Goal: Transaction & Acquisition: Purchase product/service

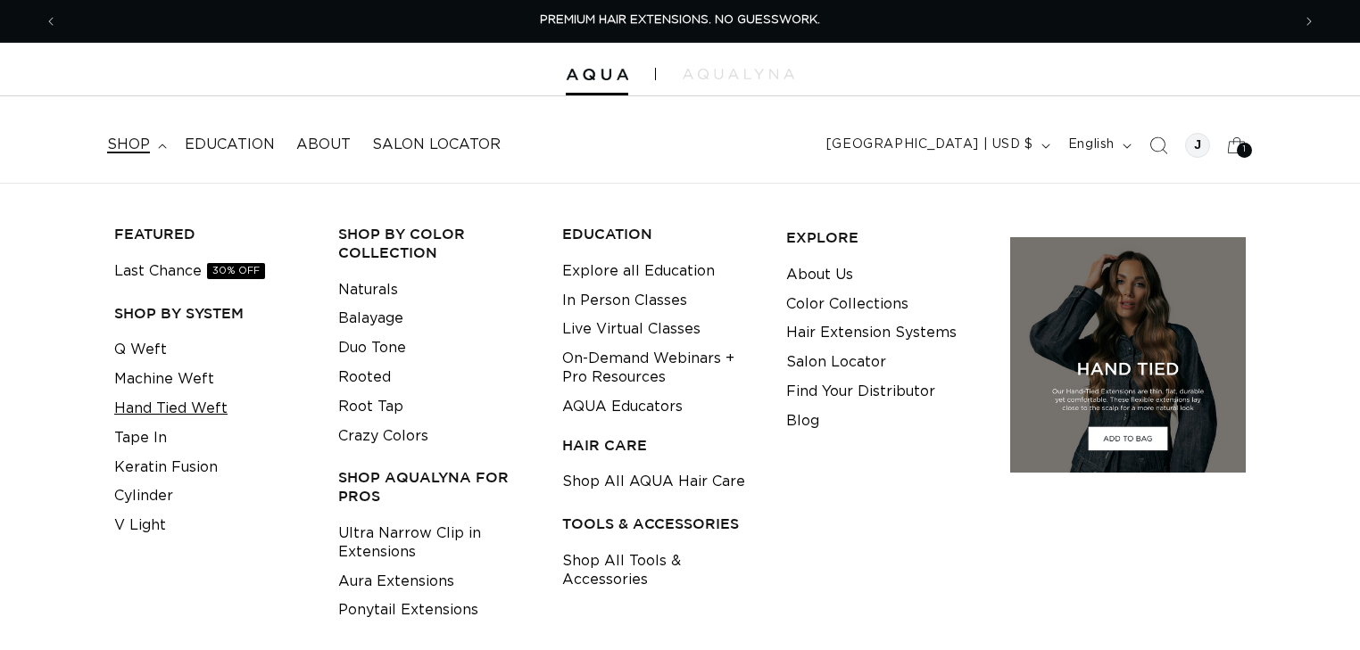
scroll to position [0, 1233]
click at [170, 414] on link "Hand Tied Weft" at bounding box center [170, 408] width 113 height 29
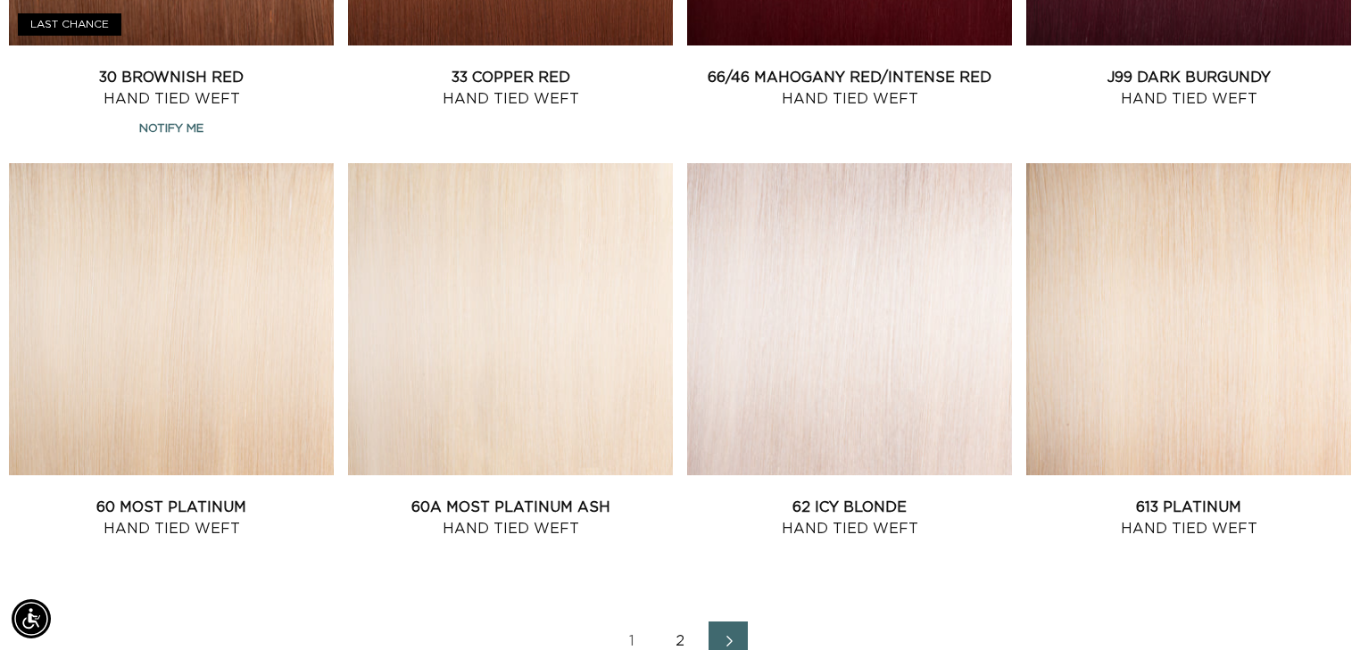
scroll to position [2641, 0]
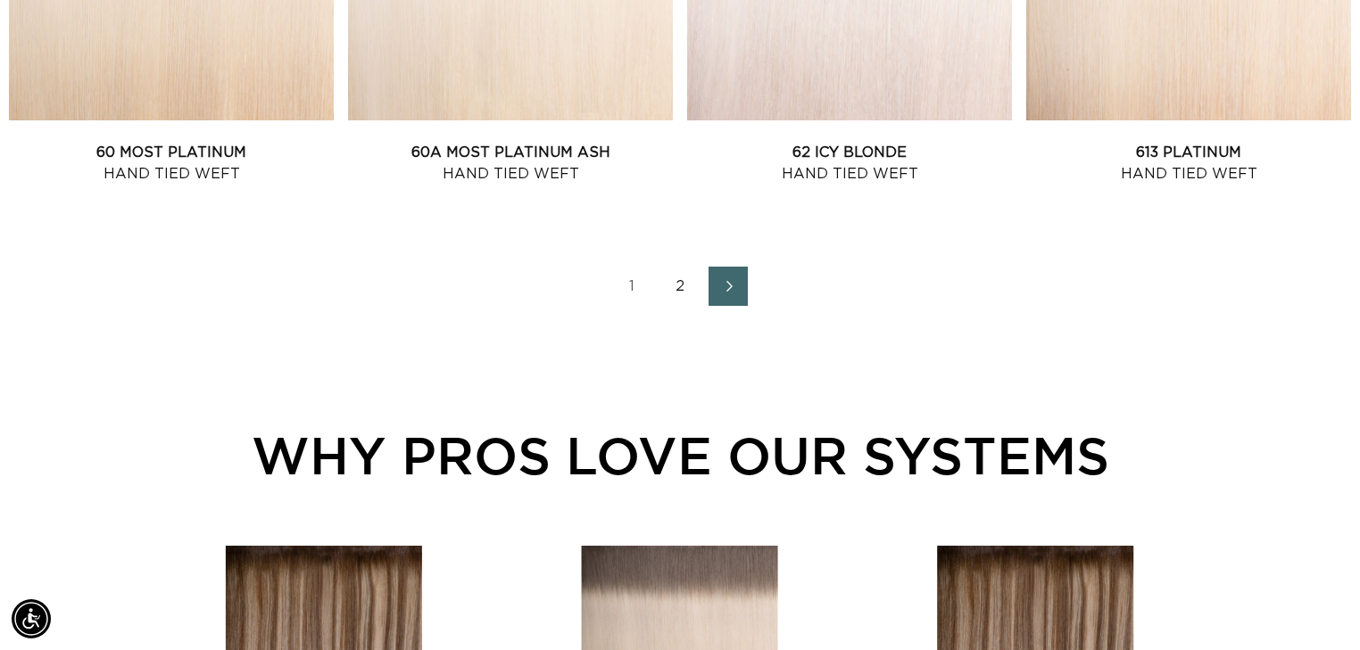
click at [678, 285] on link "2" at bounding box center [679, 286] width 39 height 39
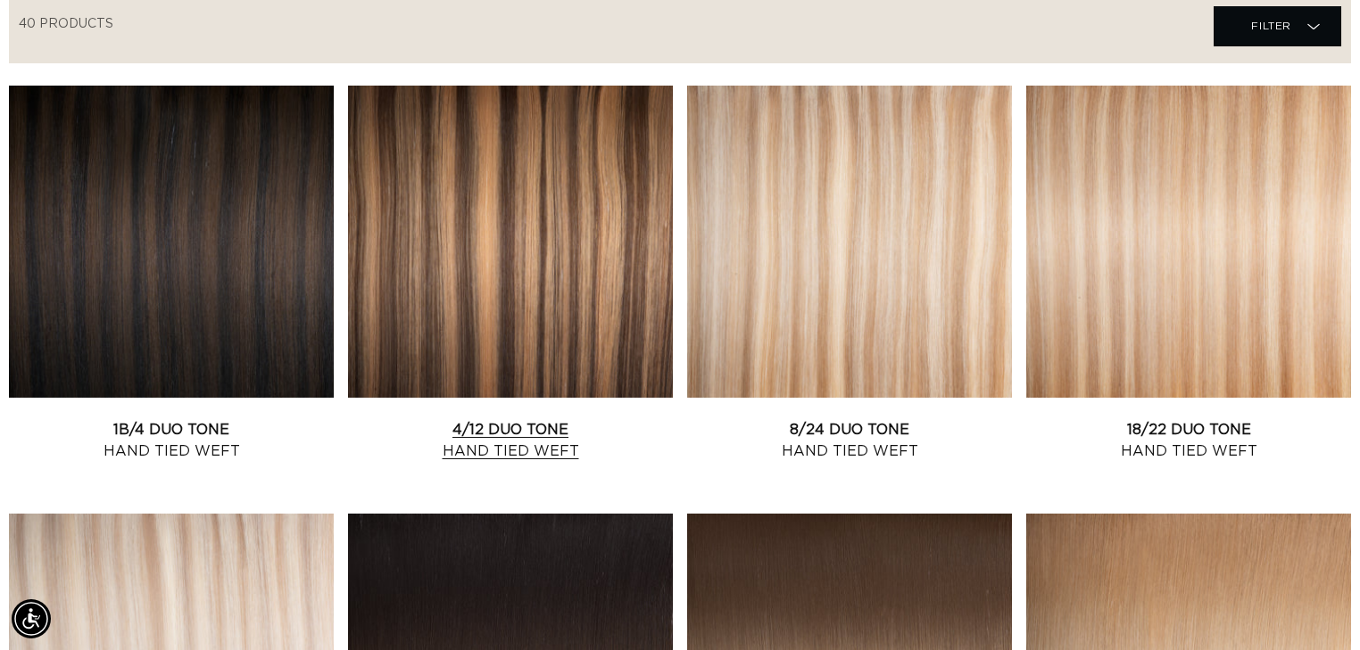
scroll to position [642, 0]
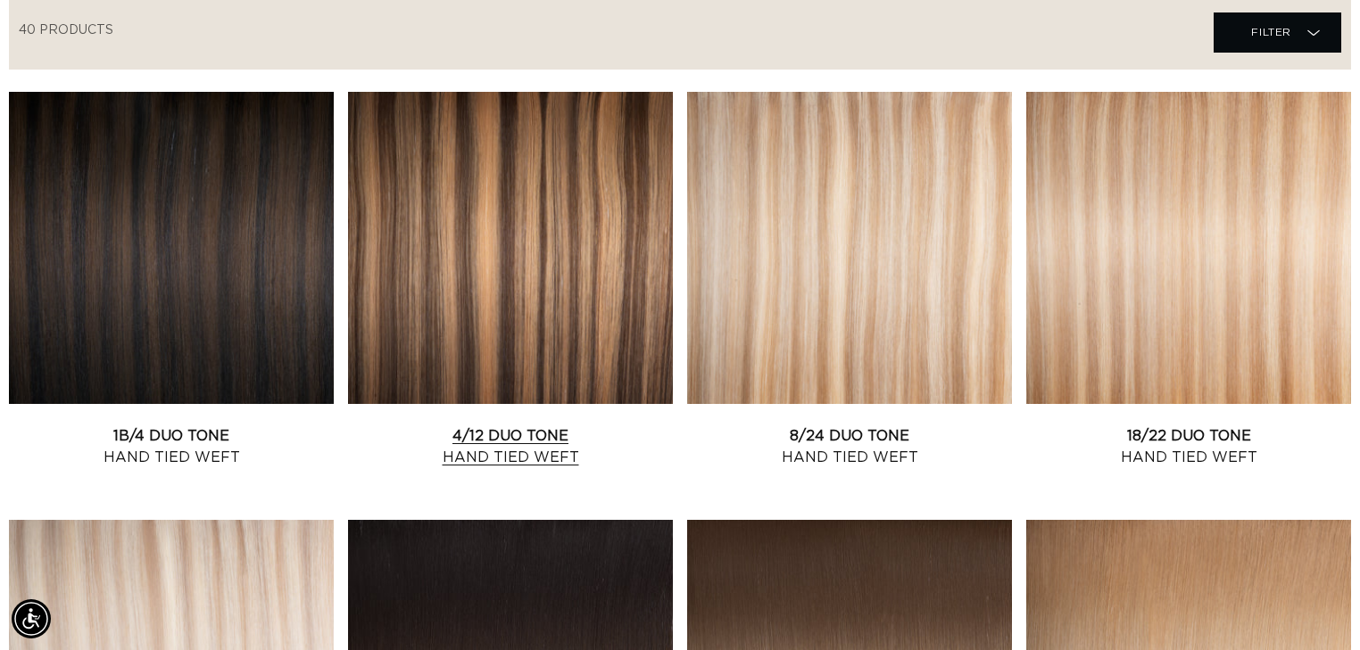
click at [541, 426] on link "4/12 Duo Tone Hand Tied Weft" at bounding box center [510, 447] width 325 height 43
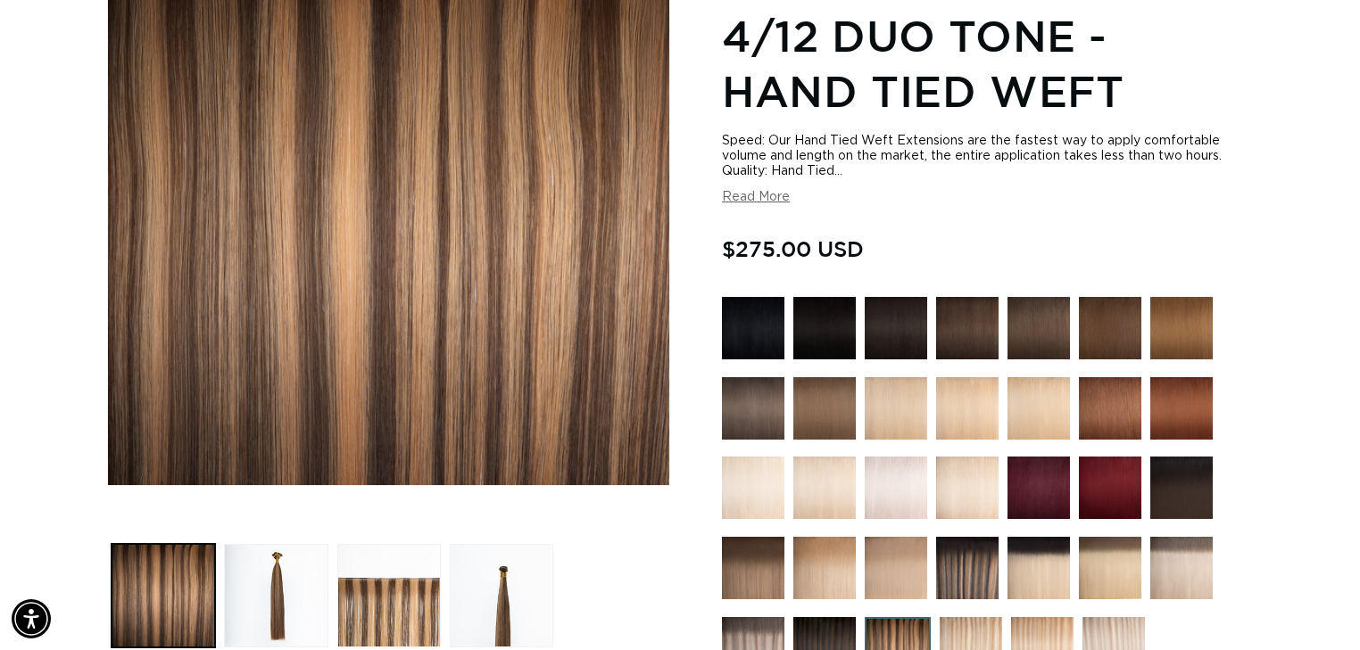
scroll to position [500, 0]
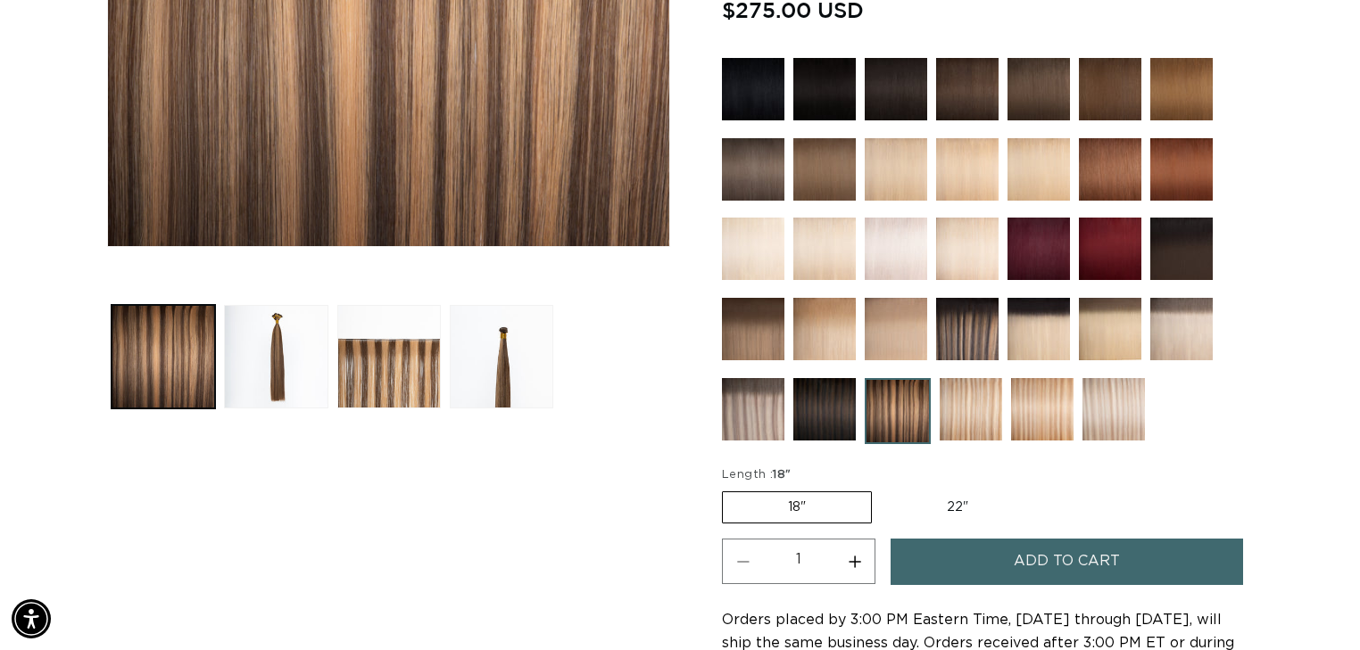
click at [949, 509] on label "22" Variant sold out or unavailable" at bounding box center [957, 507] width 152 height 30
click at [881, 489] on input "22" Variant sold out or unavailable" at bounding box center [881, 488] width 1 height 1
radio input "true"
click at [790, 492] on label "18" Variant sold out or unavailable" at bounding box center [796, 507] width 148 height 30
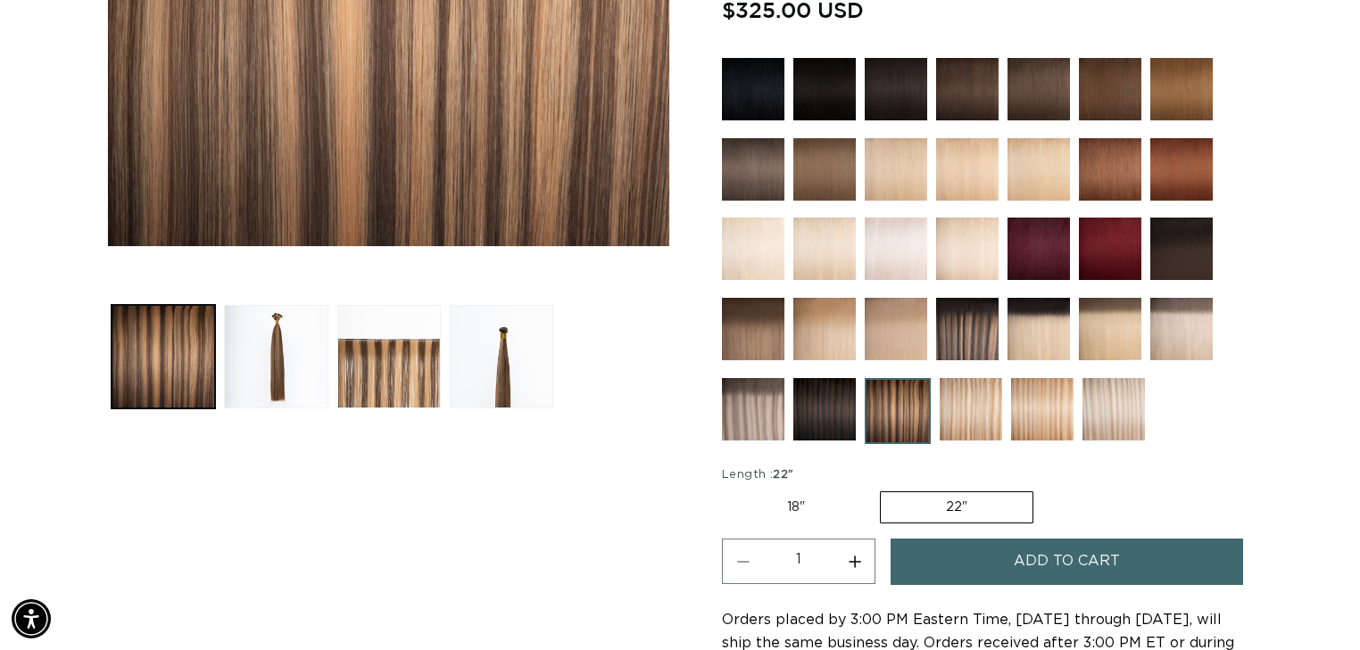
click at [727, 488] on input "18" Variant sold out or unavailable" at bounding box center [726, 488] width 1 height 1
radio input "true"
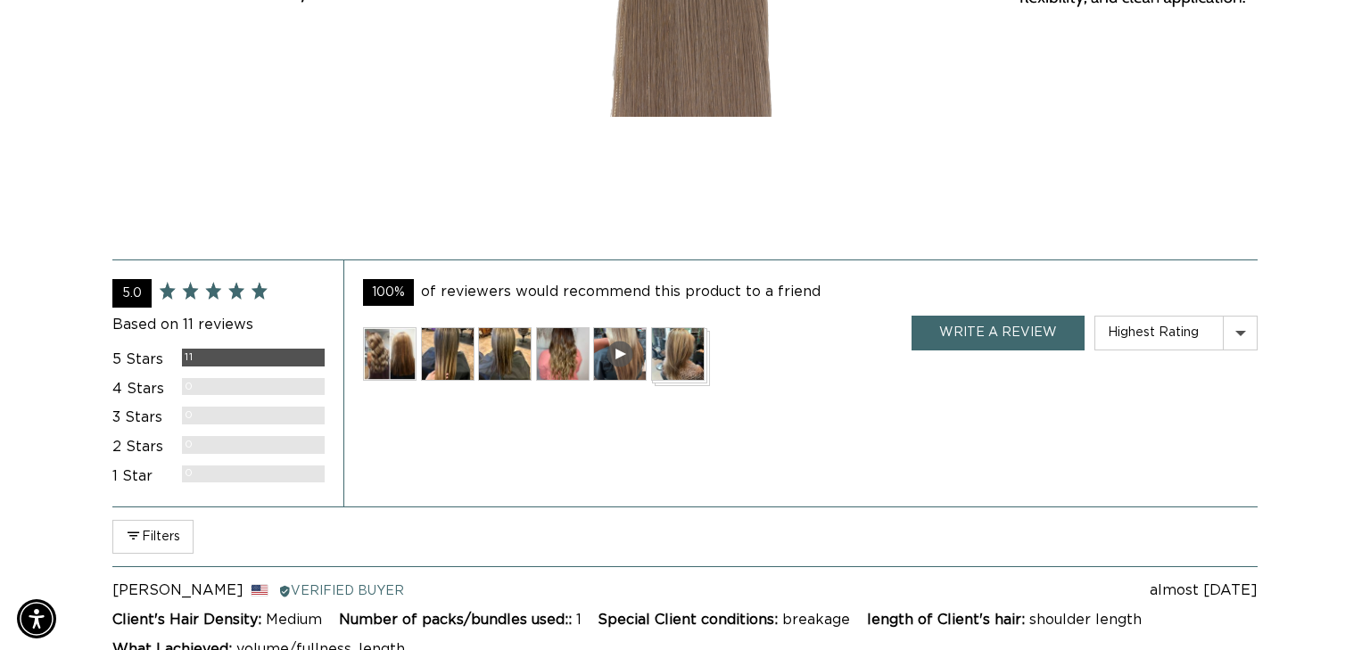
scroll to position [0, 1233]
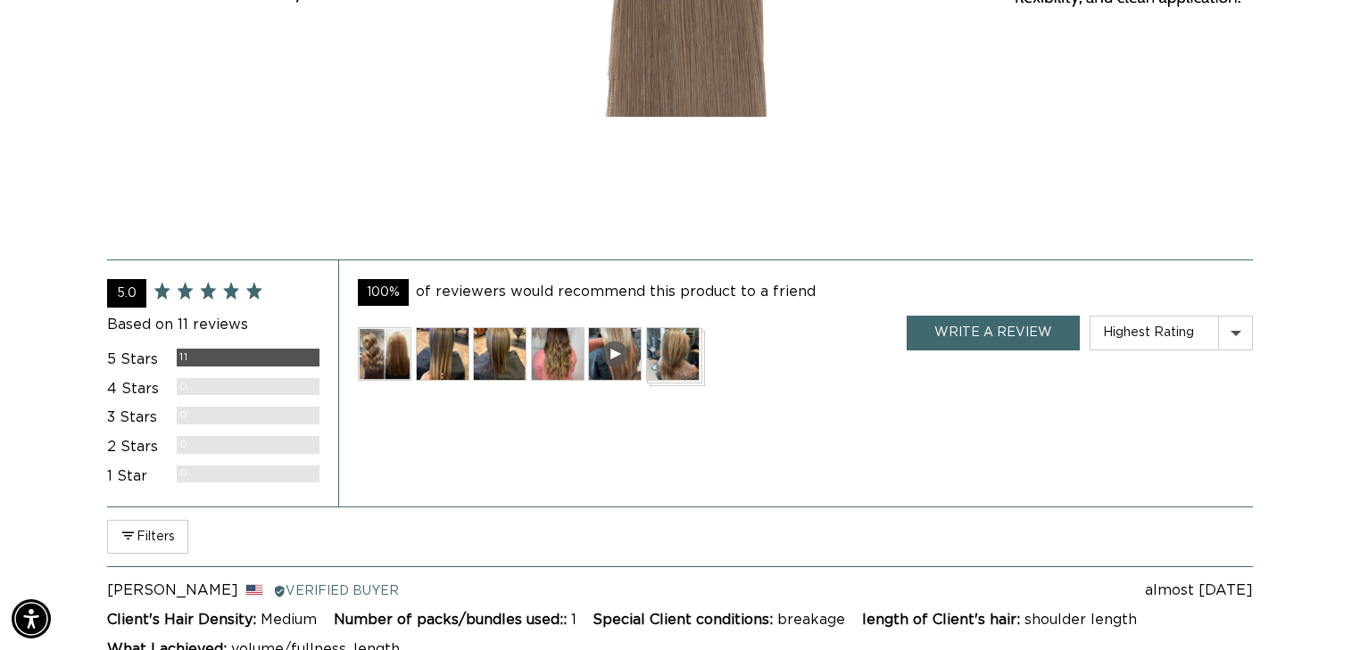
click at [400, 355] on img at bounding box center [385, 354] width 54 height 54
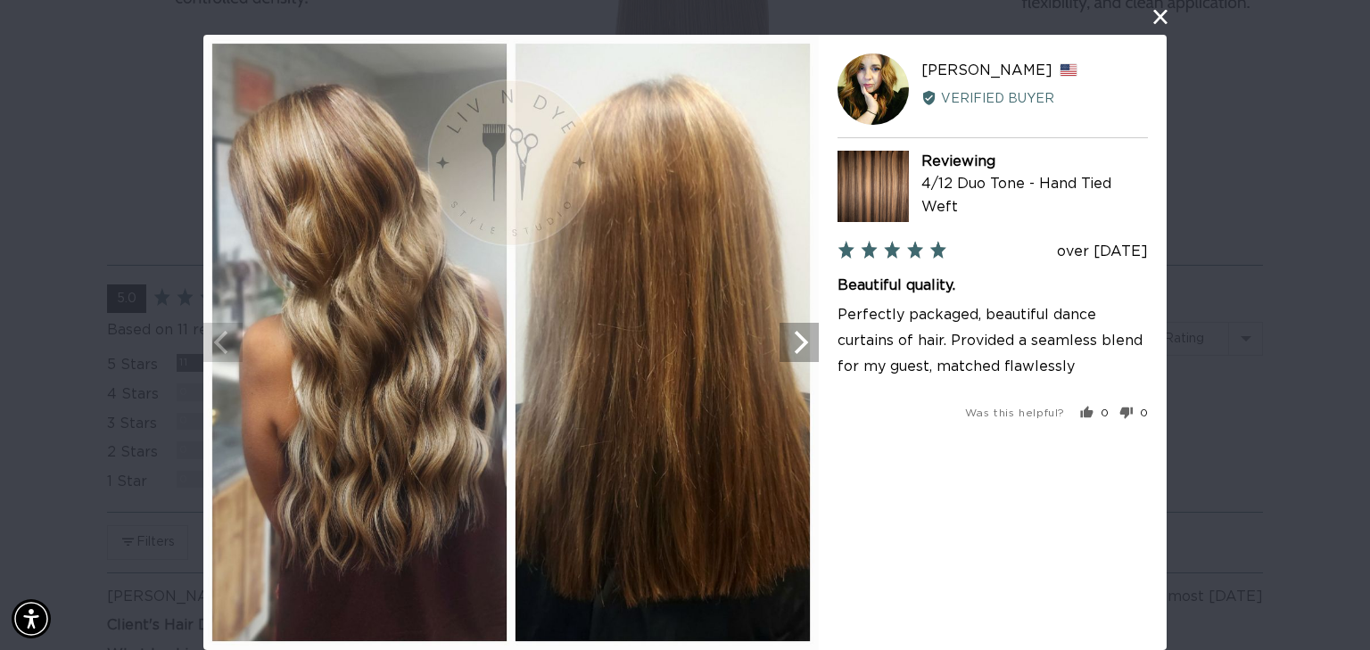
scroll to position [0, 0]
click at [789, 351] on icon "Next" at bounding box center [799, 342] width 23 height 23
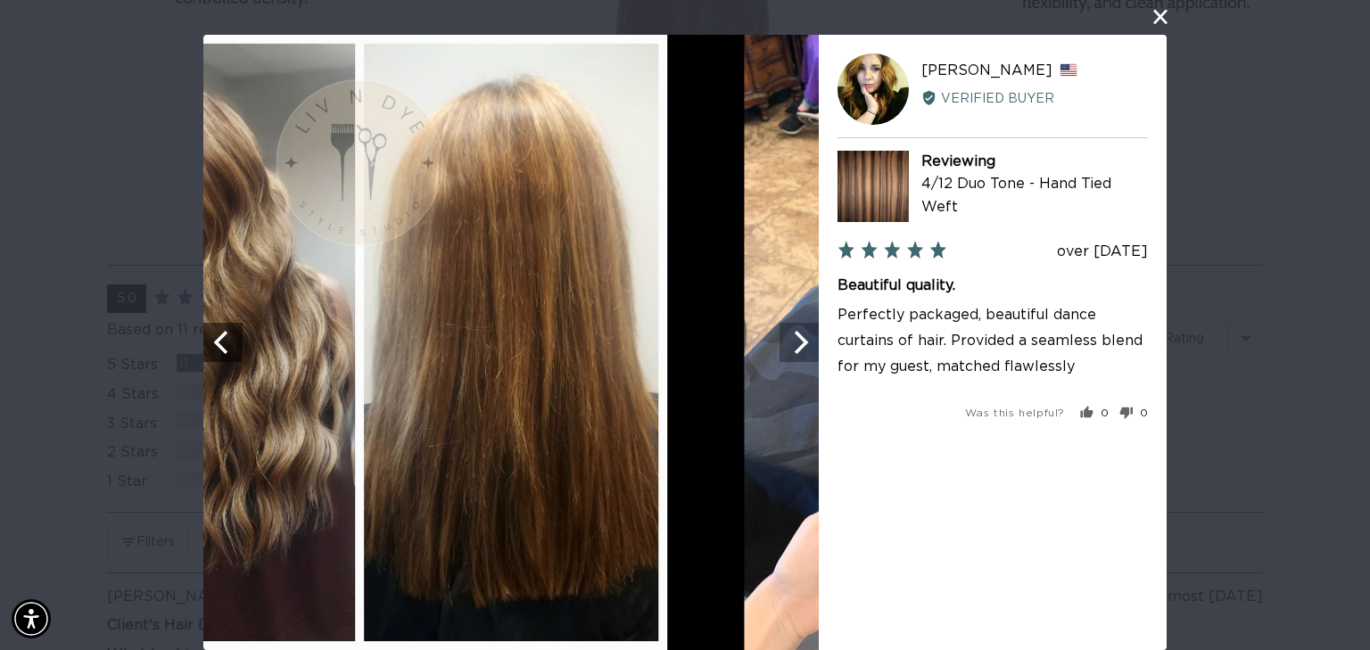
scroll to position [0, 1244]
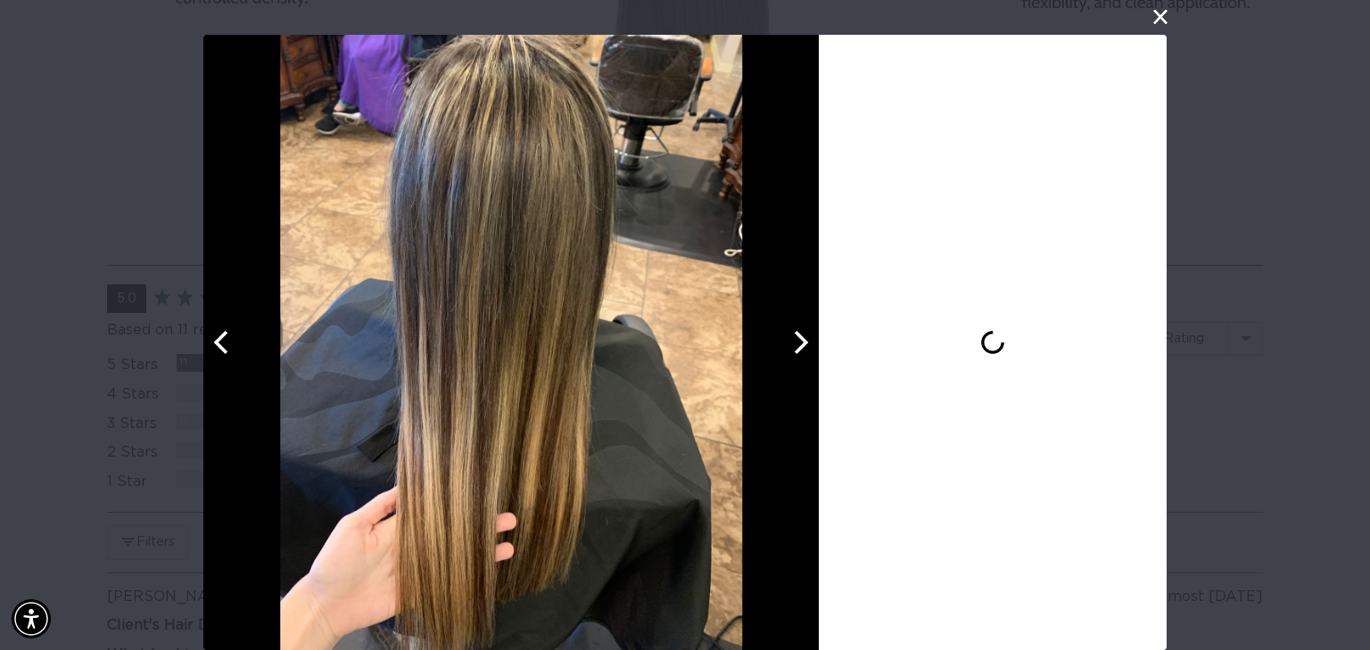
click at [789, 351] on icon "Next" at bounding box center [799, 342] width 23 height 23
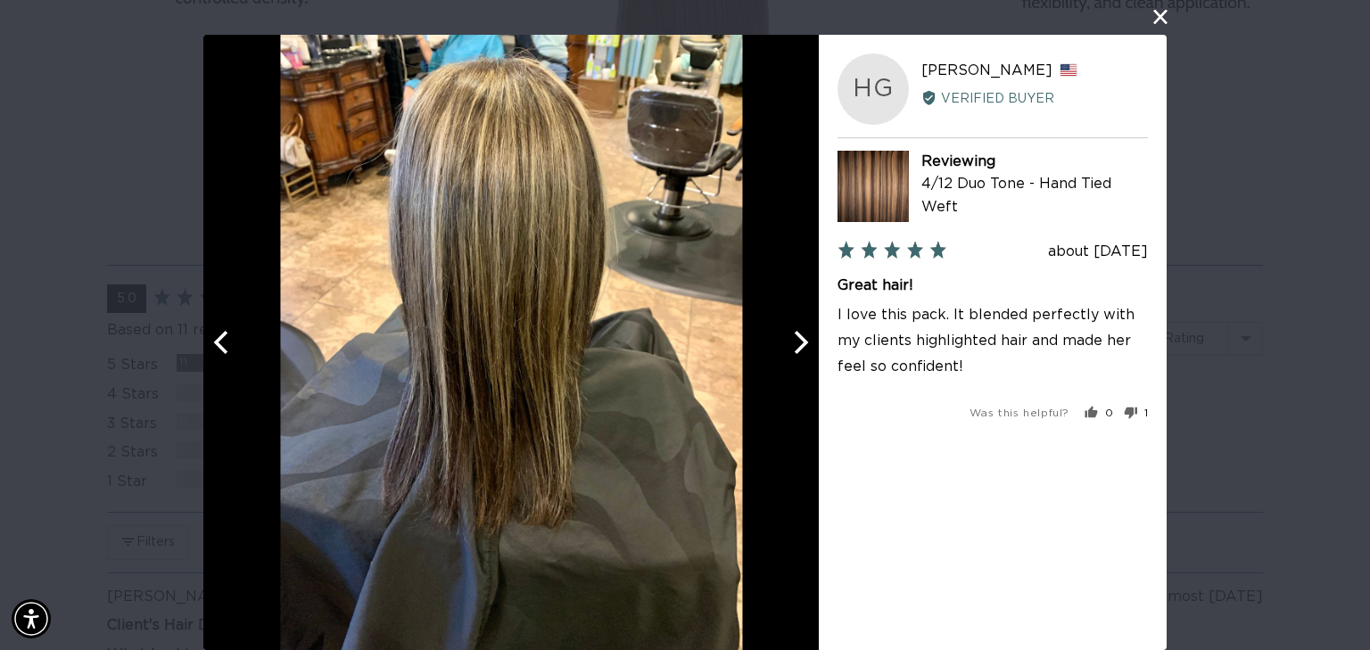
click at [789, 351] on icon "Next" at bounding box center [799, 342] width 23 height 23
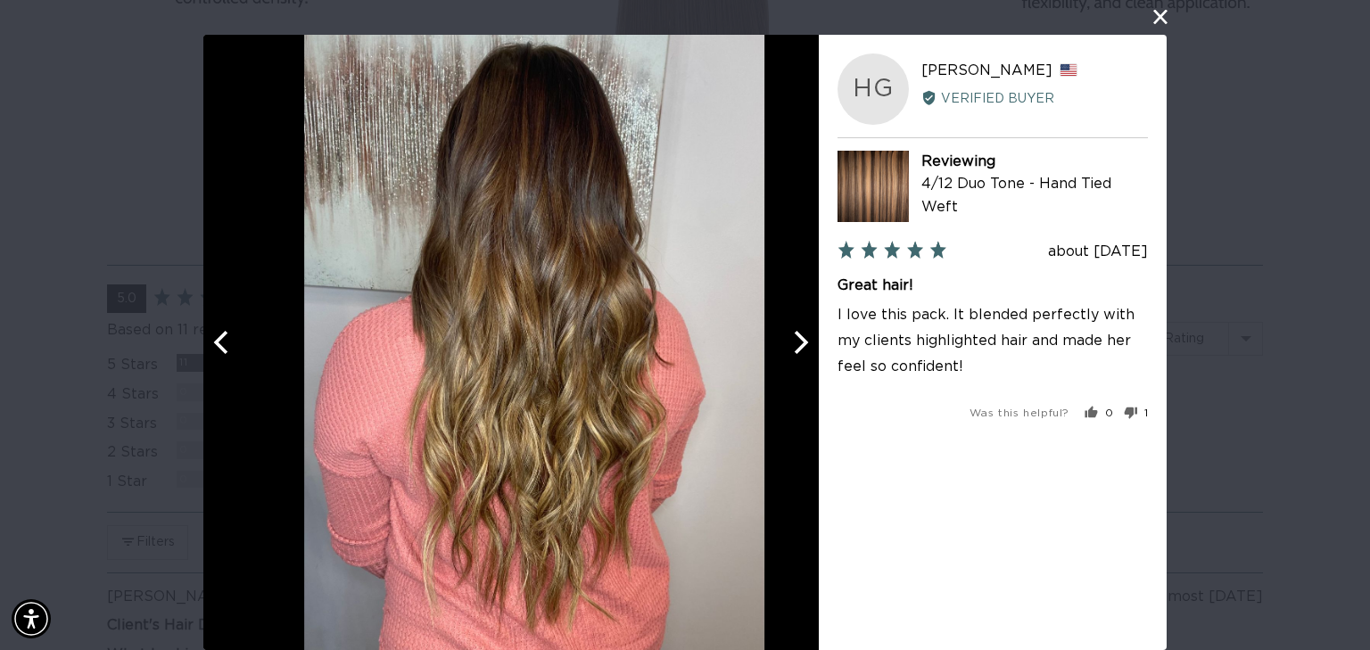
scroll to position [0, 2487]
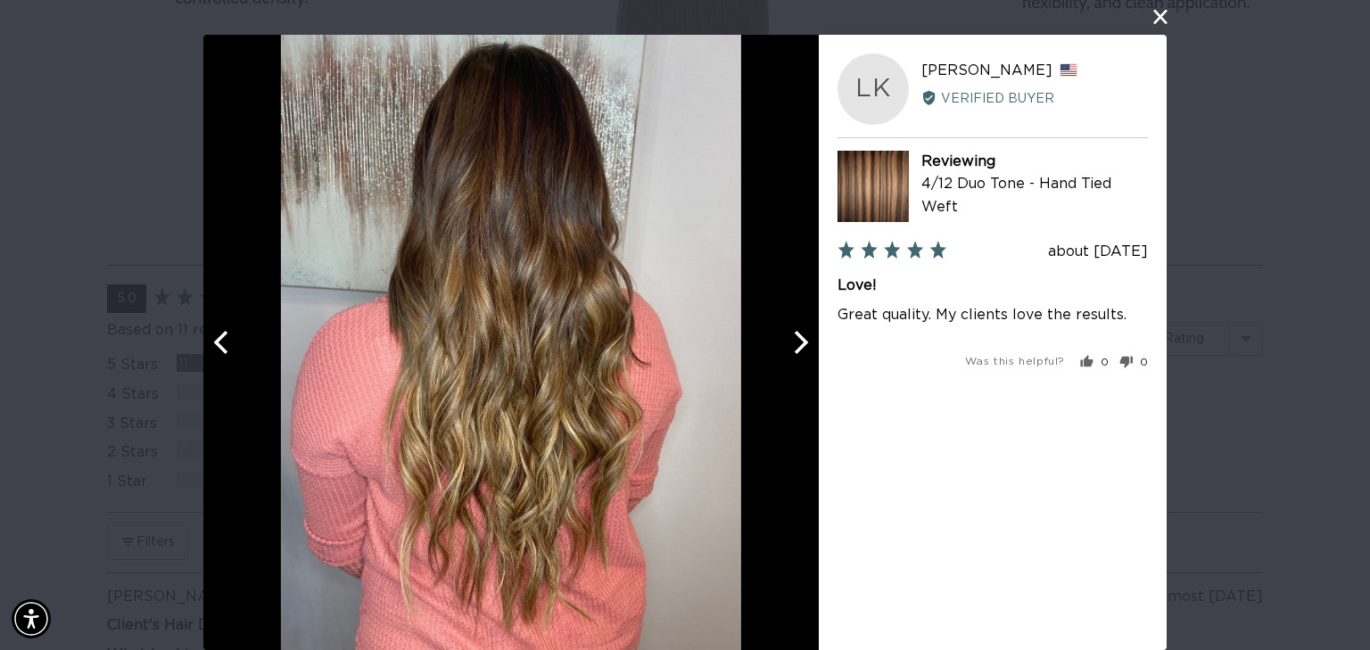
click at [789, 351] on icon "Next" at bounding box center [799, 342] width 23 height 23
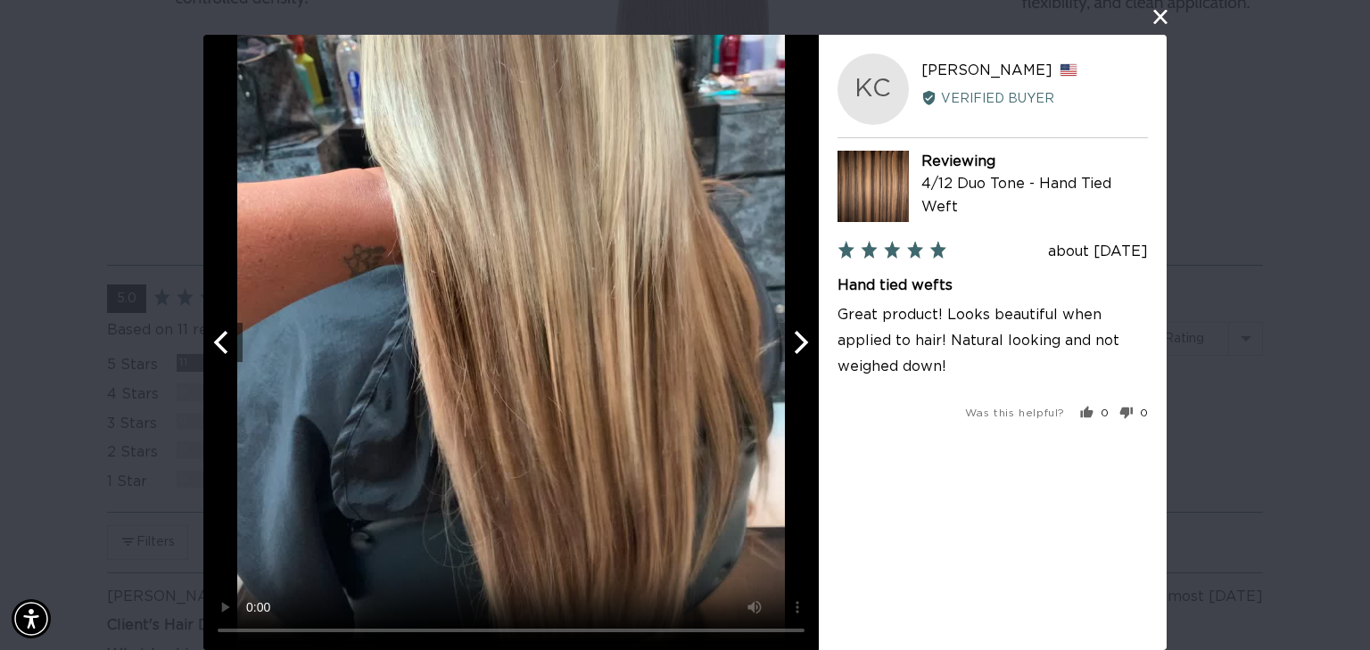
scroll to position [0, 0]
click at [789, 351] on icon "Next" at bounding box center [799, 342] width 23 height 23
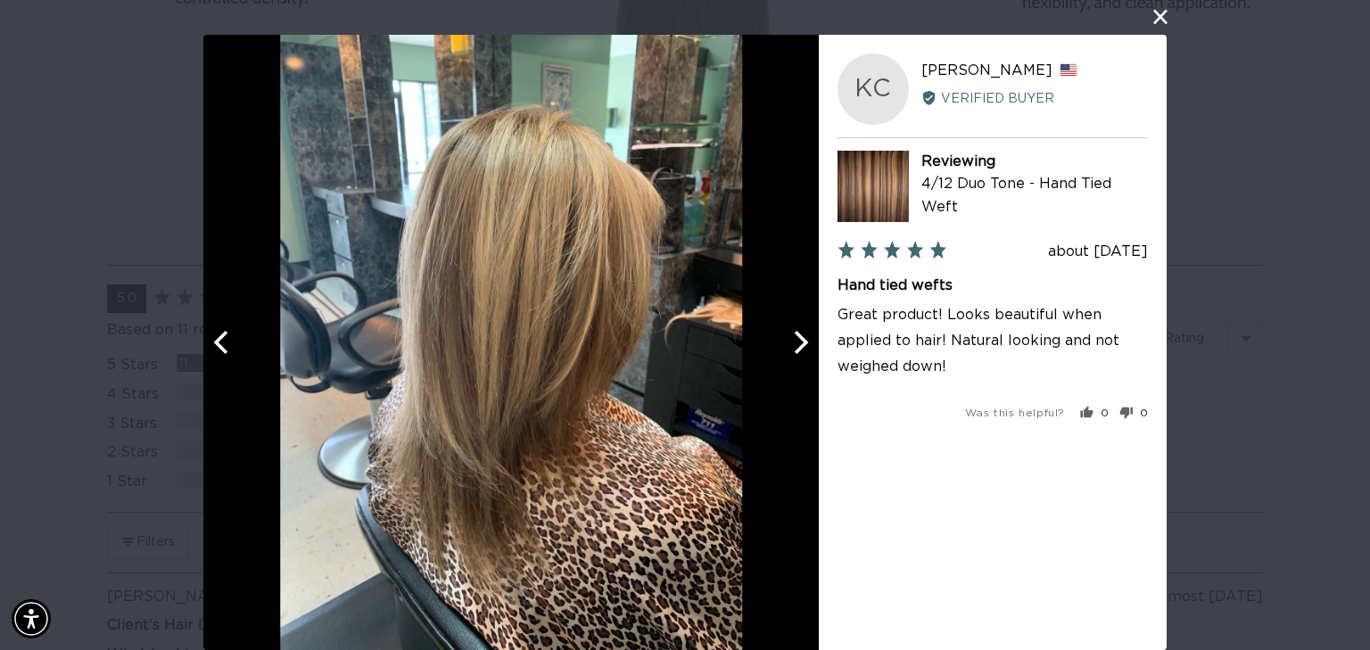
click at [789, 351] on icon "Next" at bounding box center [799, 342] width 23 height 23
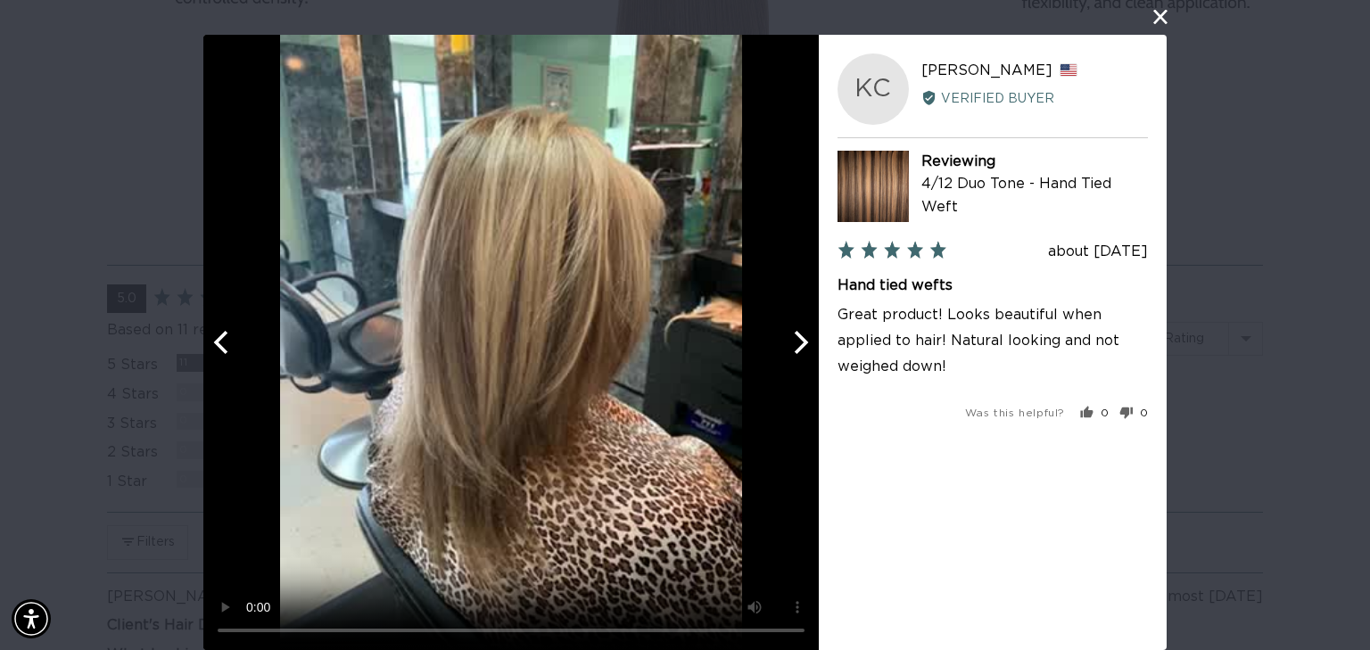
click at [793, 343] on icon "Next" at bounding box center [799, 342] width 23 height 23
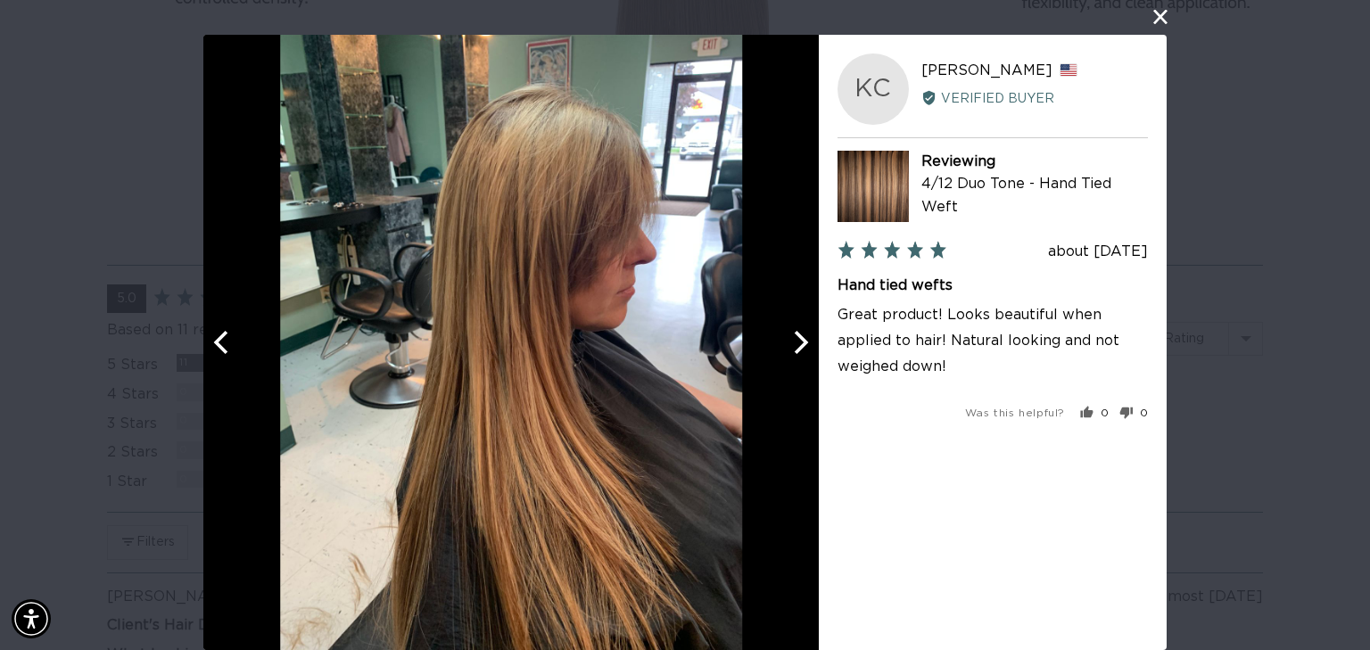
scroll to position [0, 1244]
click at [793, 343] on icon "Next" at bounding box center [799, 342] width 23 height 23
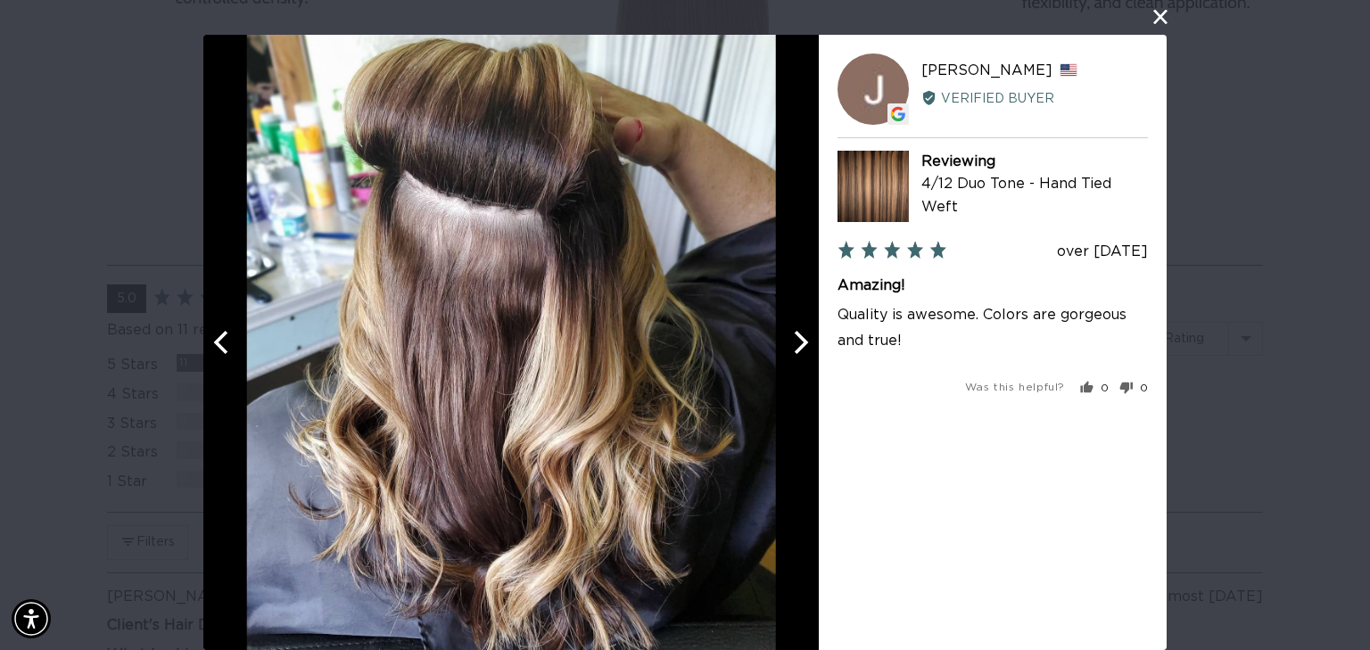
scroll to position [0, 2487]
click at [793, 343] on icon "Next" at bounding box center [799, 342] width 23 height 23
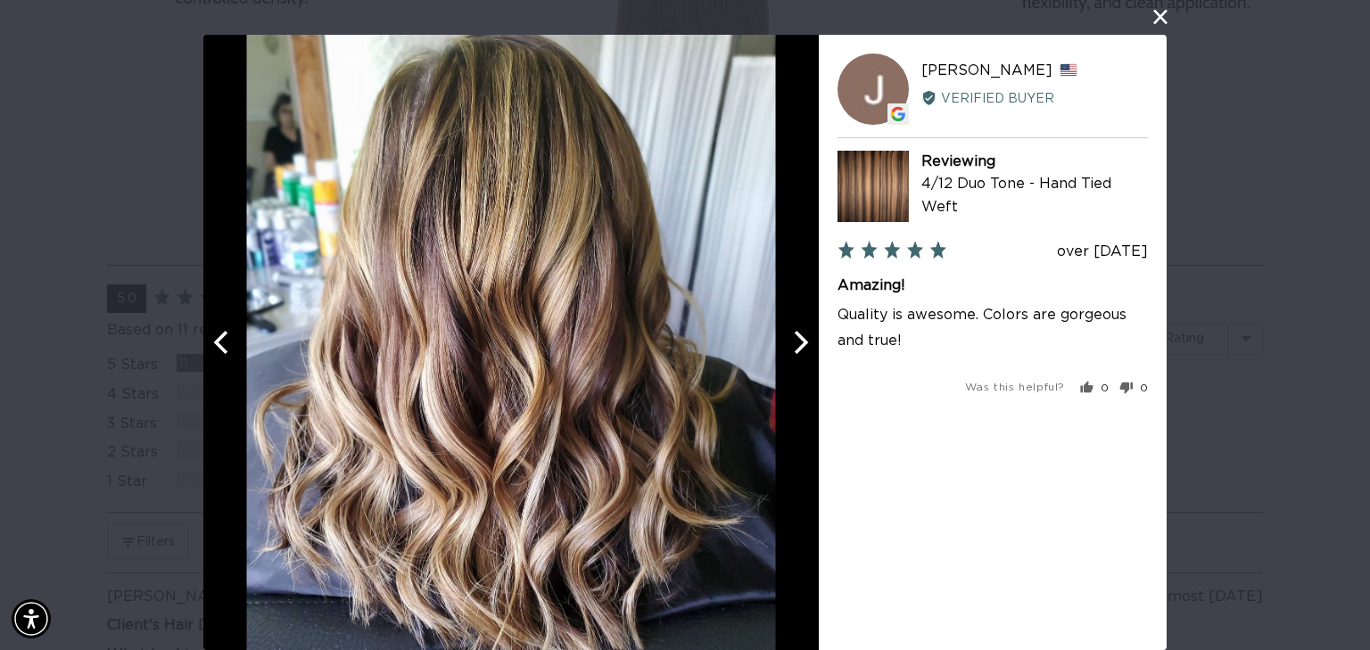
click at [793, 343] on icon "Next" at bounding box center [799, 342] width 23 height 23
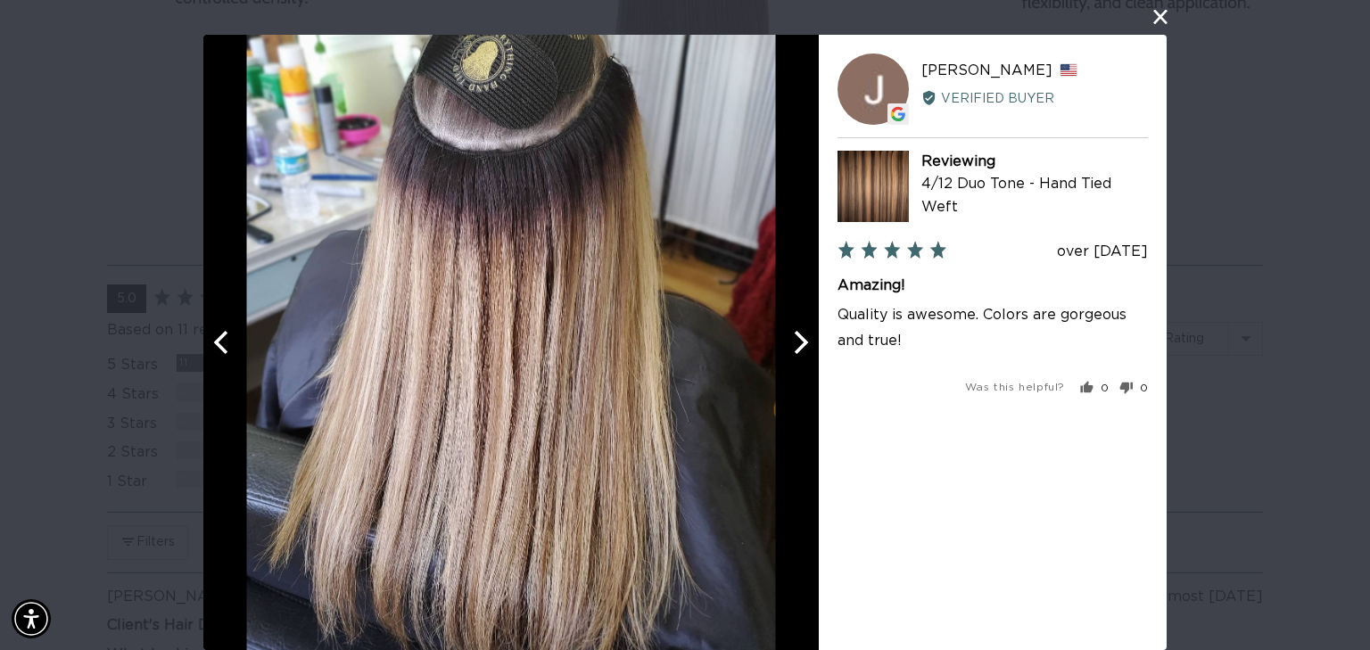
click at [793, 343] on icon "Next" at bounding box center [799, 342] width 23 height 23
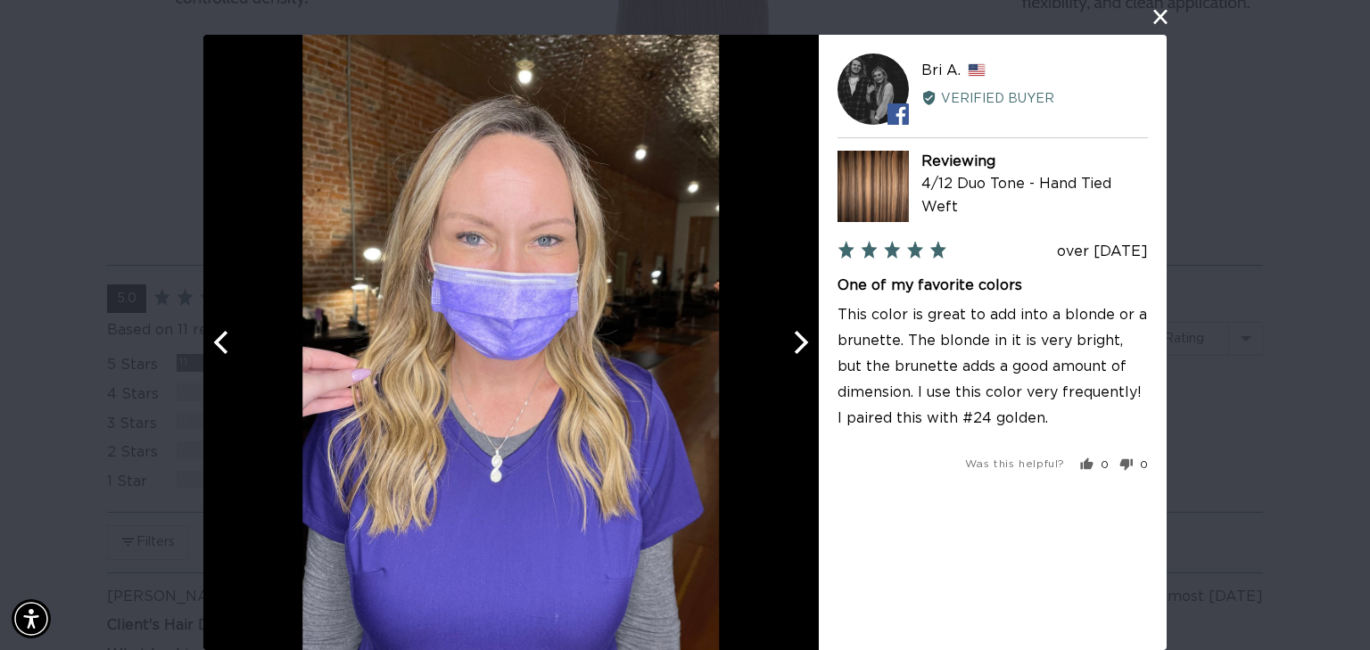
click at [793, 343] on icon "Next" at bounding box center [799, 342] width 23 height 23
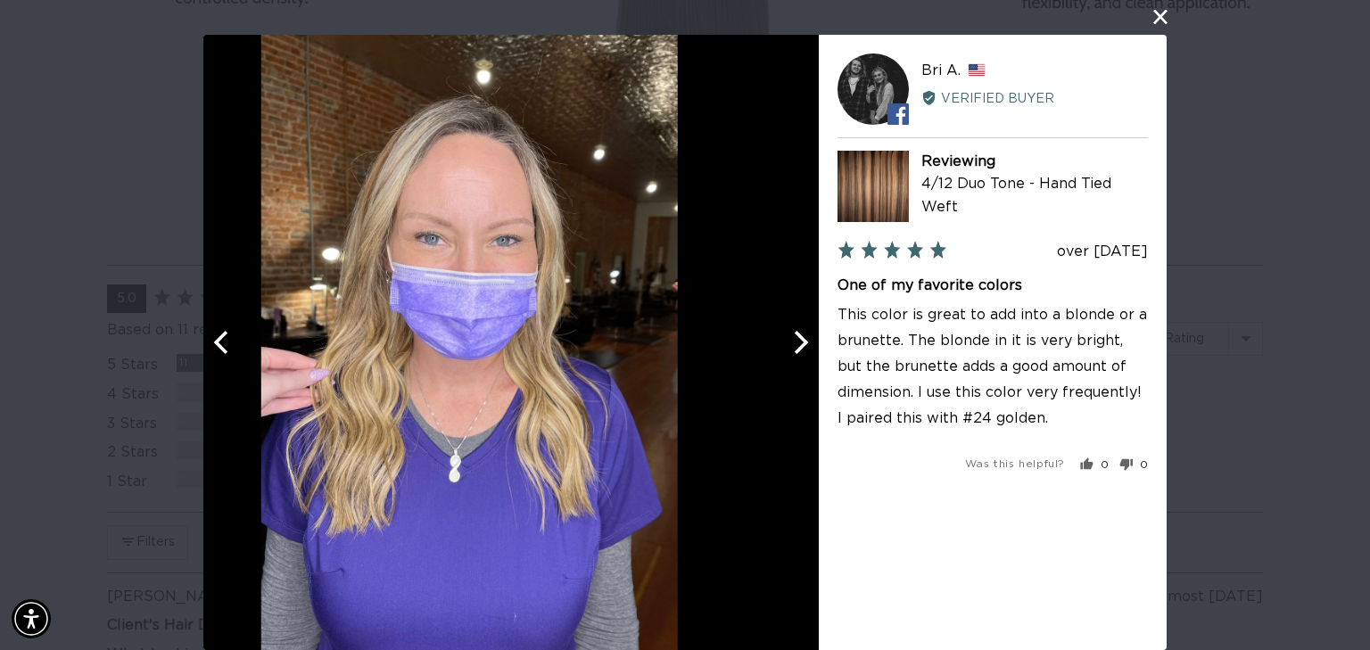
scroll to position [0, 1244]
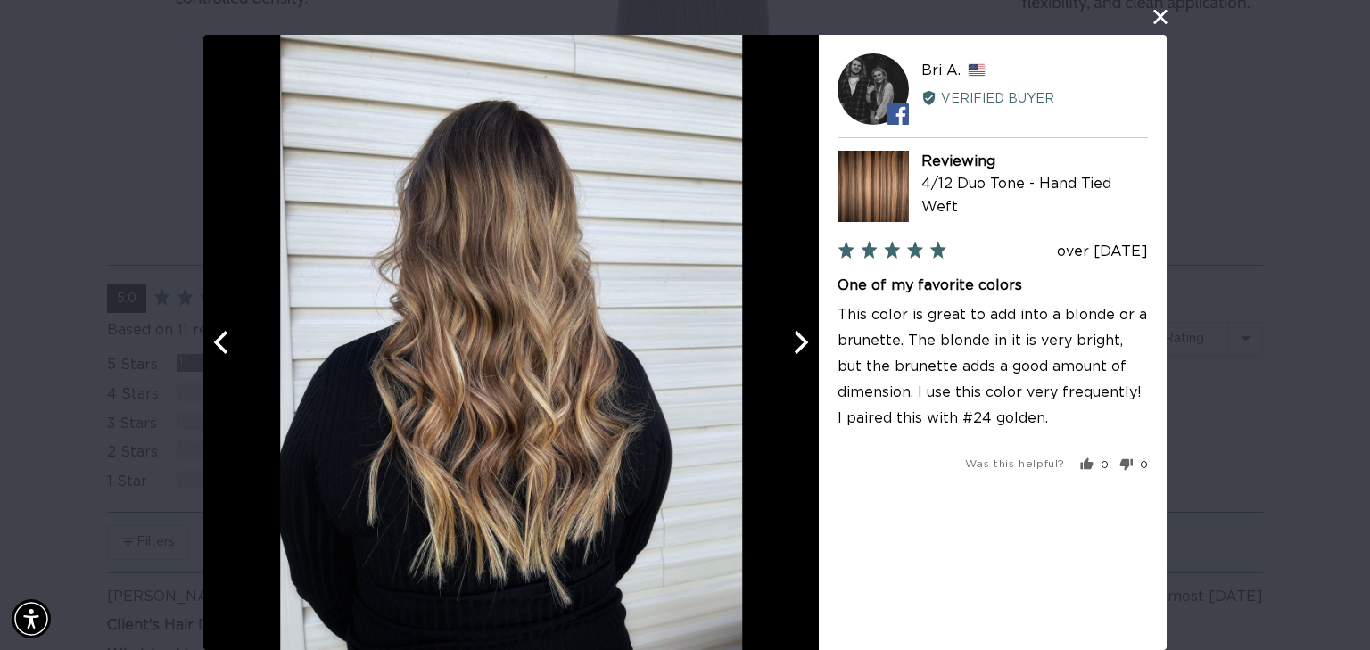
click at [793, 343] on icon "Next" at bounding box center [799, 342] width 23 height 23
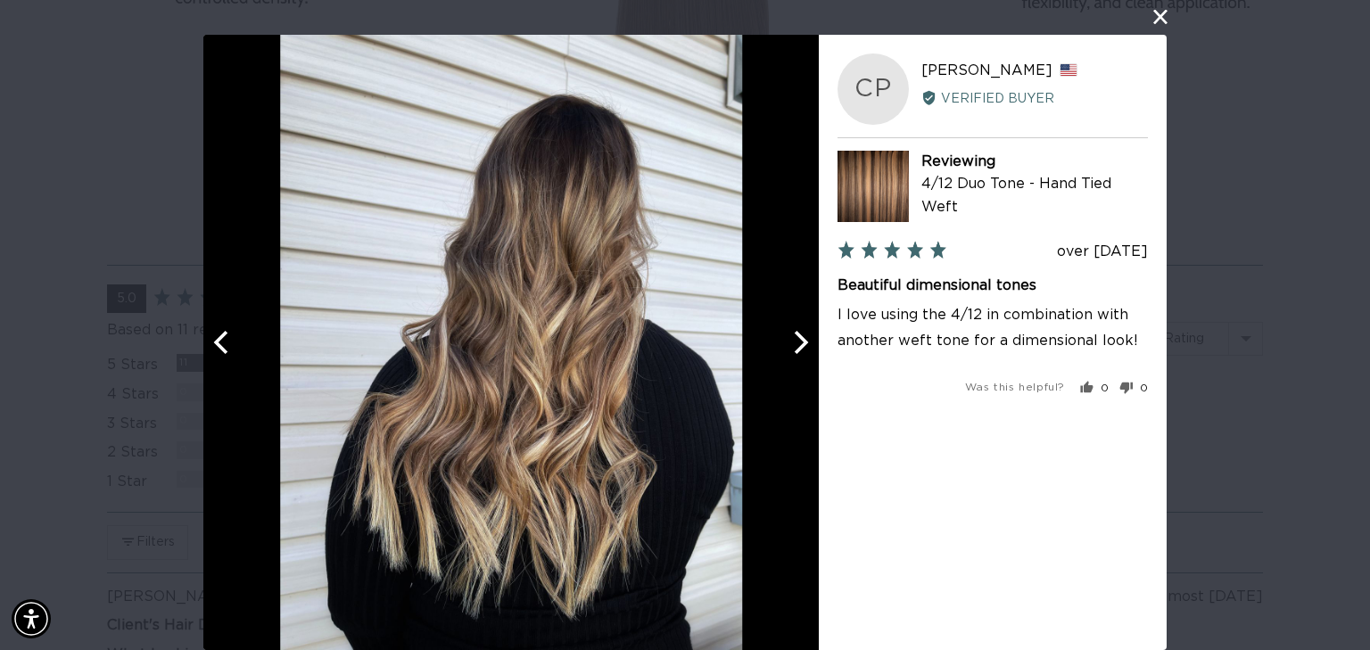
click at [793, 343] on icon "Next" at bounding box center [799, 342] width 23 height 23
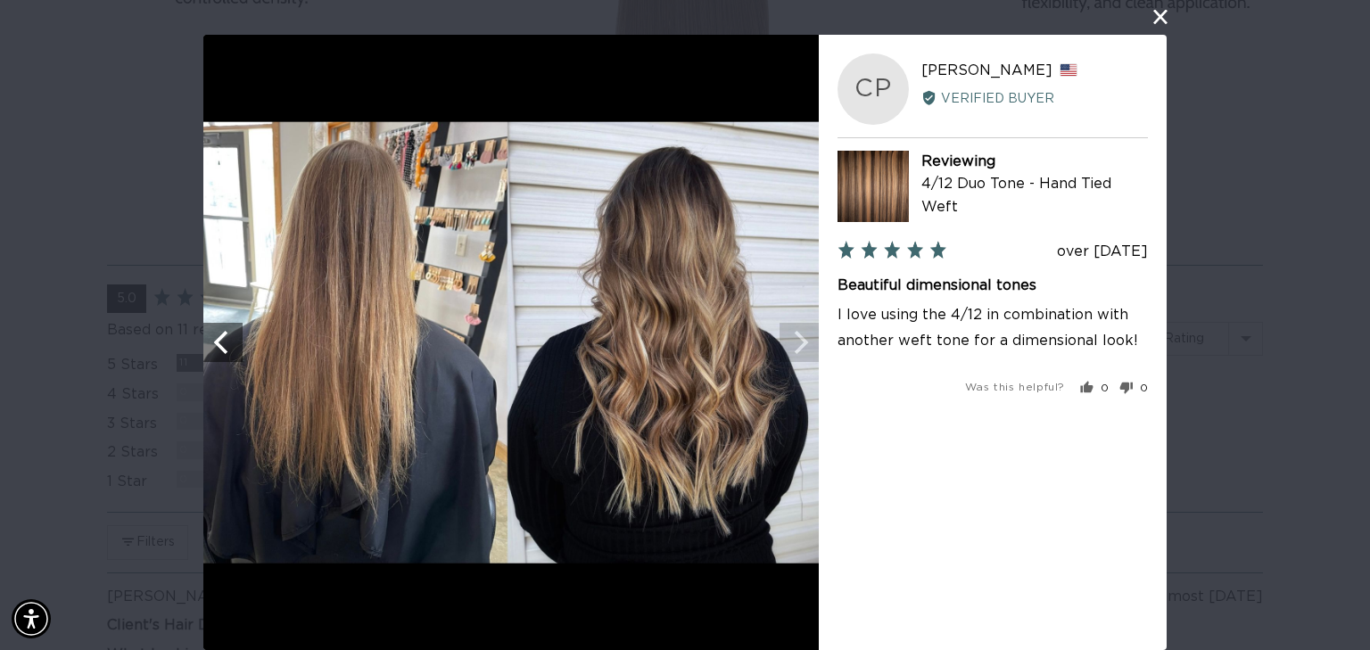
scroll to position [0, 0]
click at [798, 342] on img at bounding box center [511, 343] width 616 height 442
click at [1151, 18] on button "close this modal window" at bounding box center [1160, 16] width 21 height 21
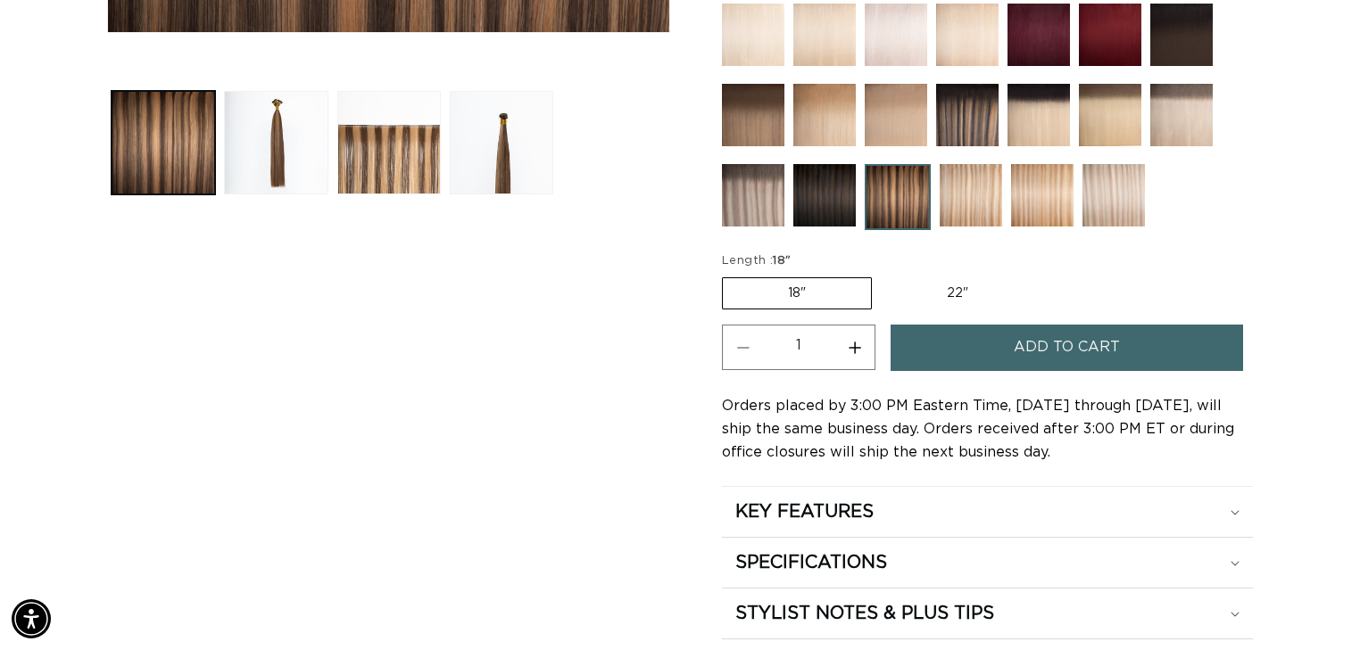
scroll to position [856, 0]
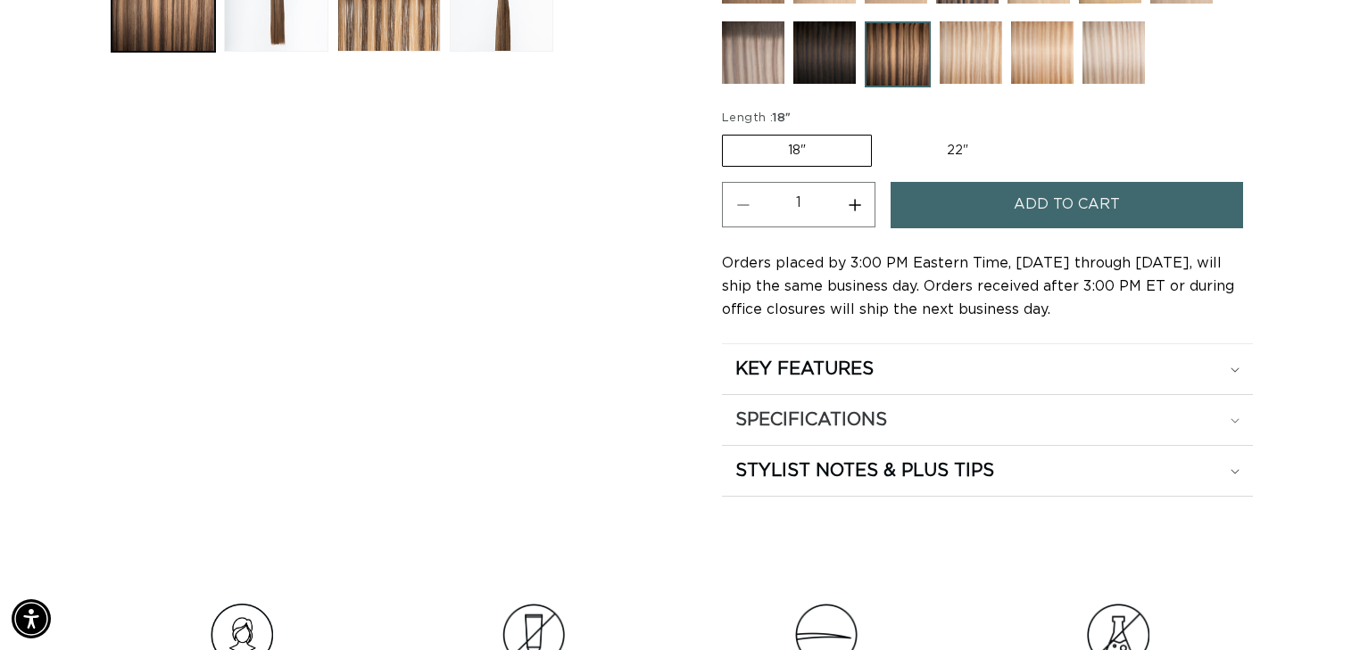
click at [808, 420] on h2 "SPECIFICATIONS" at bounding box center [811, 420] width 152 height 23
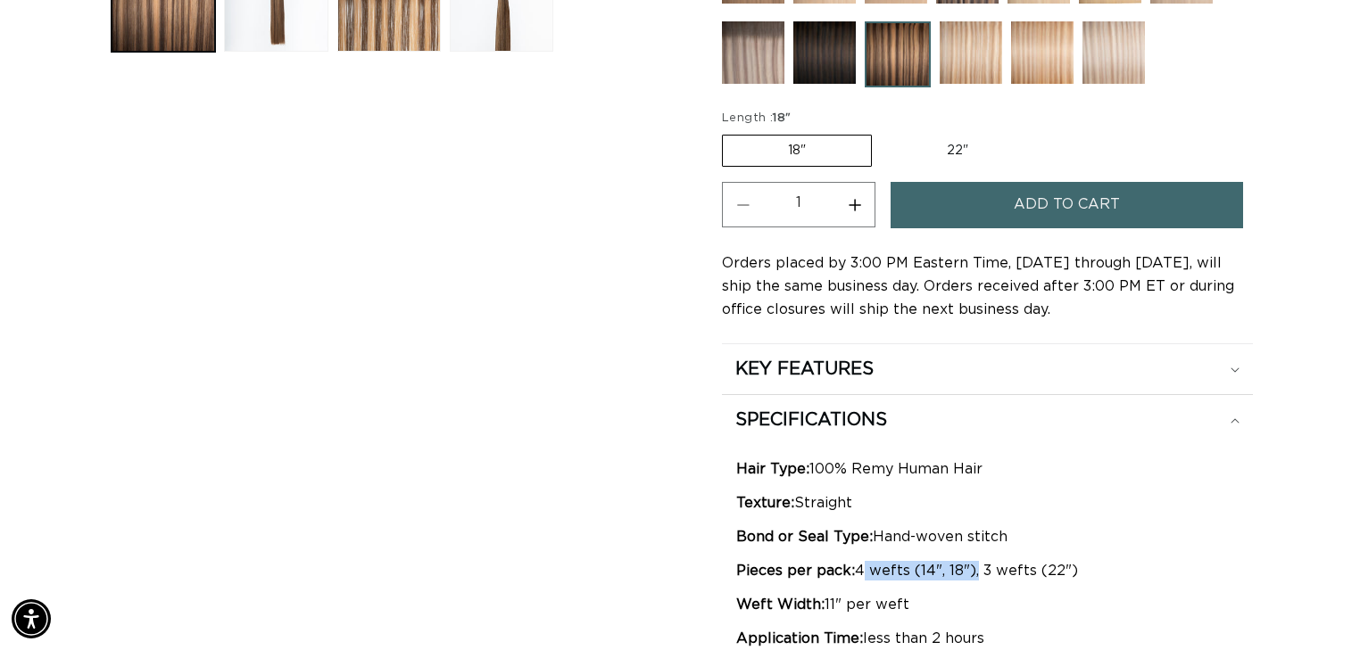
scroll to position [0, 0]
drag, startPoint x: 972, startPoint y: 564, endPoint x: 855, endPoint y: 565, distance: 116.9
click at [855, 565] on p "Pieces per pack: 4 wefts (14", 18"), 3 wefts (22")" at bounding box center [987, 571] width 502 height 20
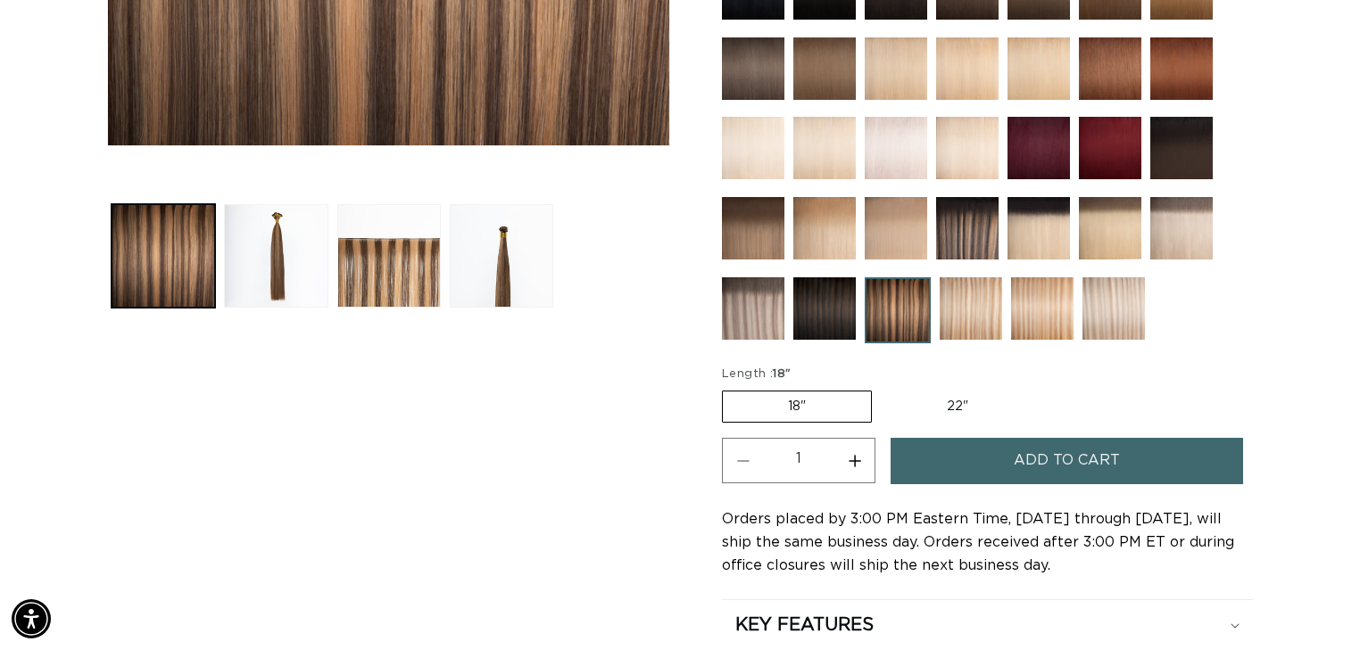
scroll to position [500, 0]
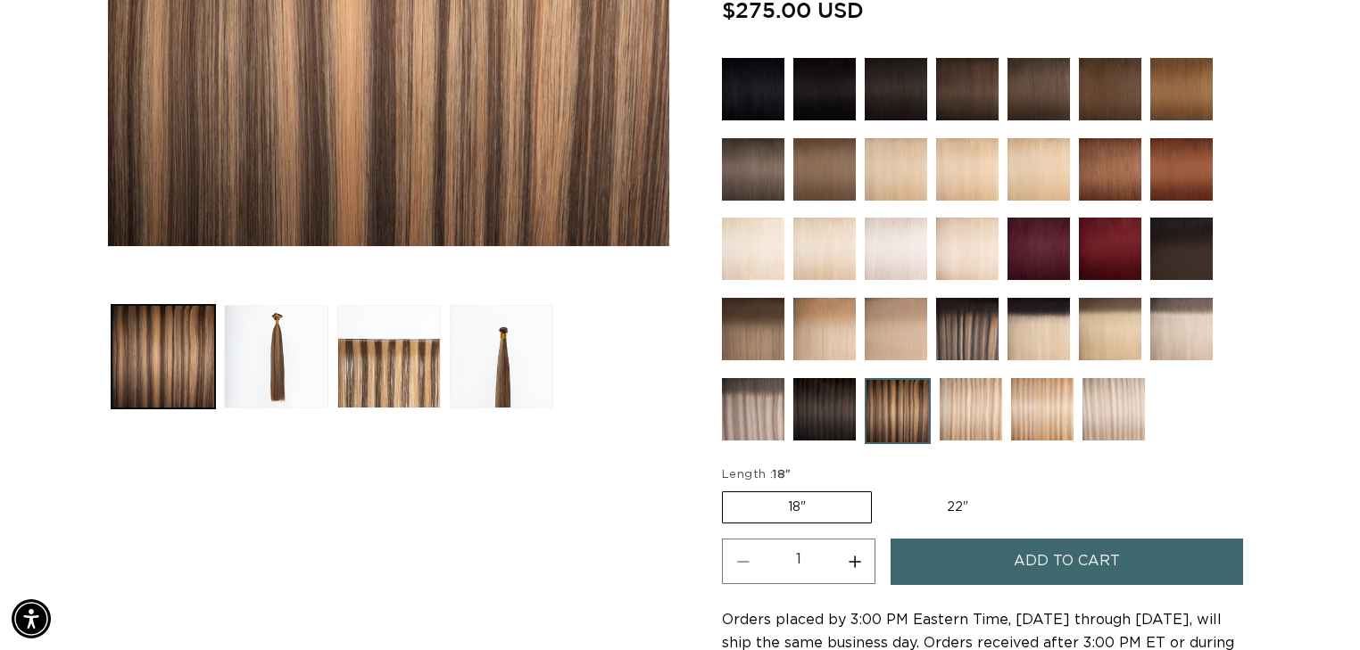
click at [823, 506] on label "18" Variant sold out or unavailable" at bounding box center [797, 508] width 150 height 32
click at [727, 489] on input "18" Variant sold out or unavailable" at bounding box center [726, 488] width 1 height 1
click at [823, 430] on img at bounding box center [824, 409] width 62 height 62
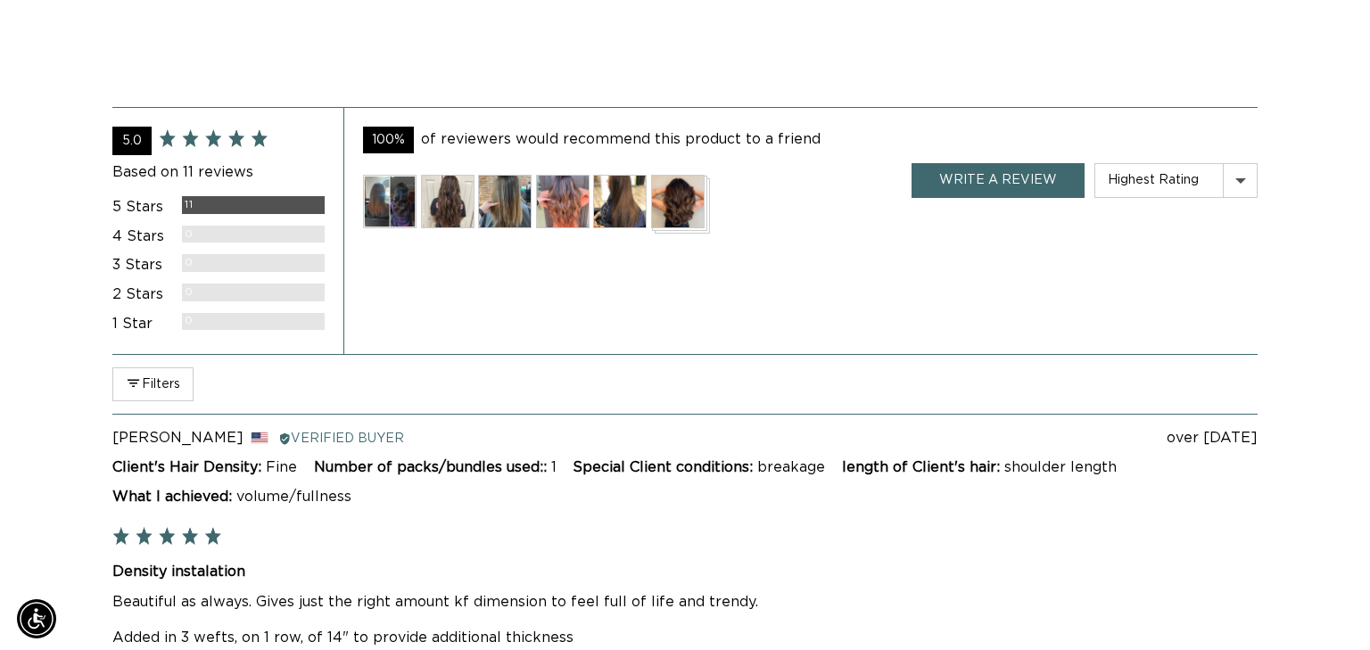
scroll to position [3069, 0]
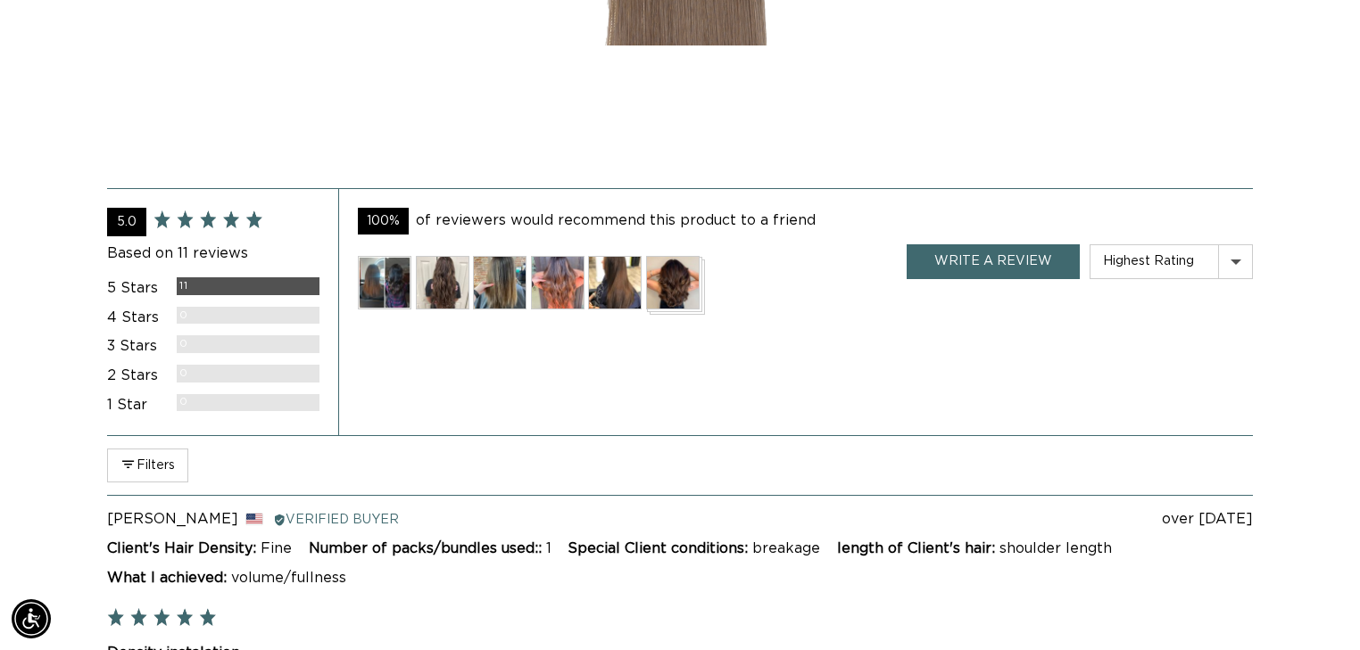
click at [387, 268] on img at bounding box center [385, 283] width 54 height 54
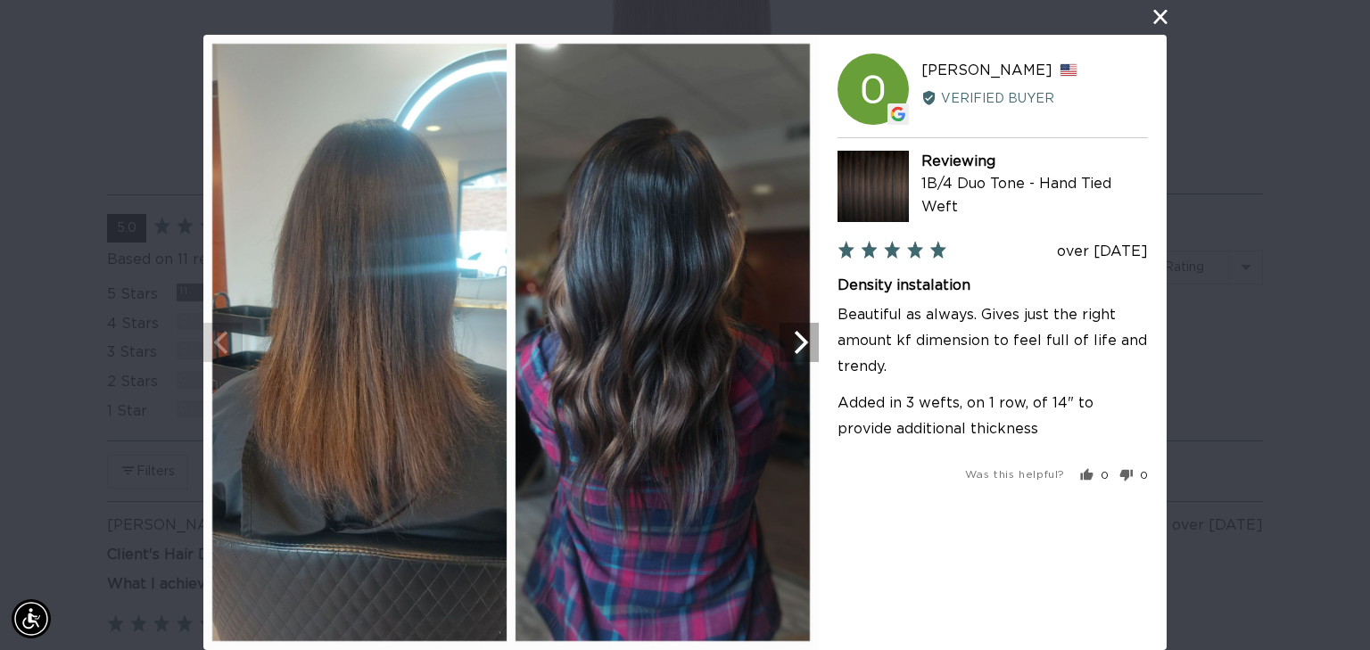
scroll to position [0, 2487]
click at [788, 343] on icon "Next" at bounding box center [799, 342] width 23 height 23
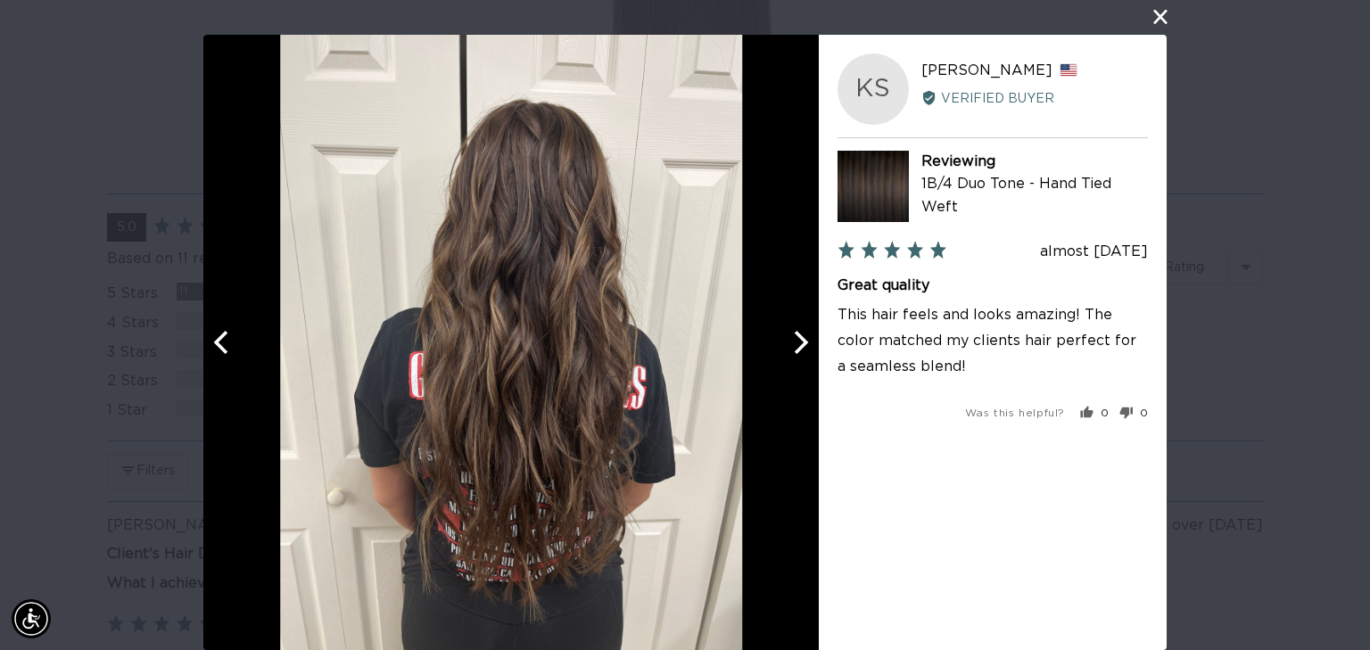
scroll to position [0, 0]
click at [792, 343] on icon "Next" at bounding box center [799, 342] width 23 height 23
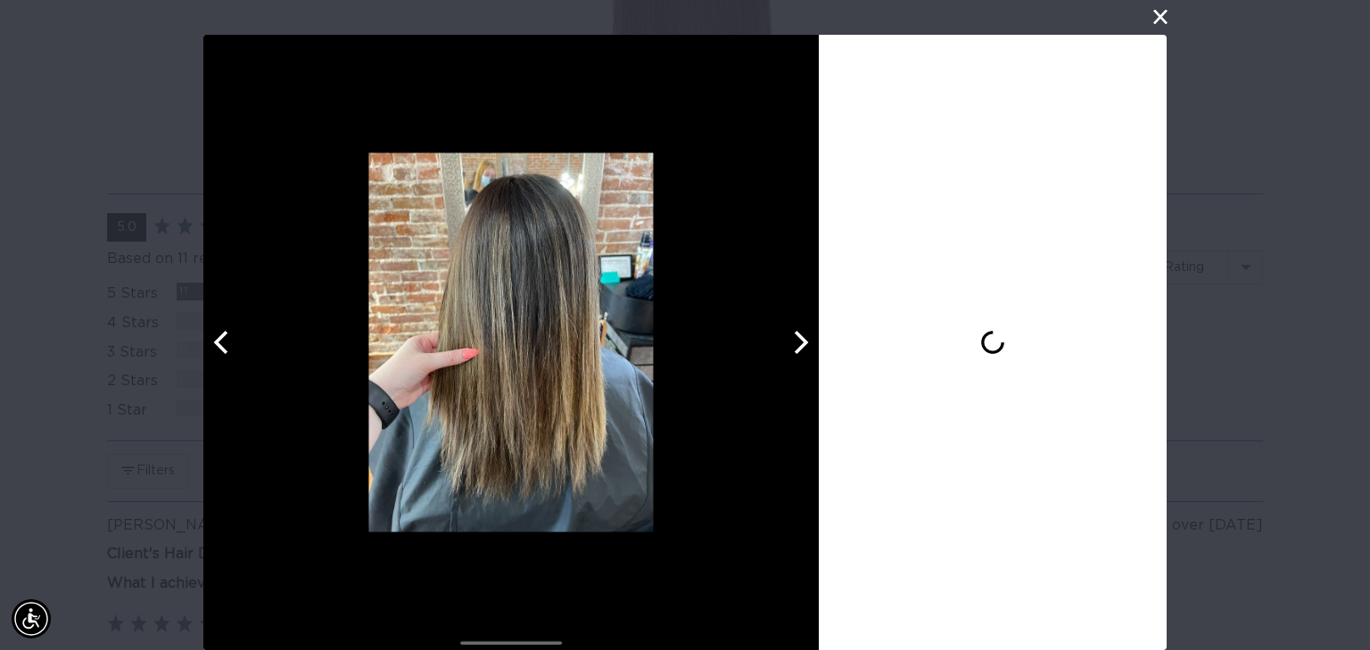
click at [792, 343] on icon "Next" at bounding box center [799, 342] width 23 height 23
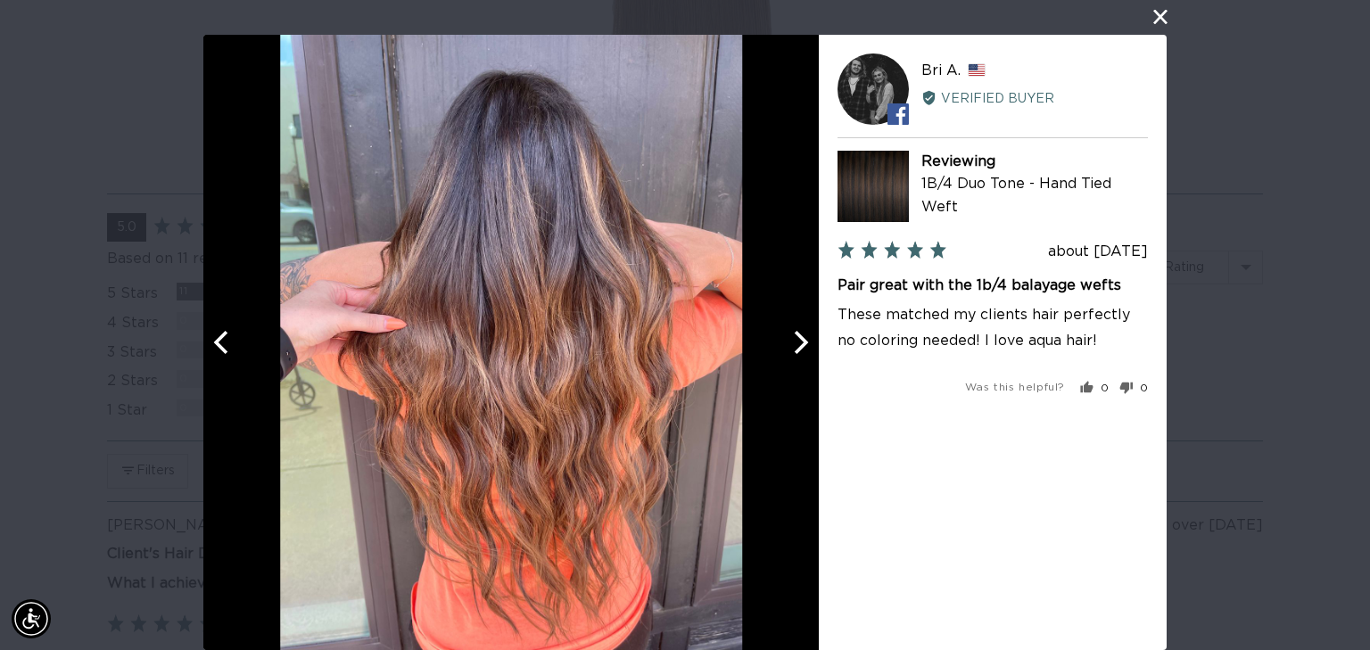
click at [792, 343] on icon "Next" at bounding box center [799, 342] width 23 height 23
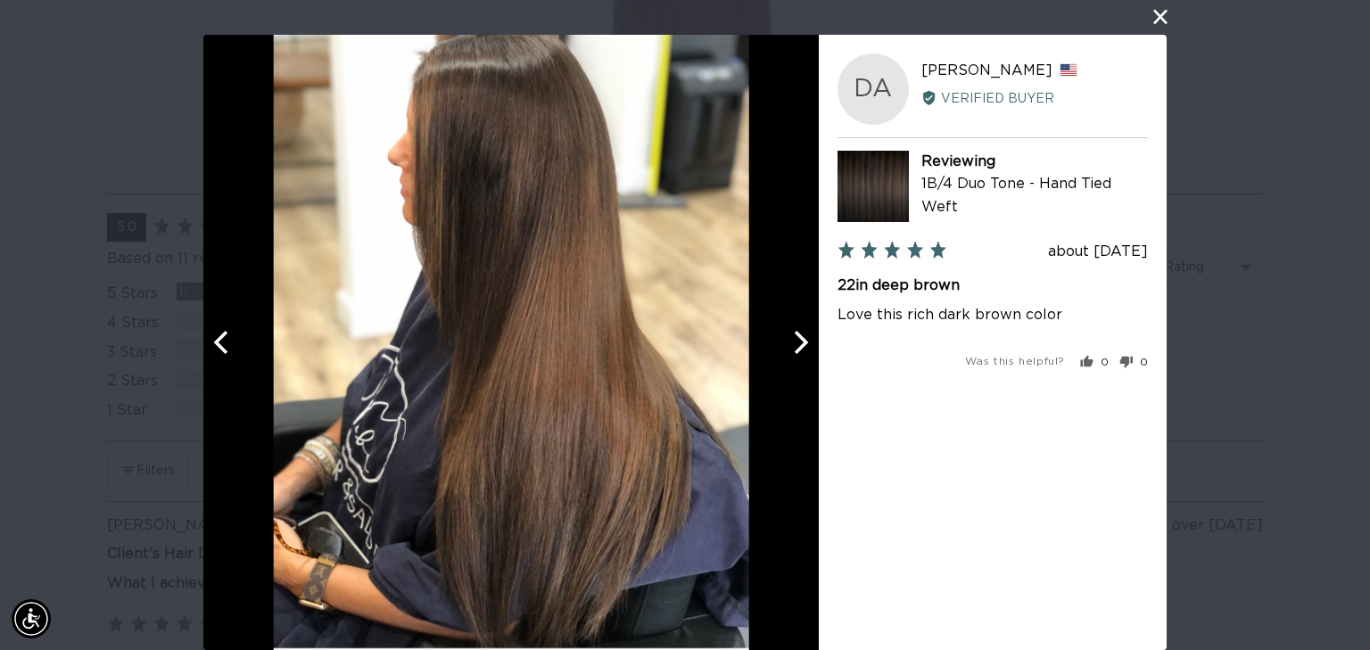
scroll to position [0, 0]
click at [792, 343] on icon "Next" at bounding box center [799, 342] width 23 height 23
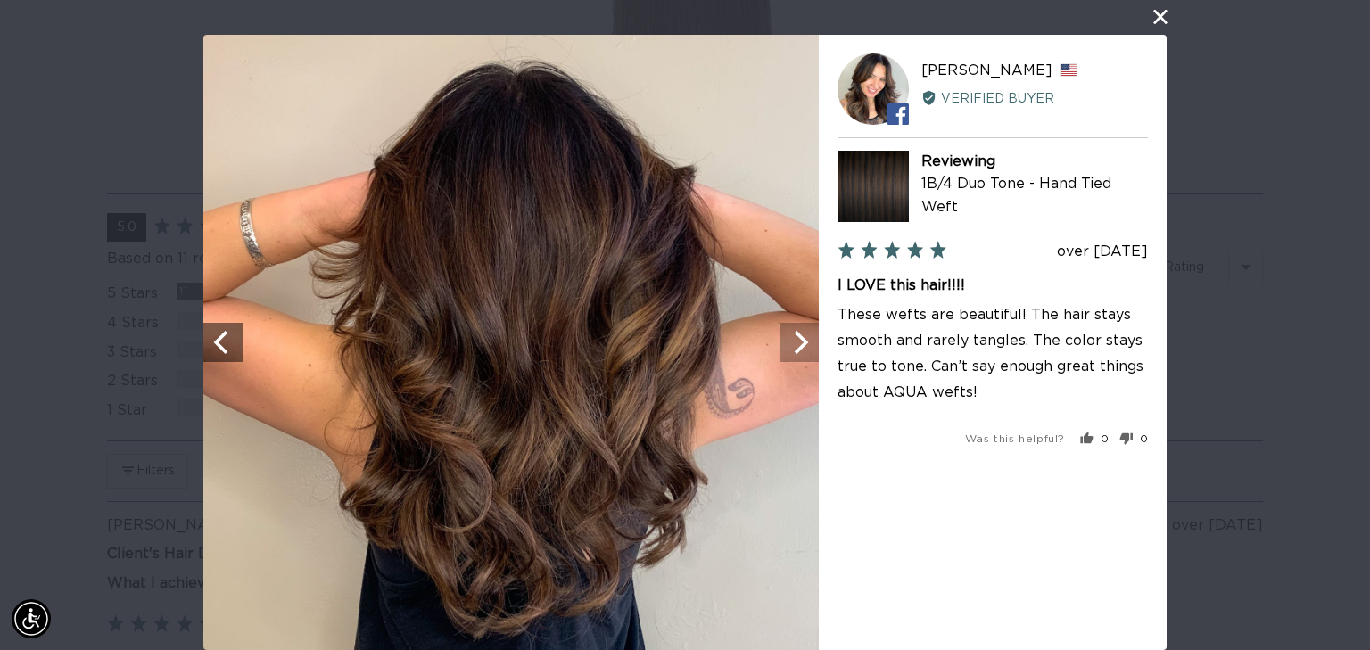
click at [792, 343] on icon "Next" at bounding box center [799, 342] width 23 height 23
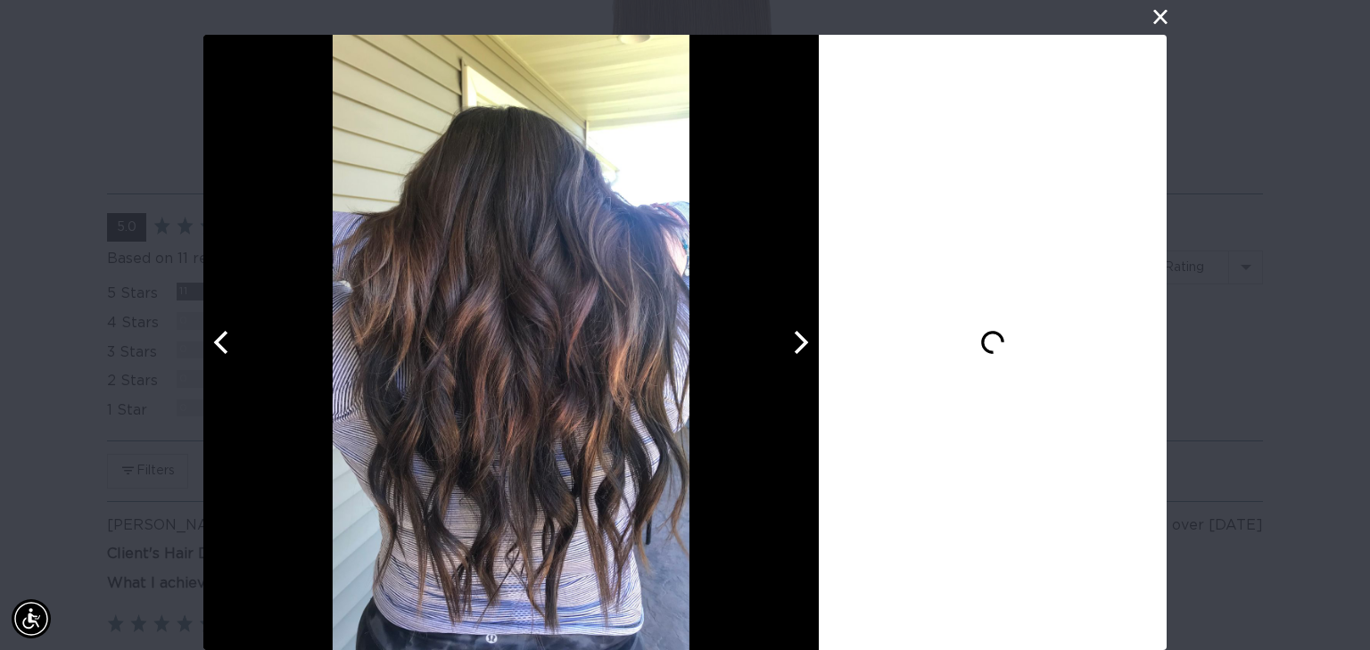
scroll to position [0, 1244]
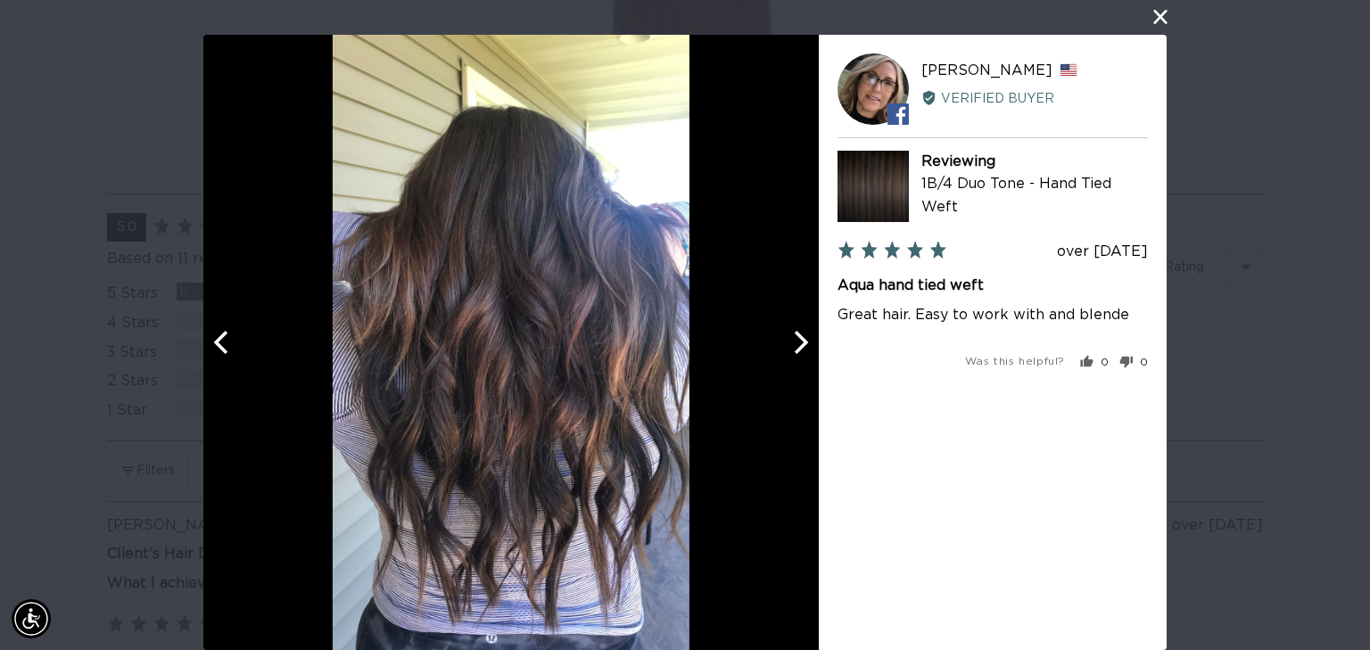
click at [792, 343] on icon "Next" at bounding box center [799, 342] width 23 height 23
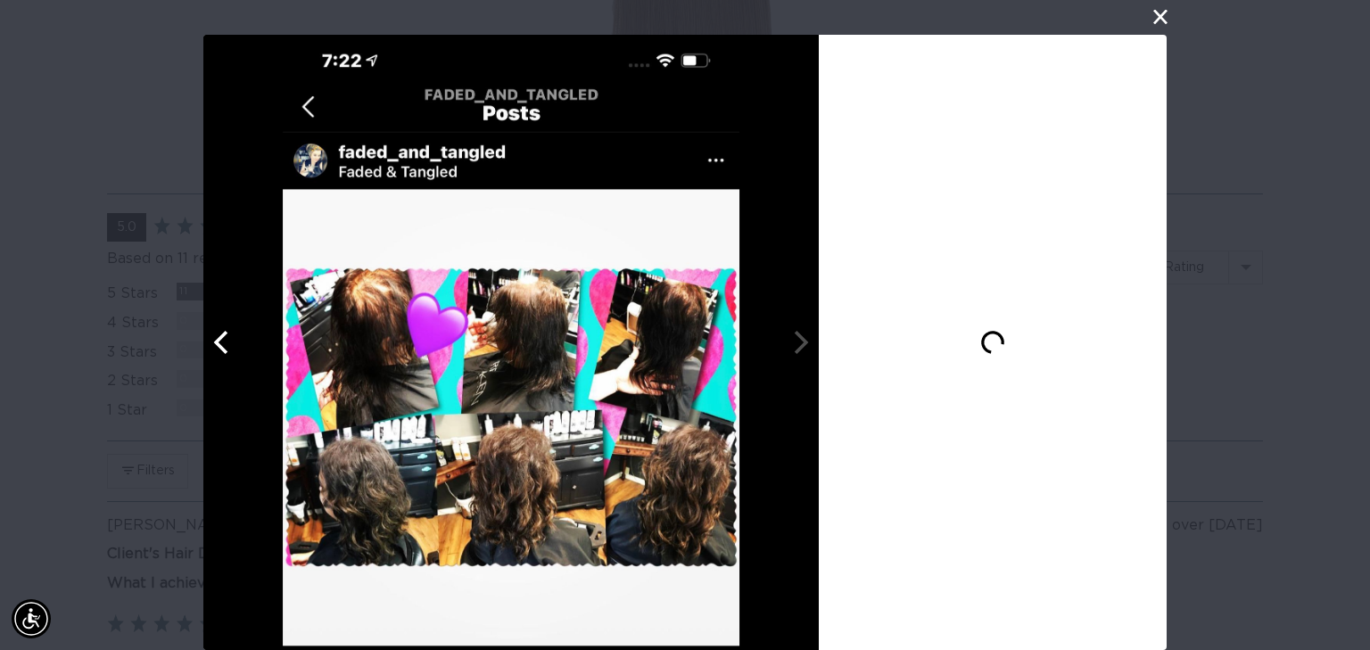
scroll to position [0, 2487]
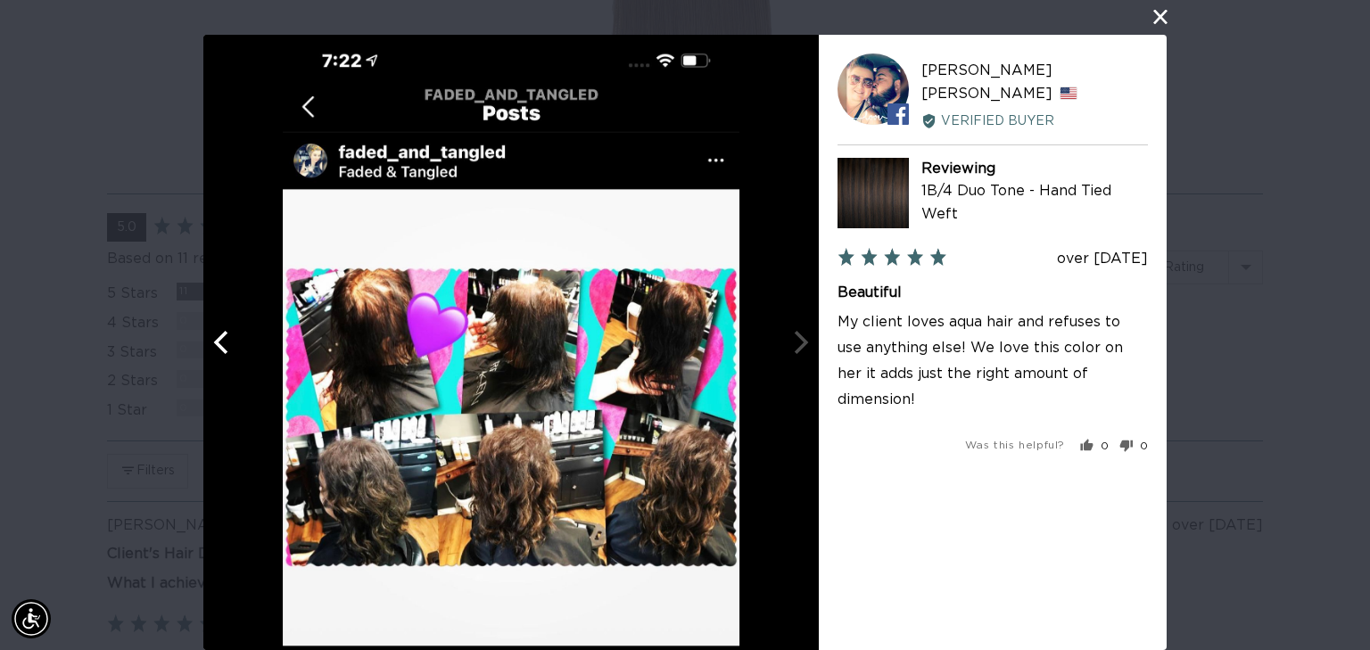
click at [792, 343] on div at bounding box center [511, 343] width 616 height 616
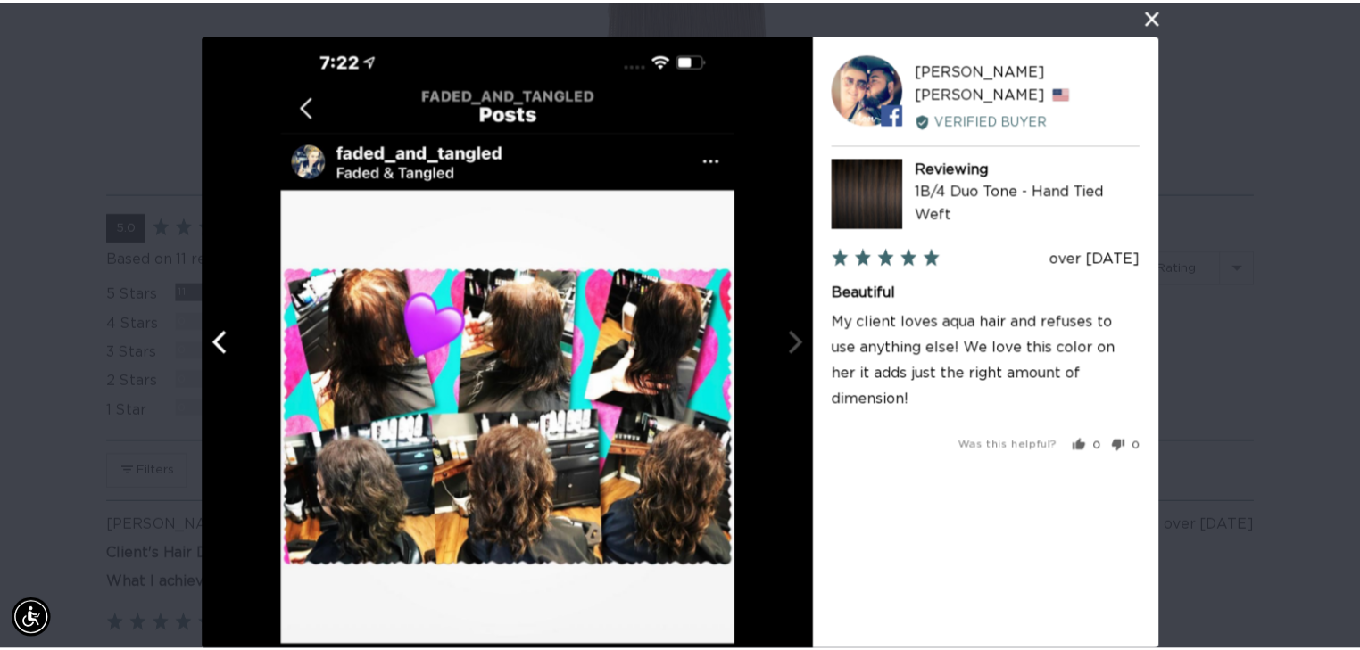
scroll to position [0, 0]
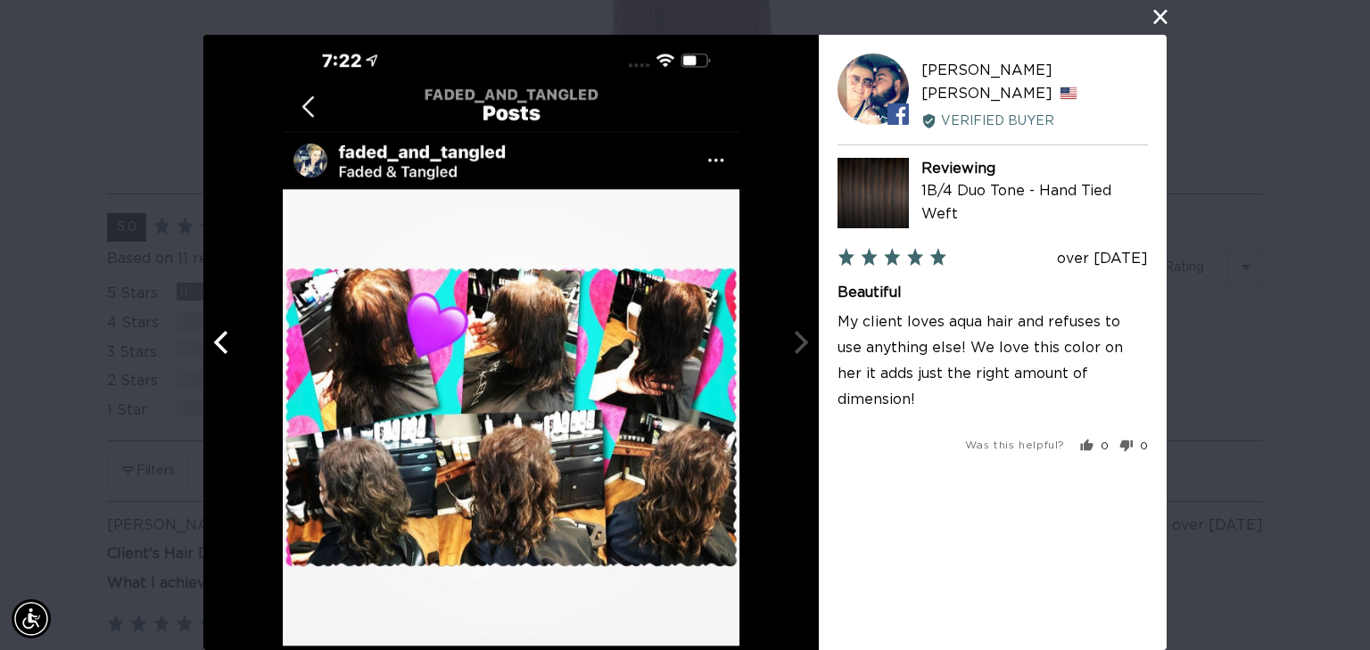
click at [798, 349] on div at bounding box center [511, 343] width 616 height 616
click at [799, 349] on div at bounding box center [511, 343] width 616 height 616
click at [1159, 21] on button "close this modal window" at bounding box center [1160, 16] width 21 height 21
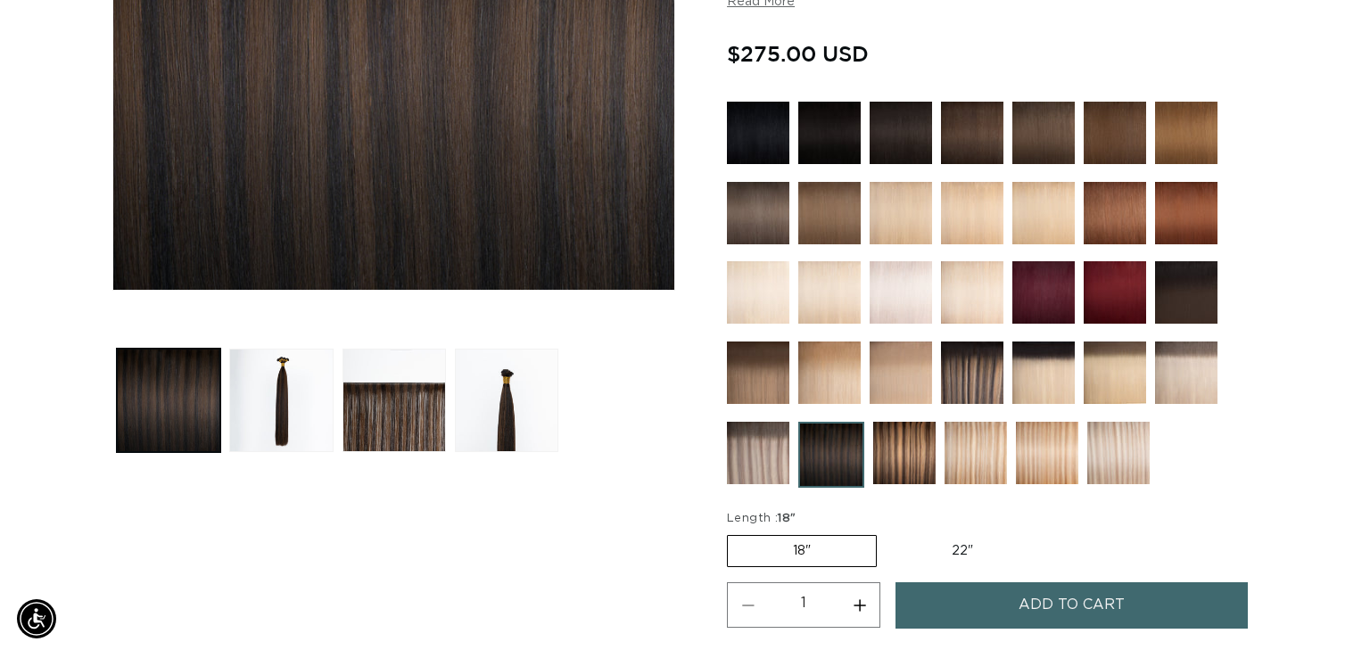
scroll to position [571, 0]
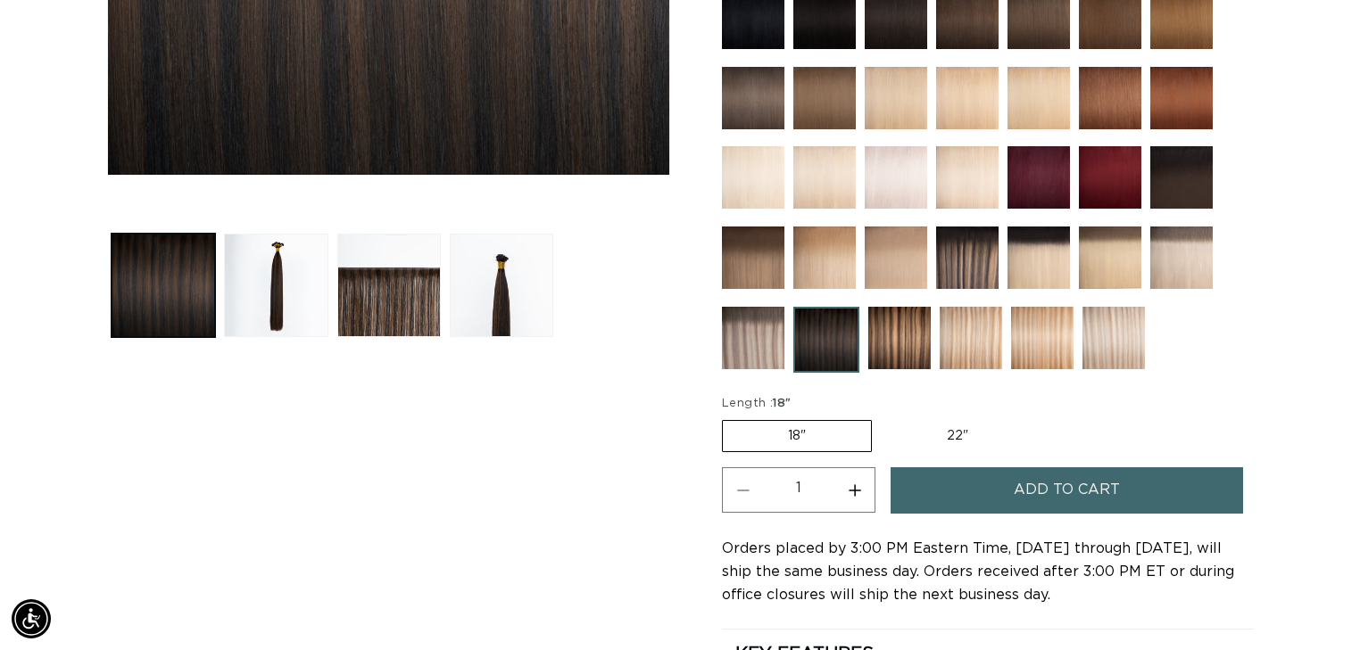
click at [984, 482] on button "Add to cart" at bounding box center [1066, 490] width 352 height 46
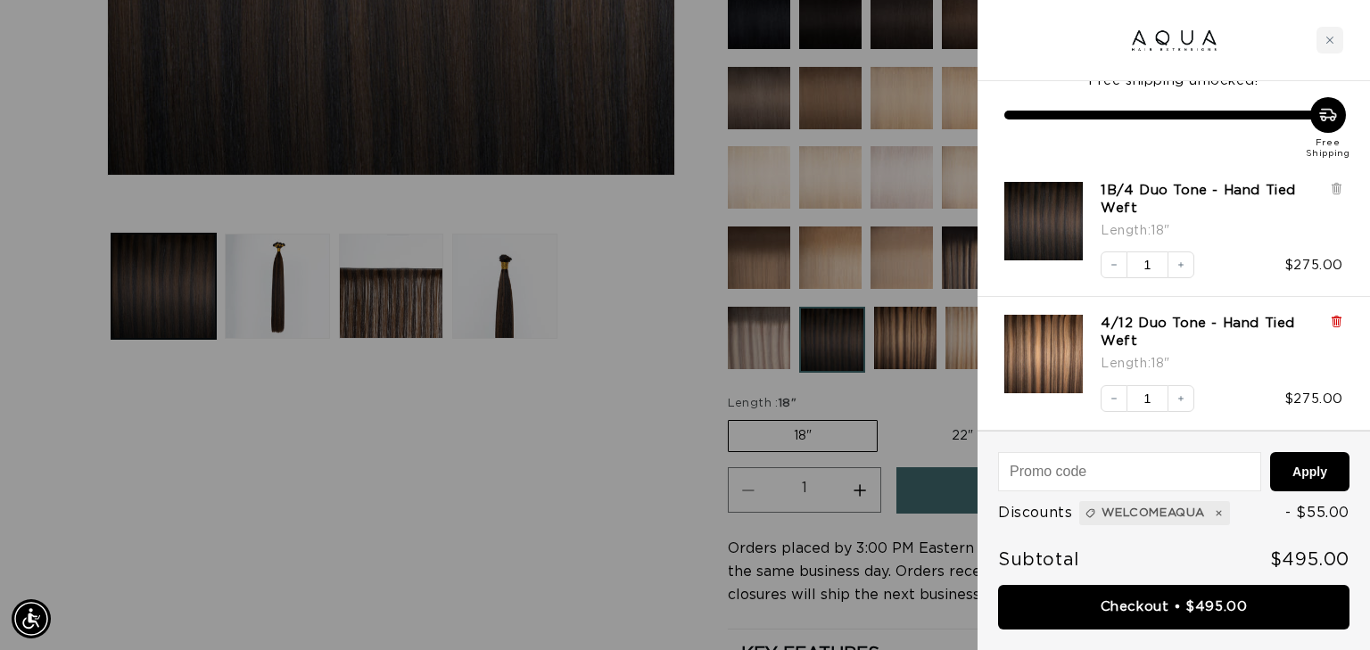
scroll to position [0, 1244]
click at [1339, 323] on icon at bounding box center [1336, 323] width 7 height 9
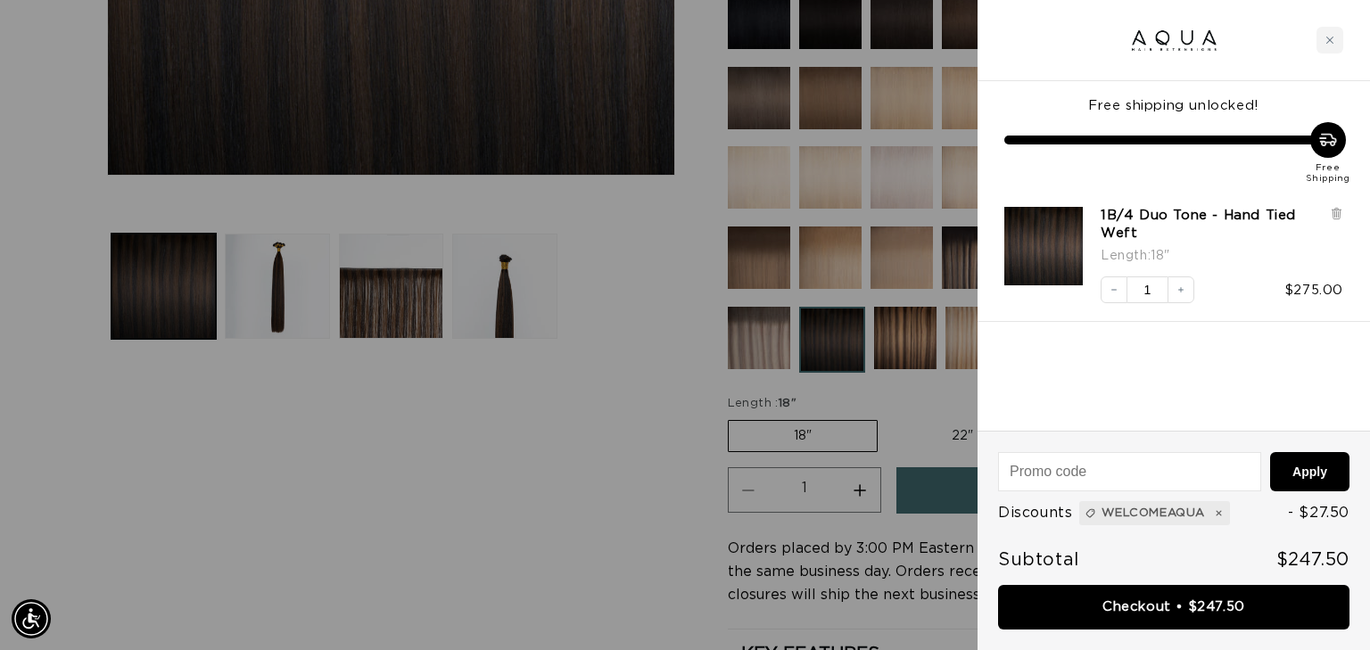
scroll to position [0, 0]
click at [582, 571] on div at bounding box center [685, 325] width 1370 height 650
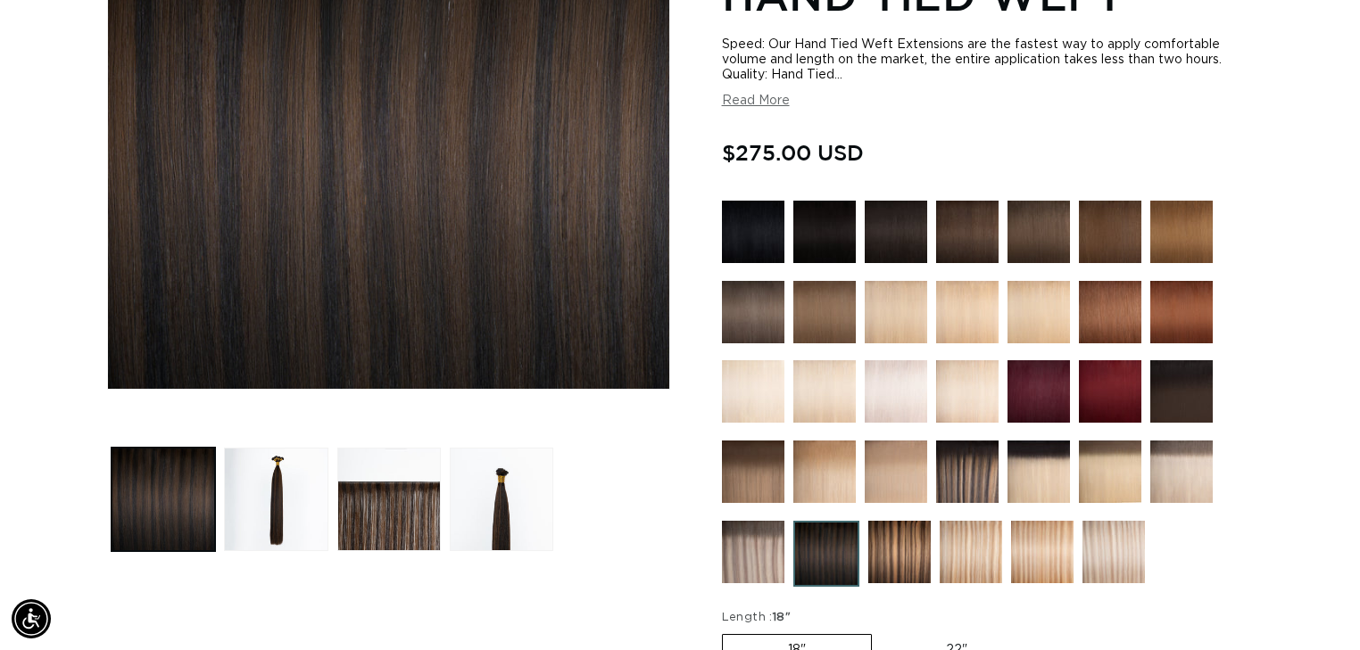
scroll to position [285, 0]
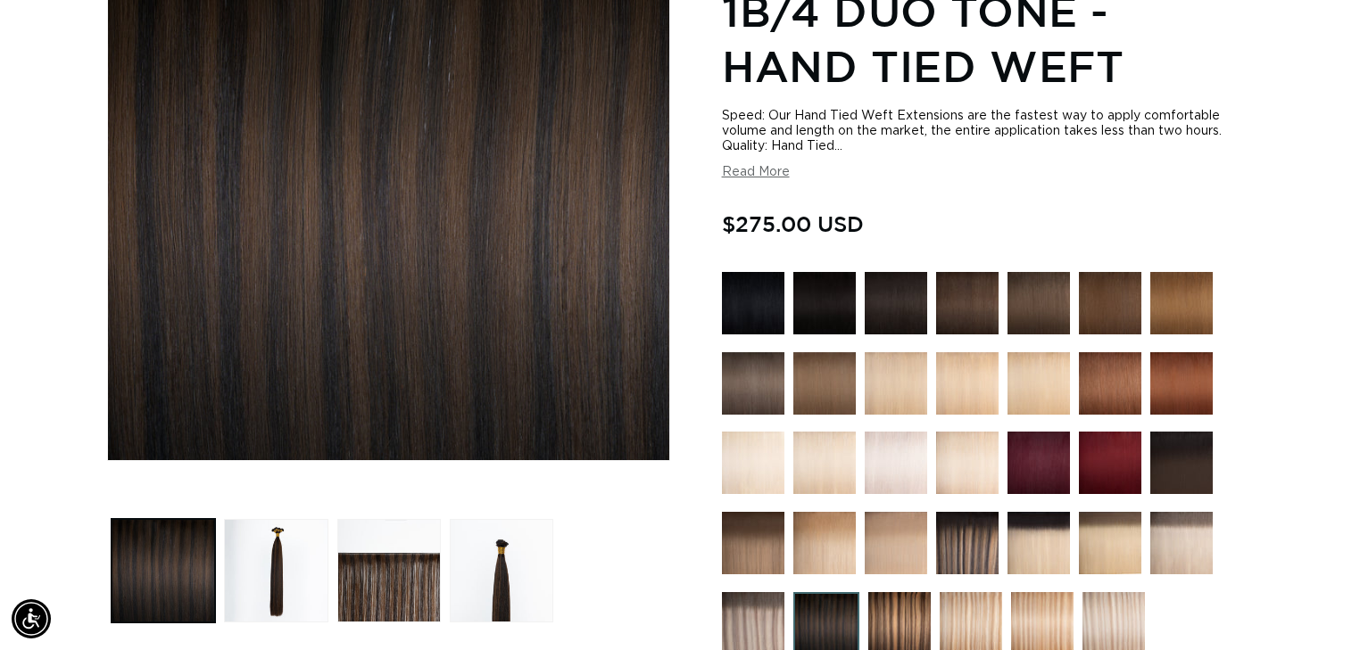
click at [972, 310] on img at bounding box center [967, 303] width 62 height 62
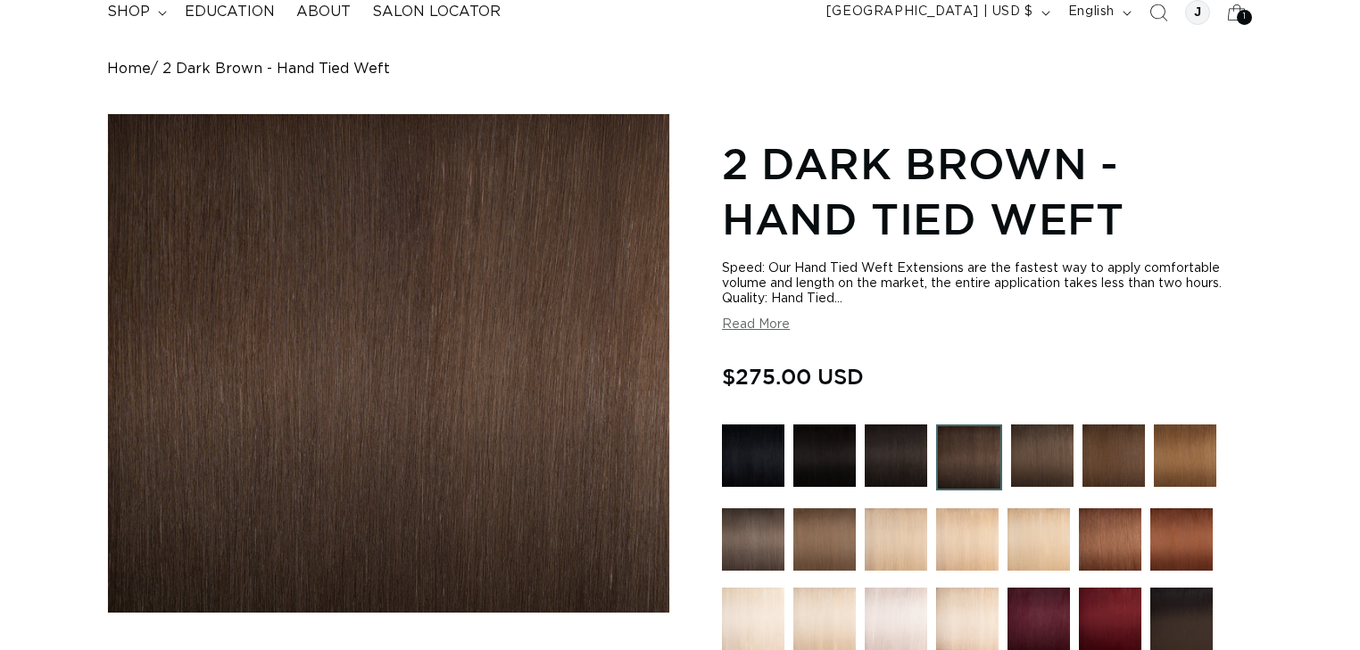
scroll to position [143, 0]
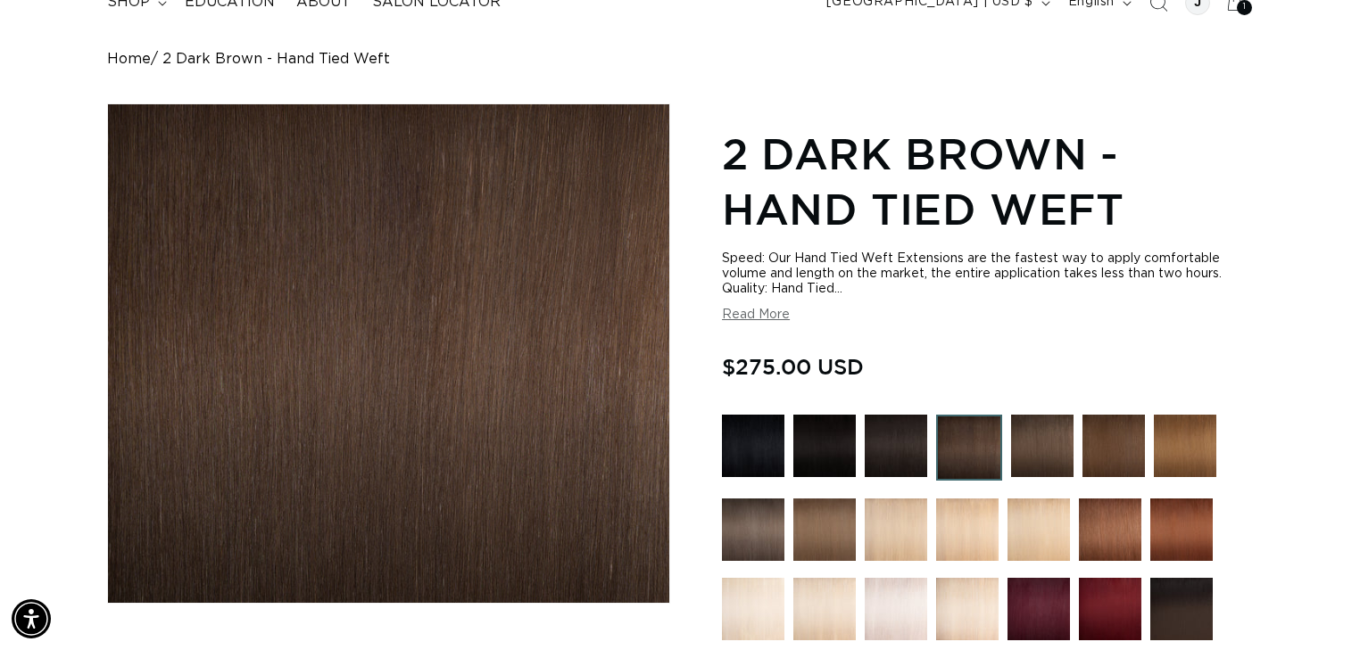
click at [1038, 451] on img at bounding box center [1042, 446] width 62 height 62
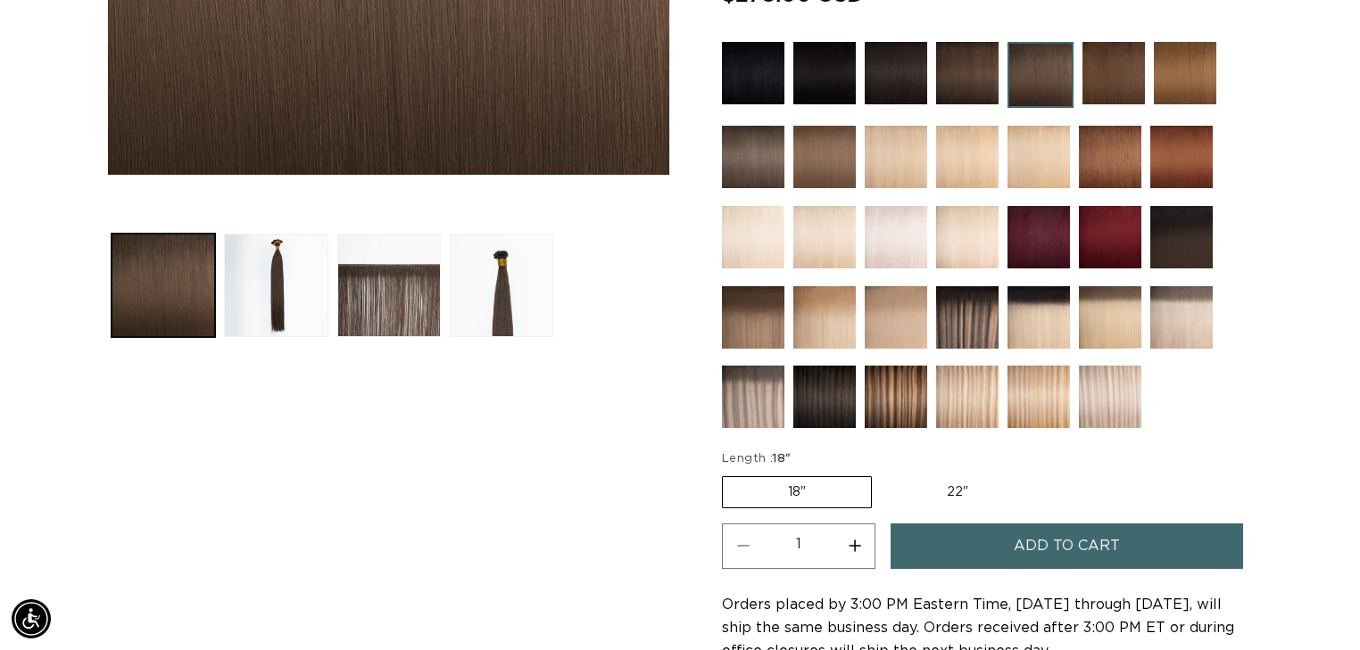
scroll to position [0, 1233]
click at [1171, 244] on img at bounding box center [1181, 237] width 62 height 62
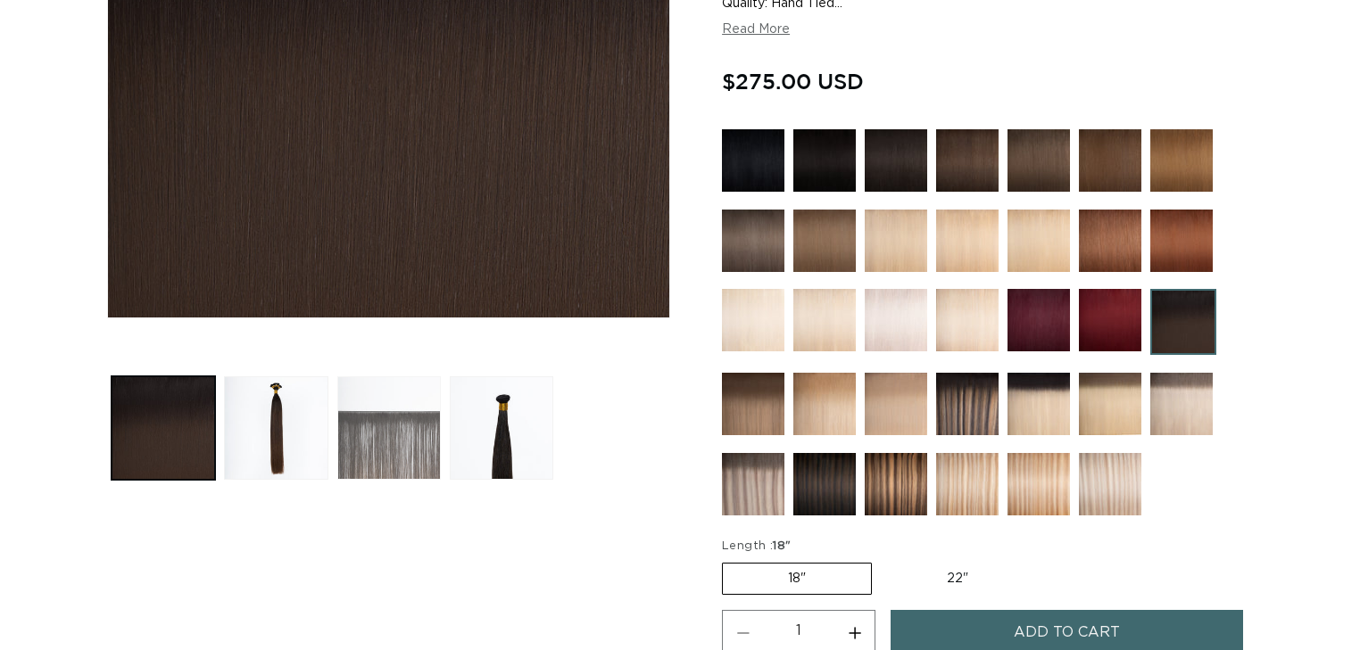
scroll to position [428, 0]
click at [389, 467] on button "Load image 3 in gallery view" at bounding box center [388, 427] width 103 height 103
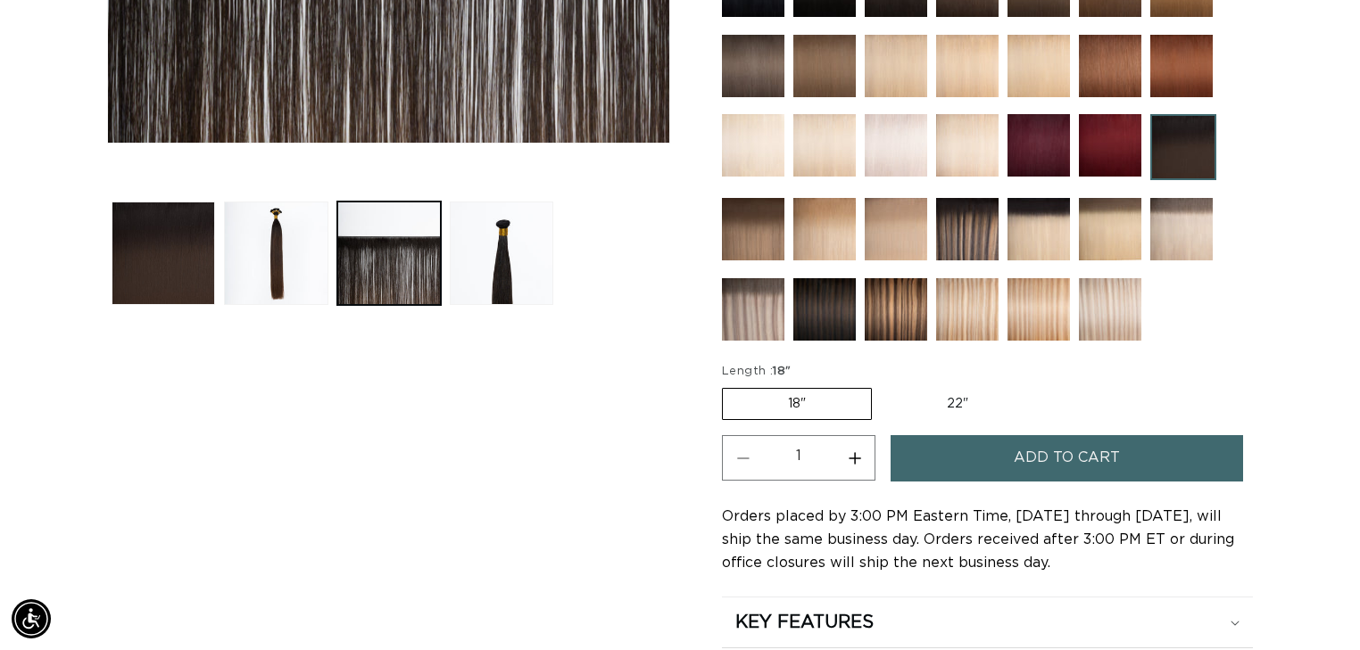
scroll to position [0, 2466]
drag, startPoint x: 814, startPoint y: 310, endPoint x: 823, endPoint y: 318, distance: 12.1
click at [814, 310] on img at bounding box center [824, 309] width 62 height 62
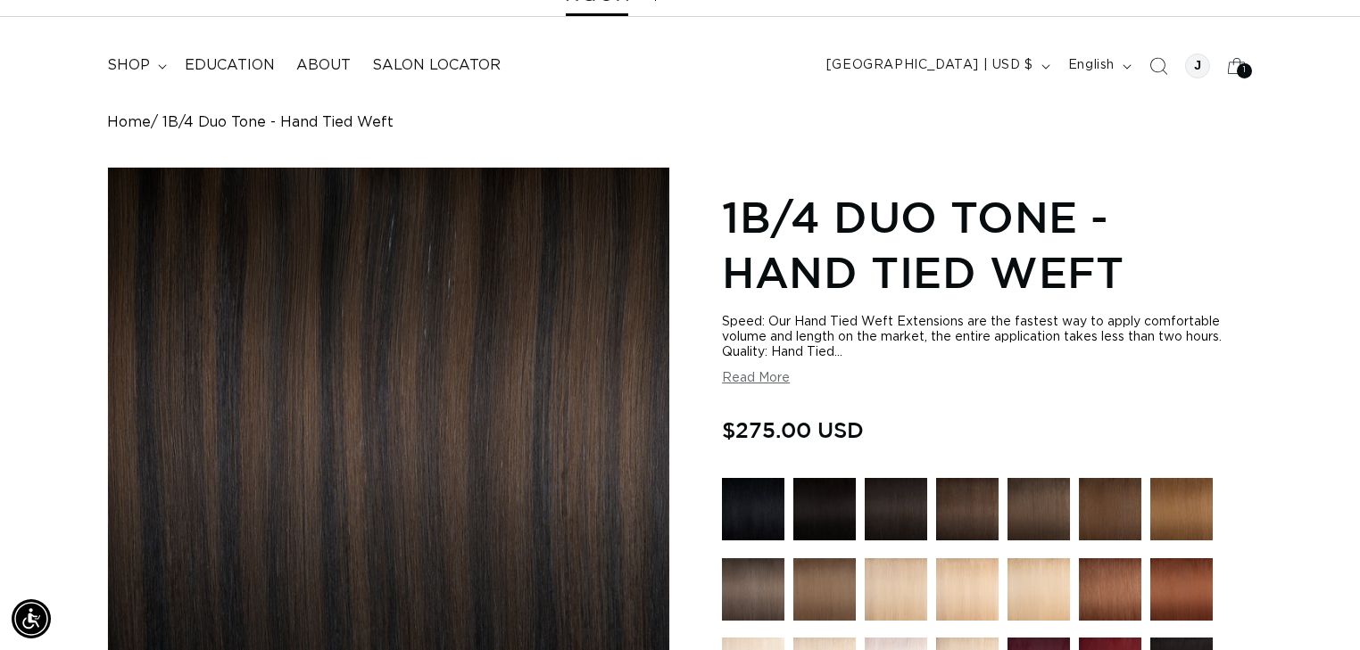
scroll to position [428, 0]
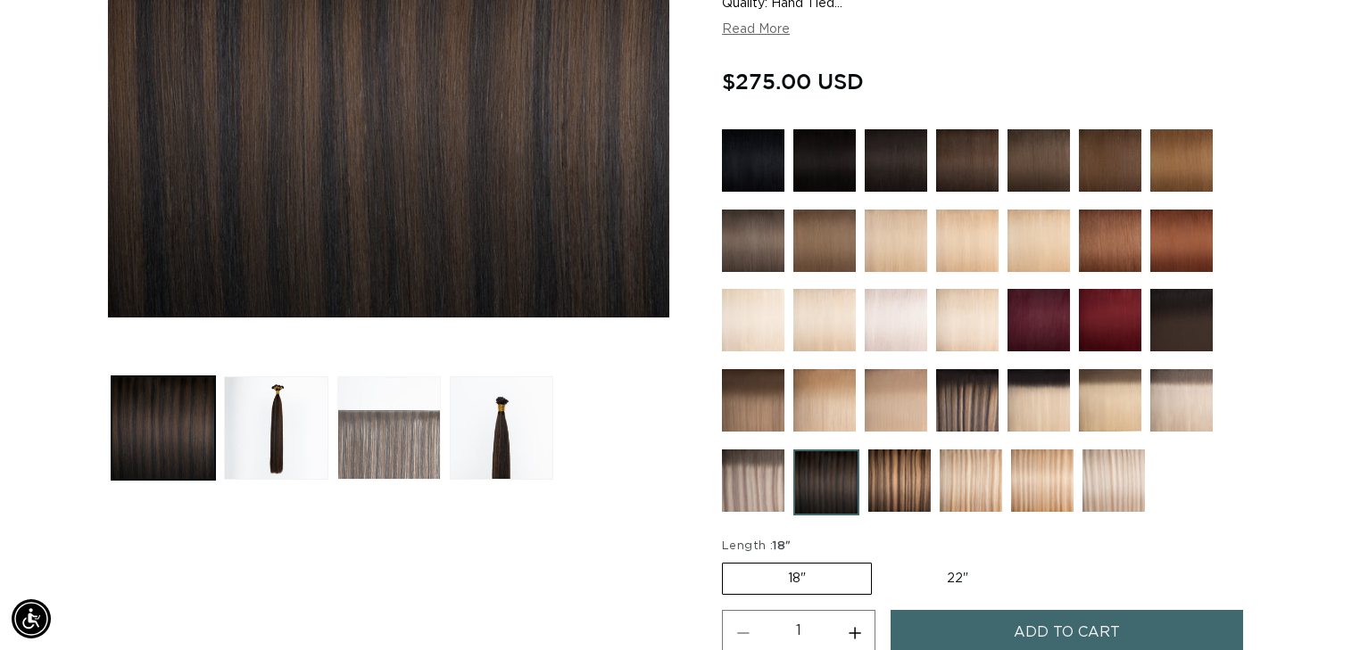
click at [385, 450] on button "Load image 3 in gallery view" at bounding box center [388, 427] width 103 height 103
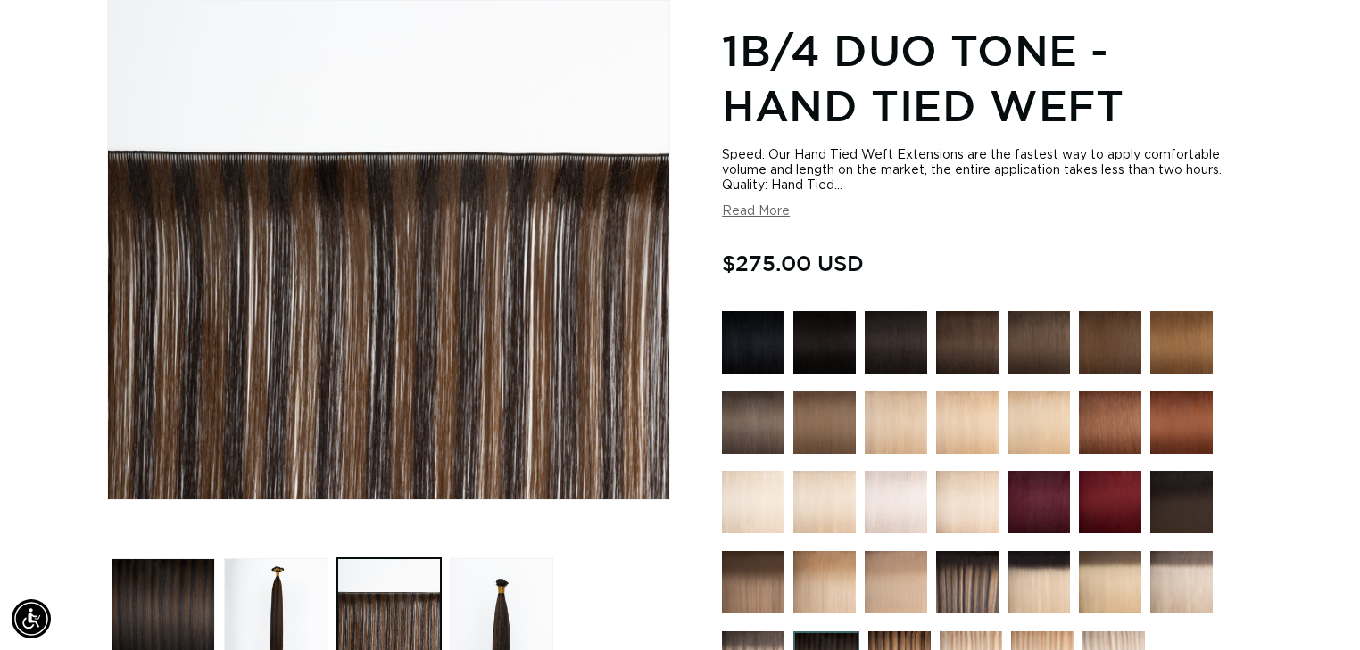
scroll to position [0, 0]
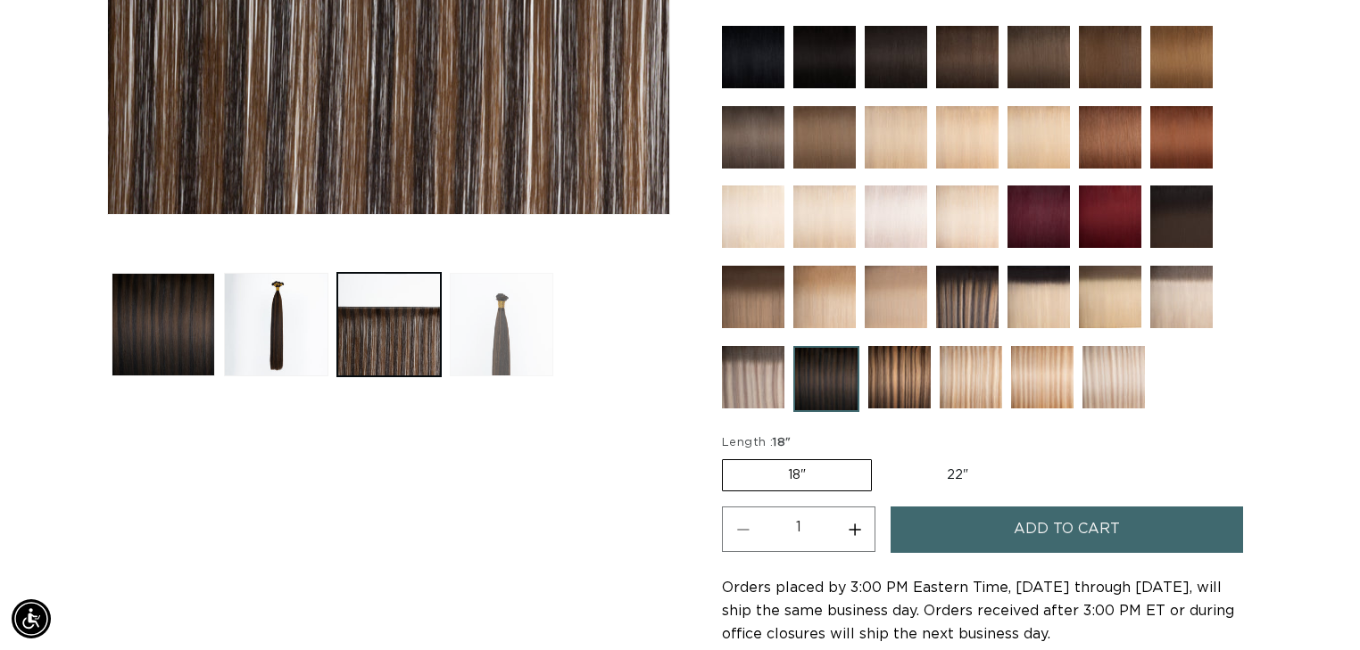
click at [517, 360] on button "Load image 4 in gallery view" at bounding box center [501, 324] width 103 height 103
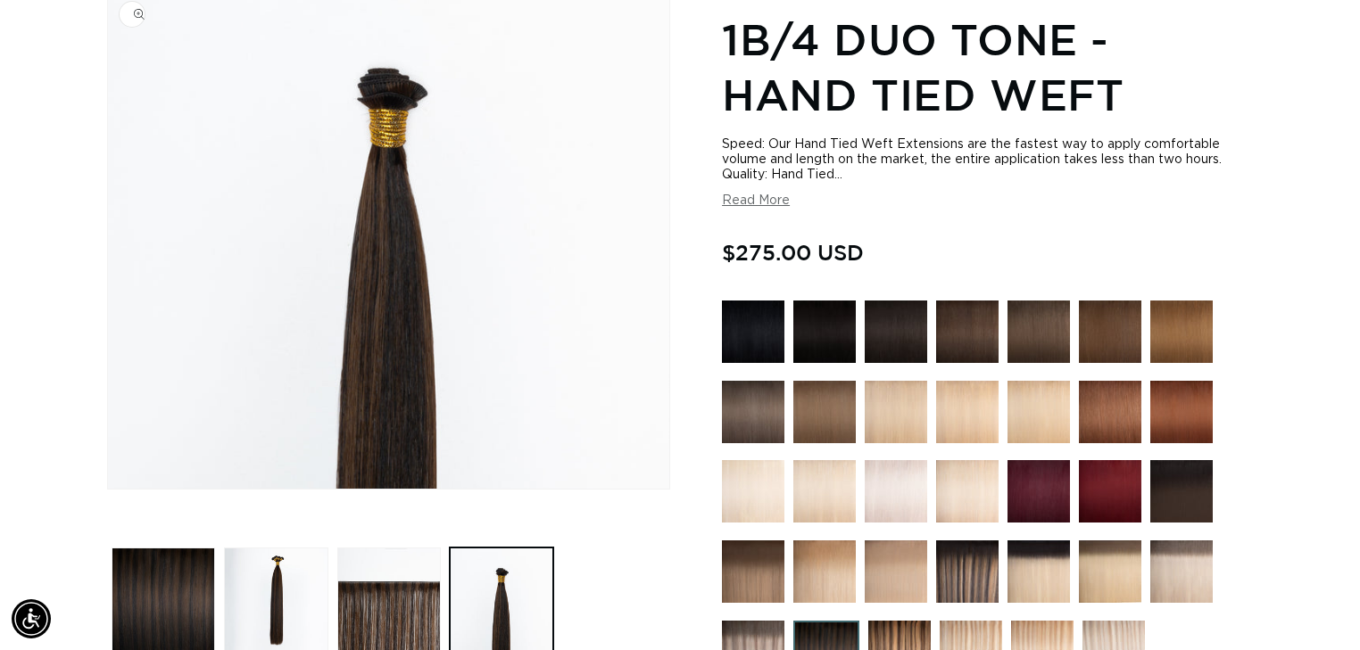
scroll to position [246, 0]
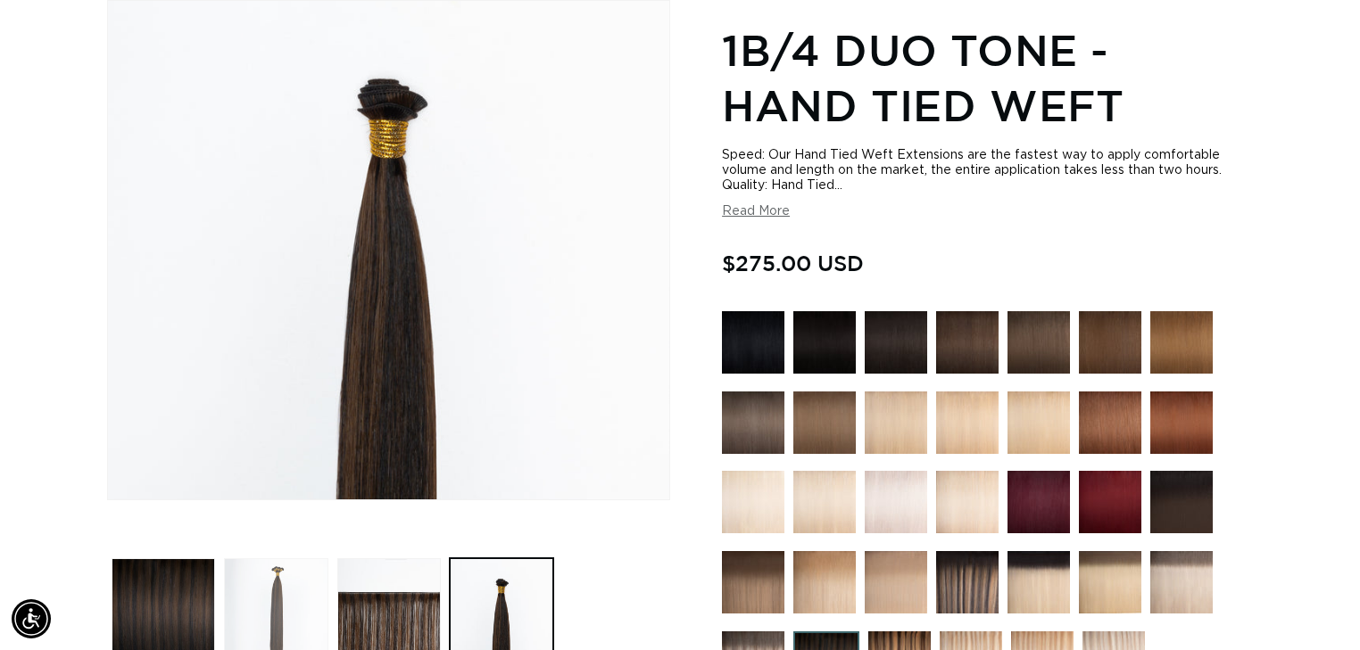
click at [274, 608] on button "Load image 2 in gallery view" at bounding box center [275, 609] width 103 height 103
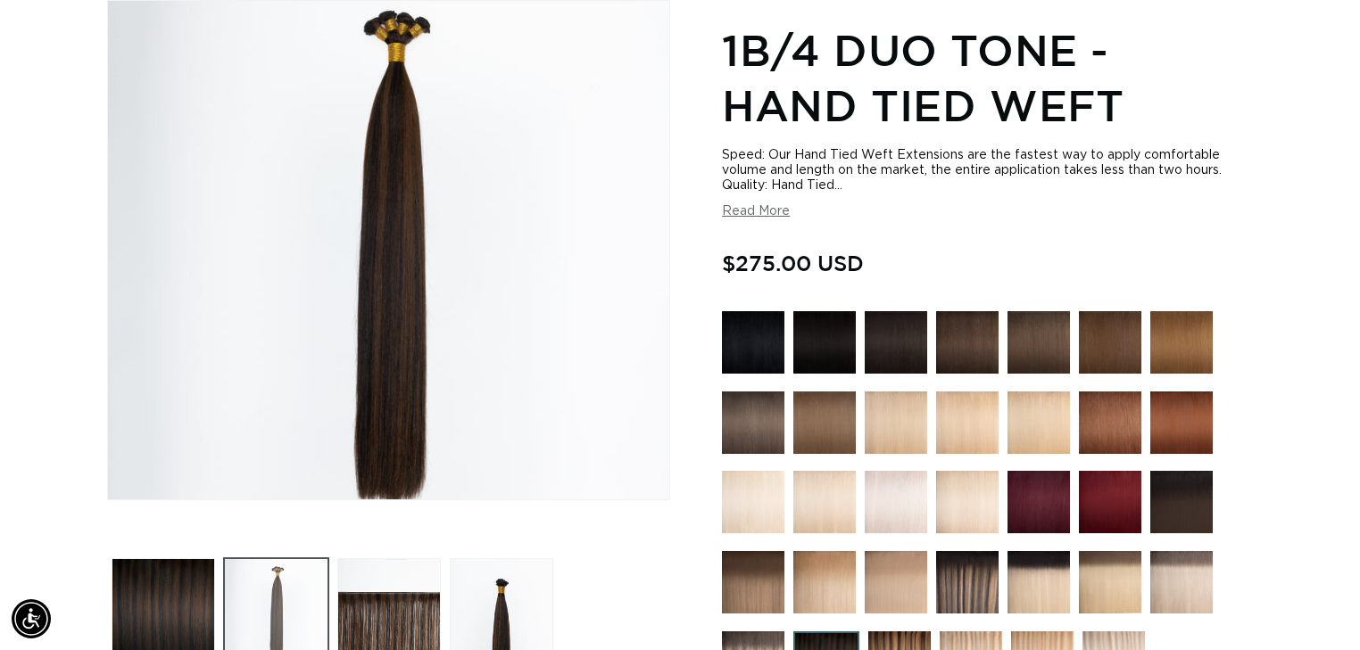
scroll to position [0, 1233]
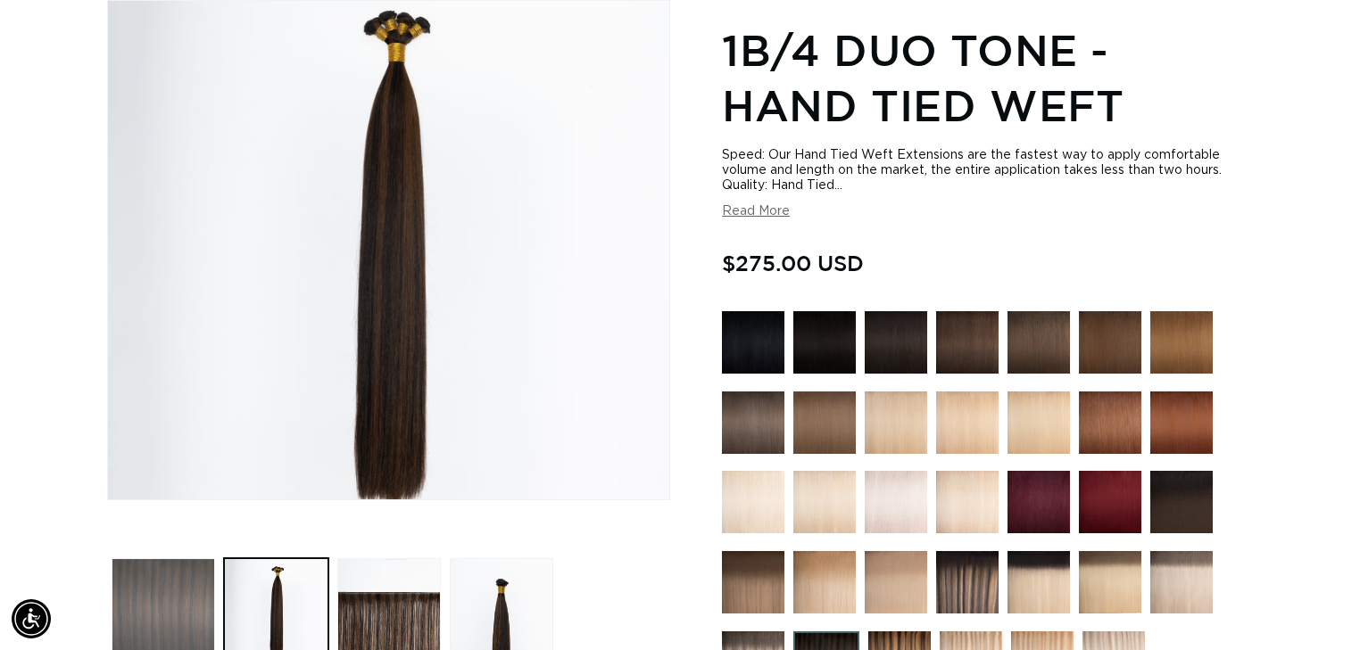
click at [167, 616] on button "Load image 1 in gallery view" at bounding box center [163, 609] width 103 height 103
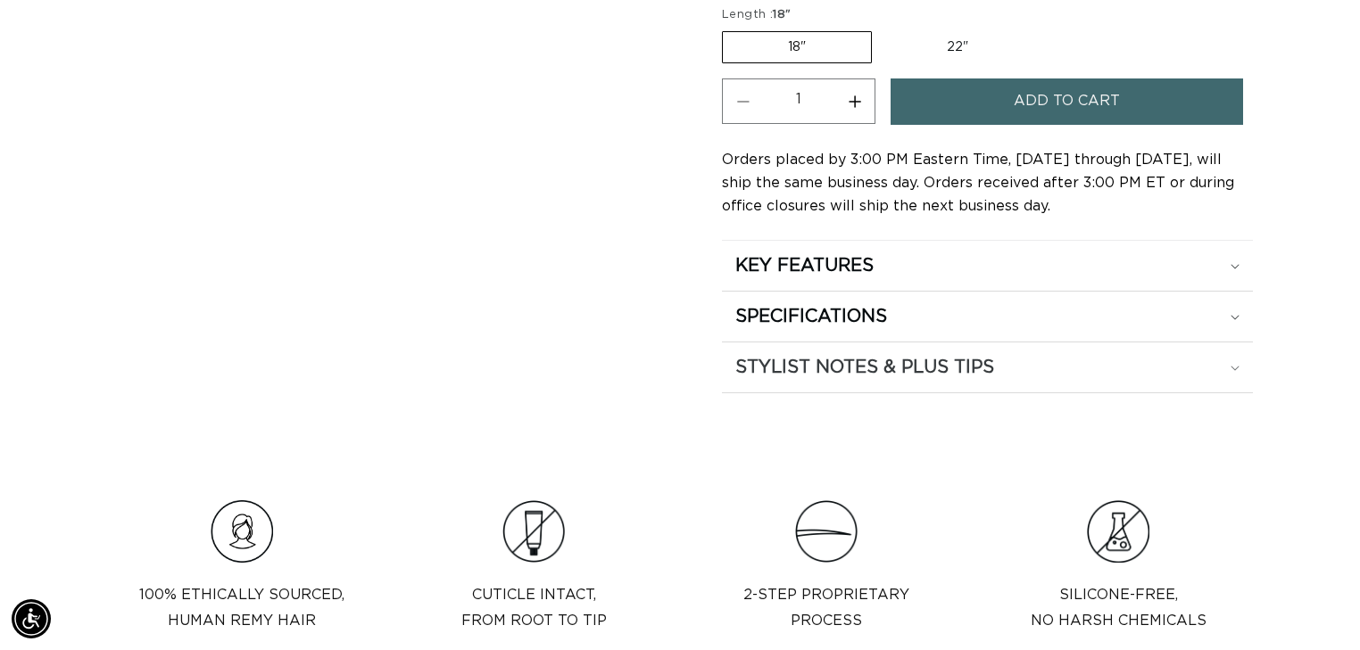
click at [914, 360] on h2 "STYLIST NOTES & PLUS TIPS" at bounding box center [864, 367] width 259 height 23
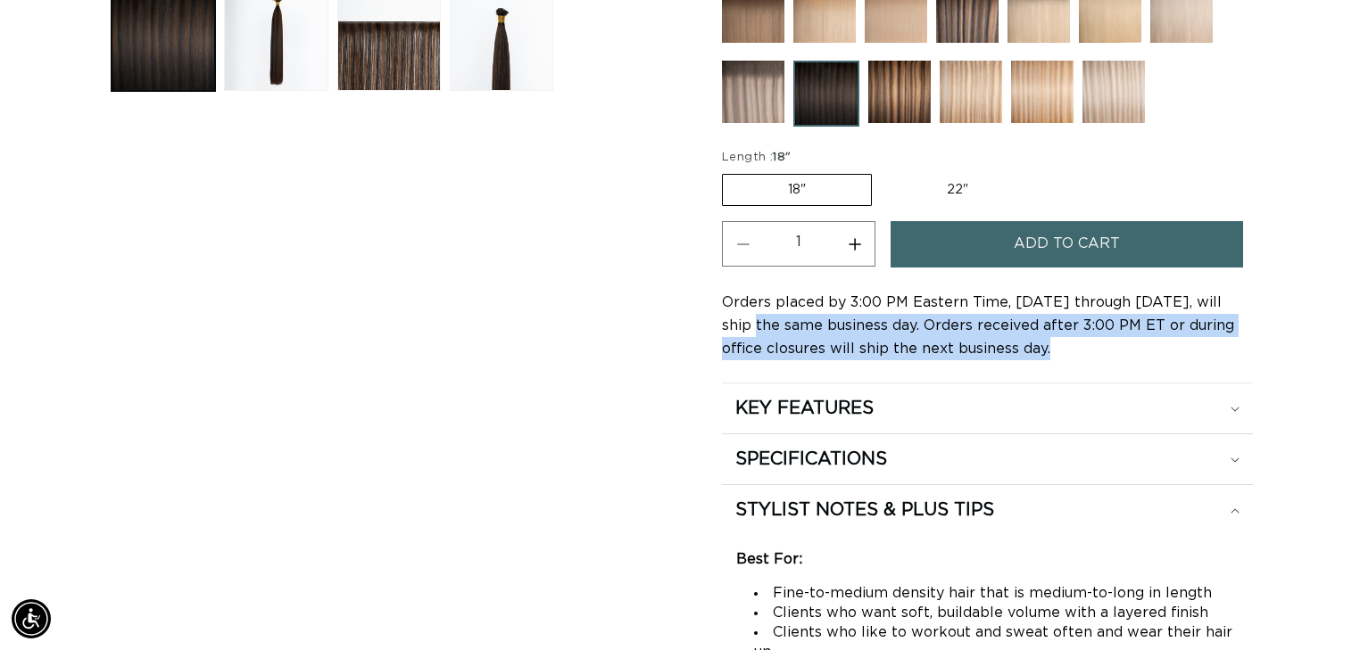
scroll to position [0, 0]
drag, startPoint x: 721, startPoint y: 322, endPoint x: 1247, endPoint y: 355, distance: 527.4
click at [1247, 355] on section "1B/4 Duo Tone - Hand Tied Weft Speed: Our Hand Tied Weft Extensions are the fas…" at bounding box center [987, 181] width 531 height 1469
click at [1019, 350] on div "Orders placed by 3:00 PM Eastern Time, [DATE] through [DATE], will ship the sam…" at bounding box center [987, 326] width 531 height 70
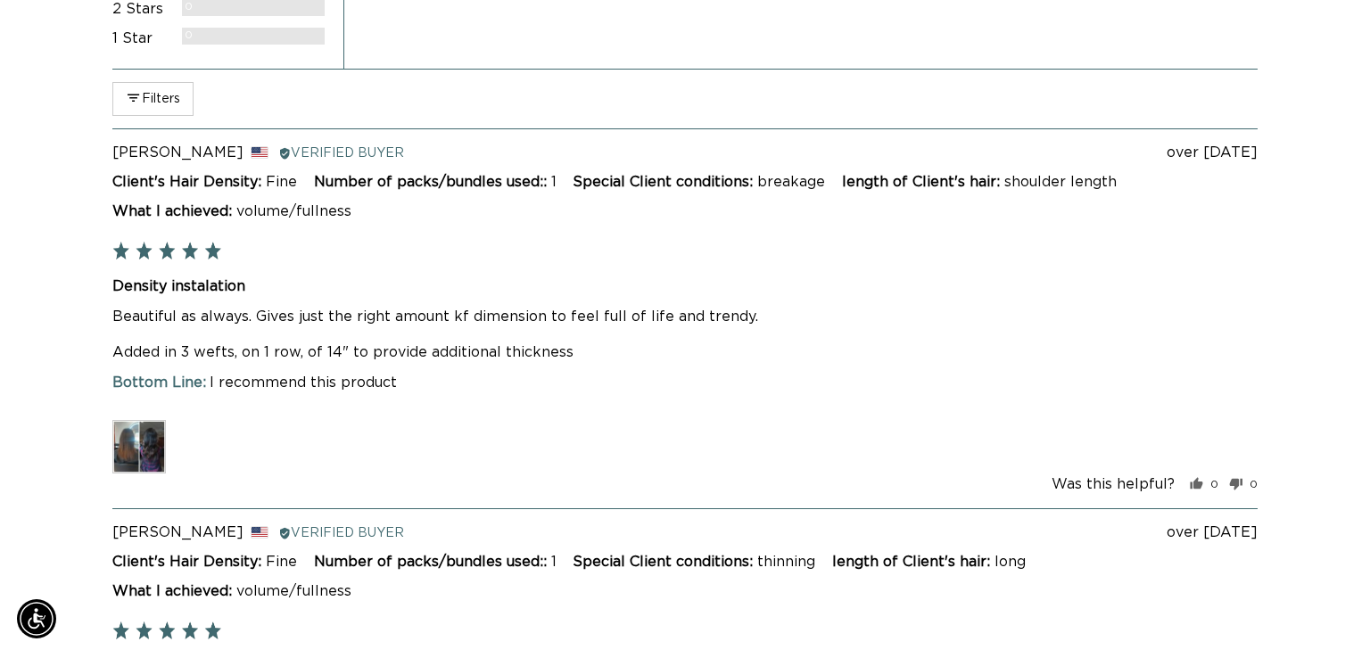
scroll to position [3458, 0]
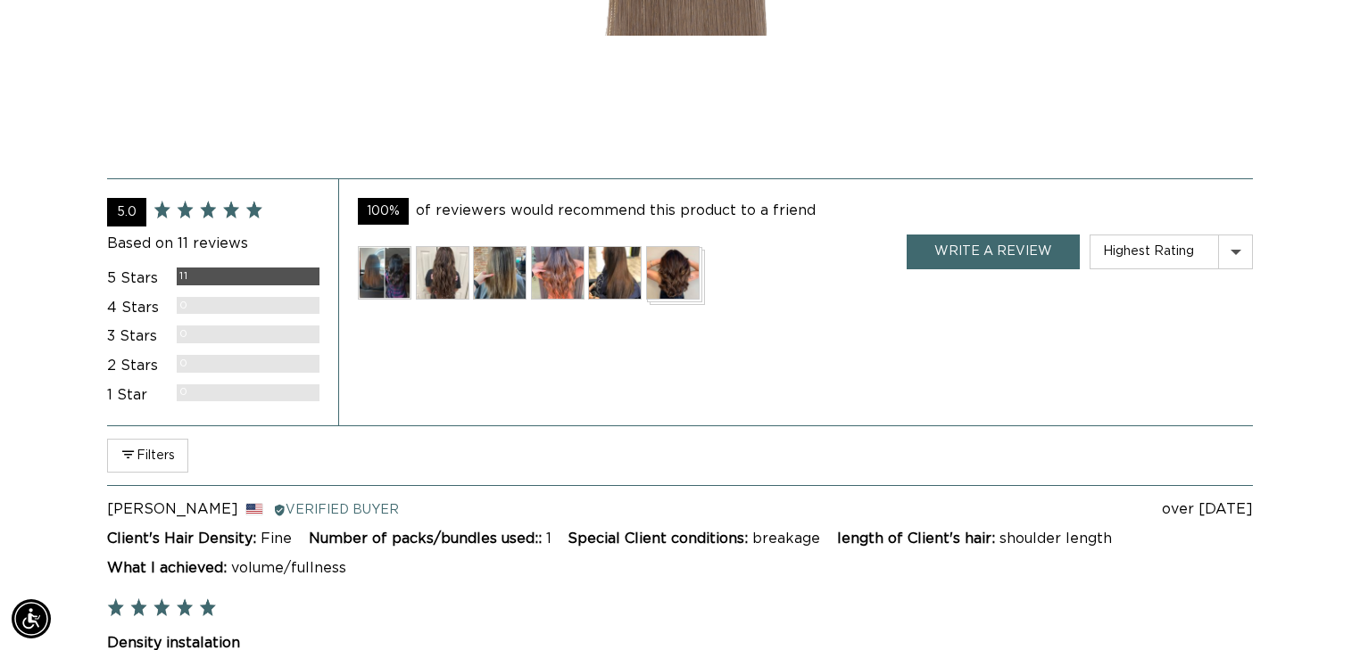
click at [682, 278] on img at bounding box center [673, 273] width 54 height 54
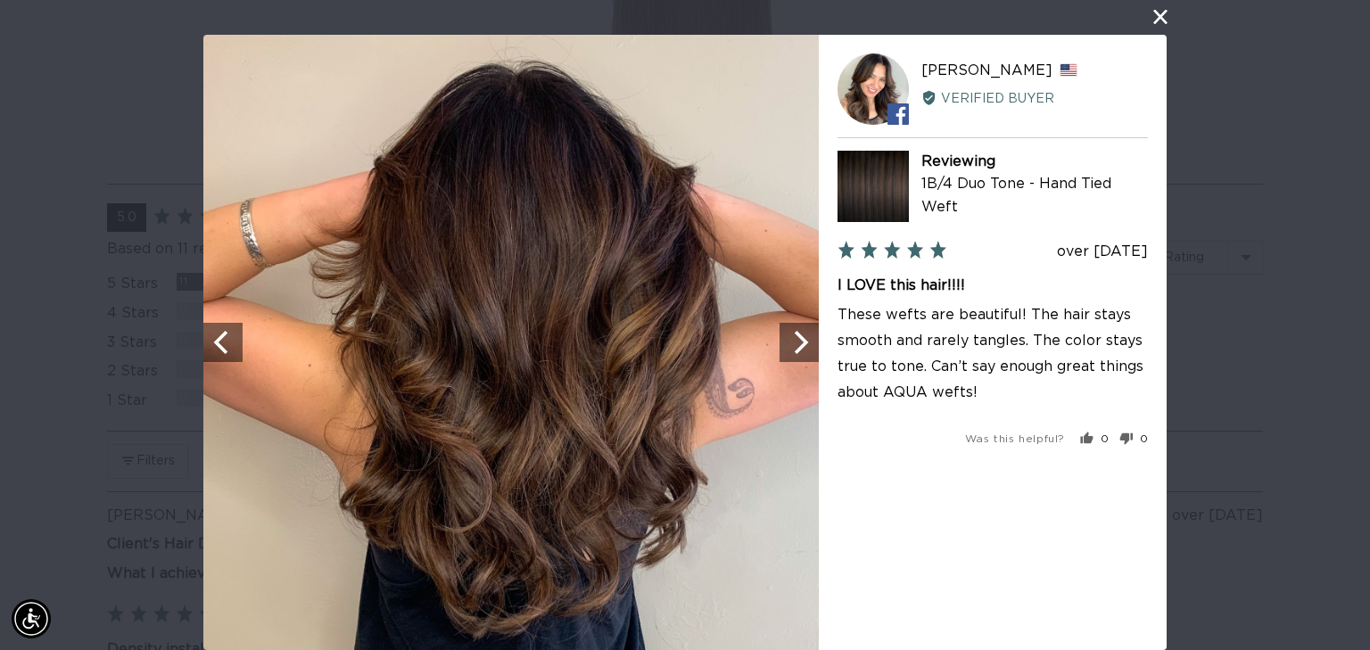
scroll to position [0, 2487]
drag, startPoint x: 1149, startPoint y: 13, endPoint x: 1138, endPoint y: 14, distance: 10.7
click at [1150, 13] on button "close this modal window" at bounding box center [1160, 16] width 21 height 21
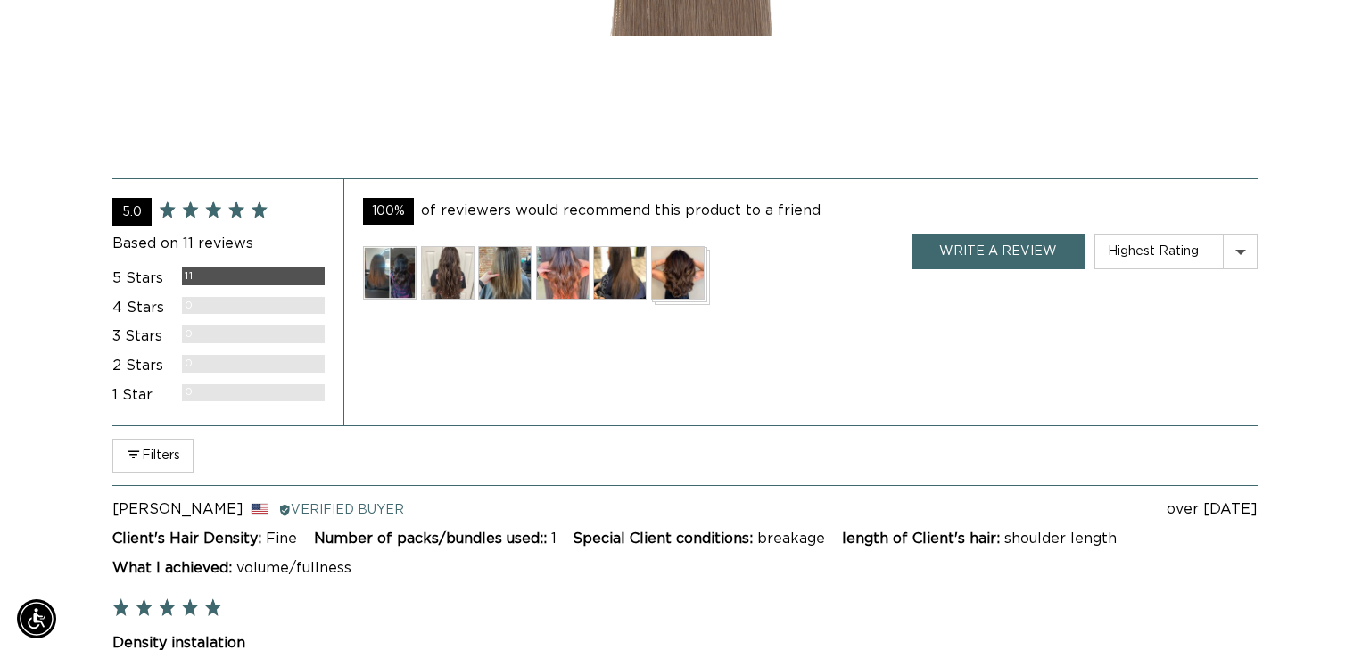
scroll to position [0, 0]
click at [561, 253] on img at bounding box center [558, 273] width 54 height 54
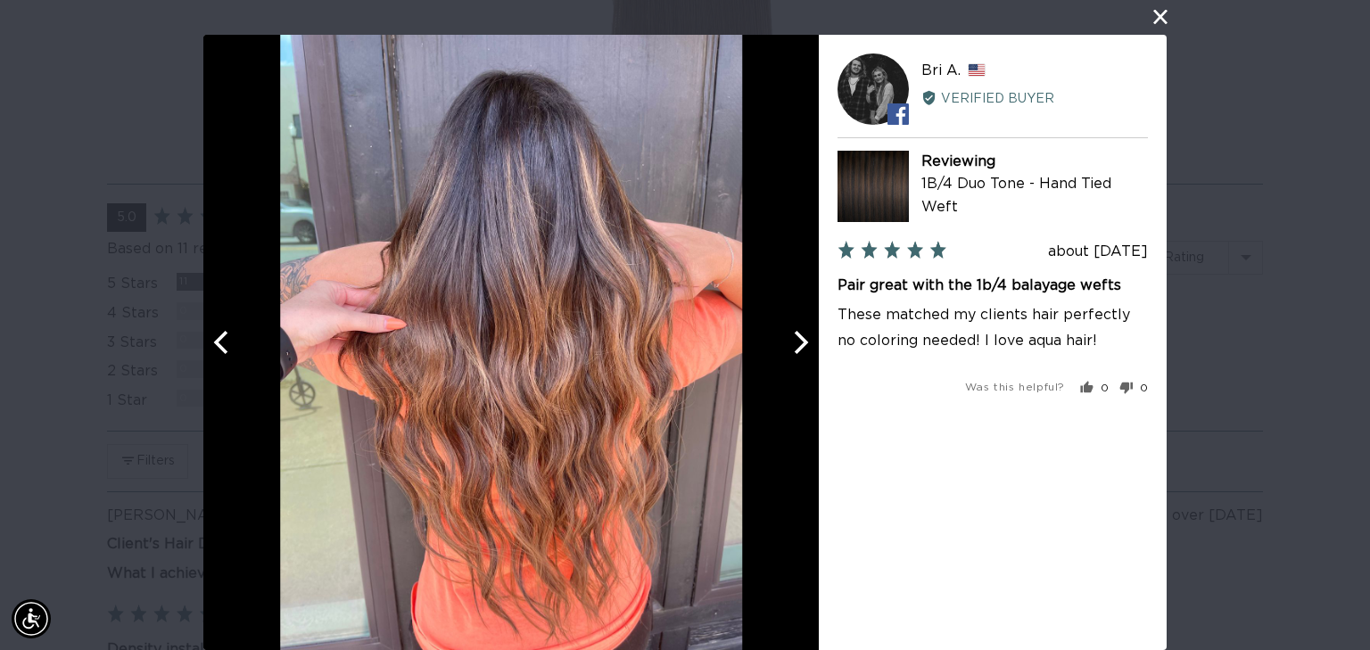
click at [213, 343] on icon "Previous" at bounding box center [220, 342] width 14 height 23
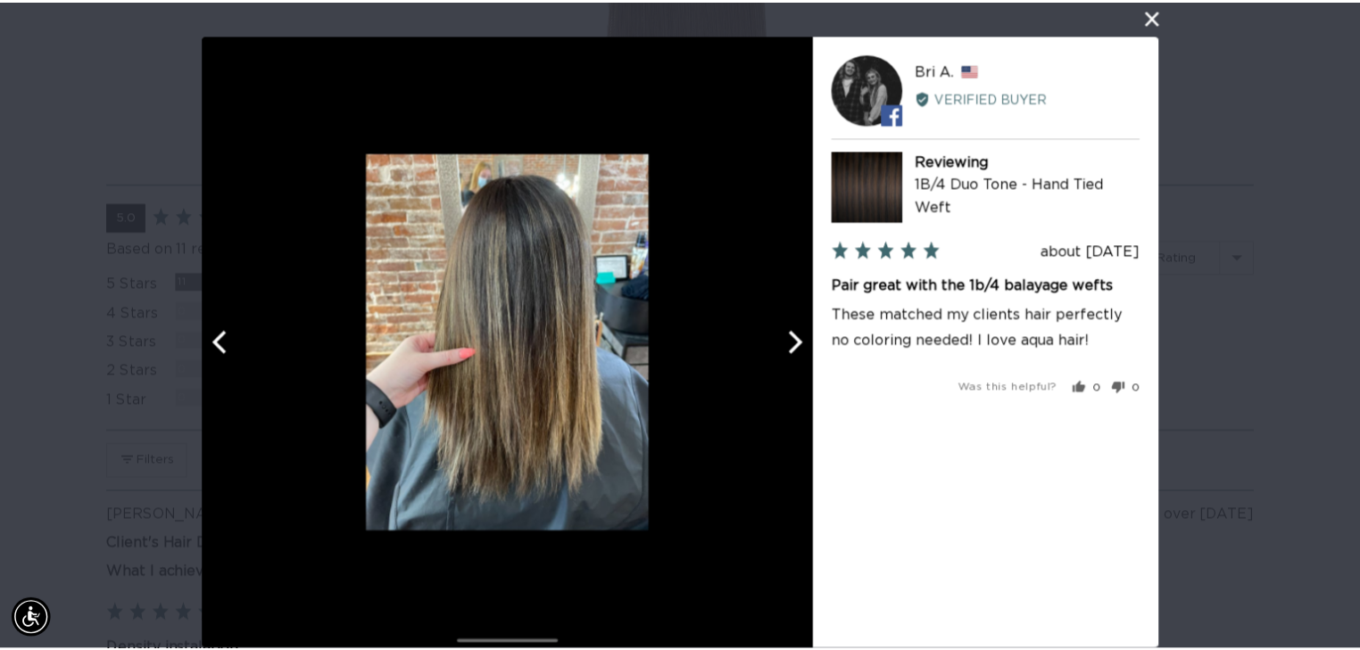
scroll to position [0, 2487]
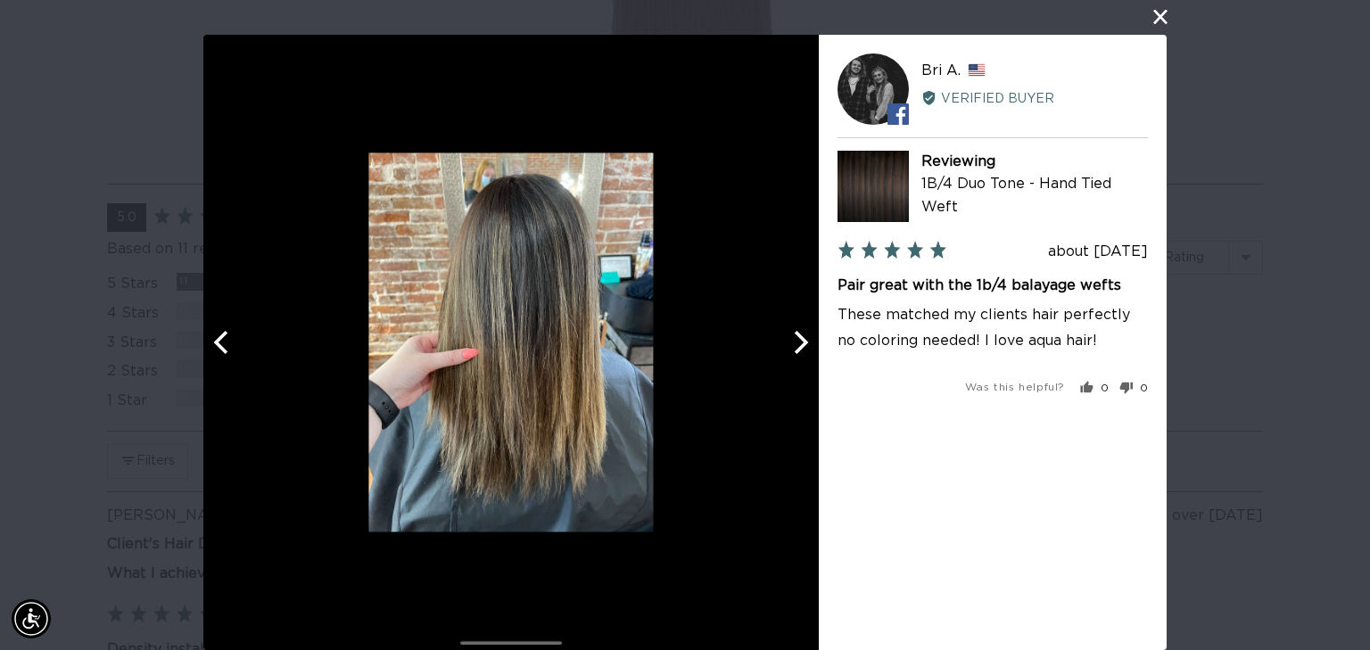
click at [796, 341] on icon "Next" at bounding box center [799, 342] width 23 height 23
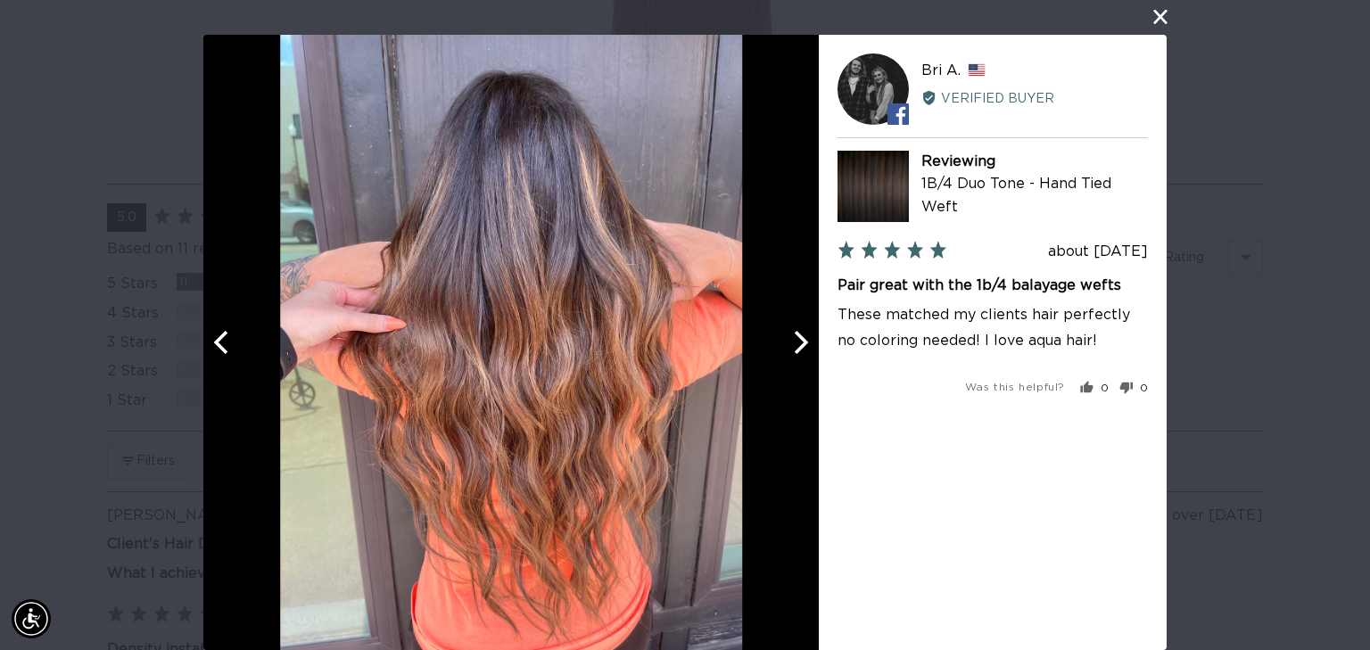
click at [1144, 19] on div "User-Uploaded Media Gallery BA Bri A. Reviewed by [PERSON_NAME] A., from [GEOGR…" at bounding box center [685, 325] width 1370 height 650
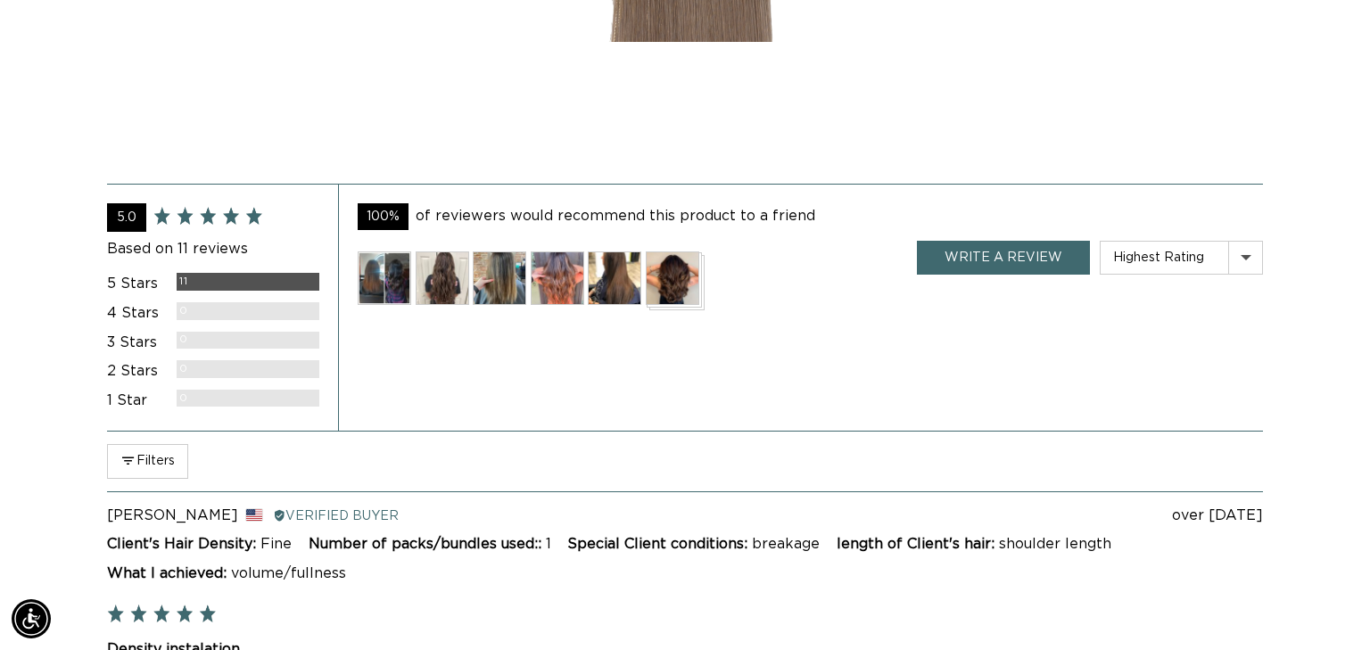
scroll to position [0, 0]
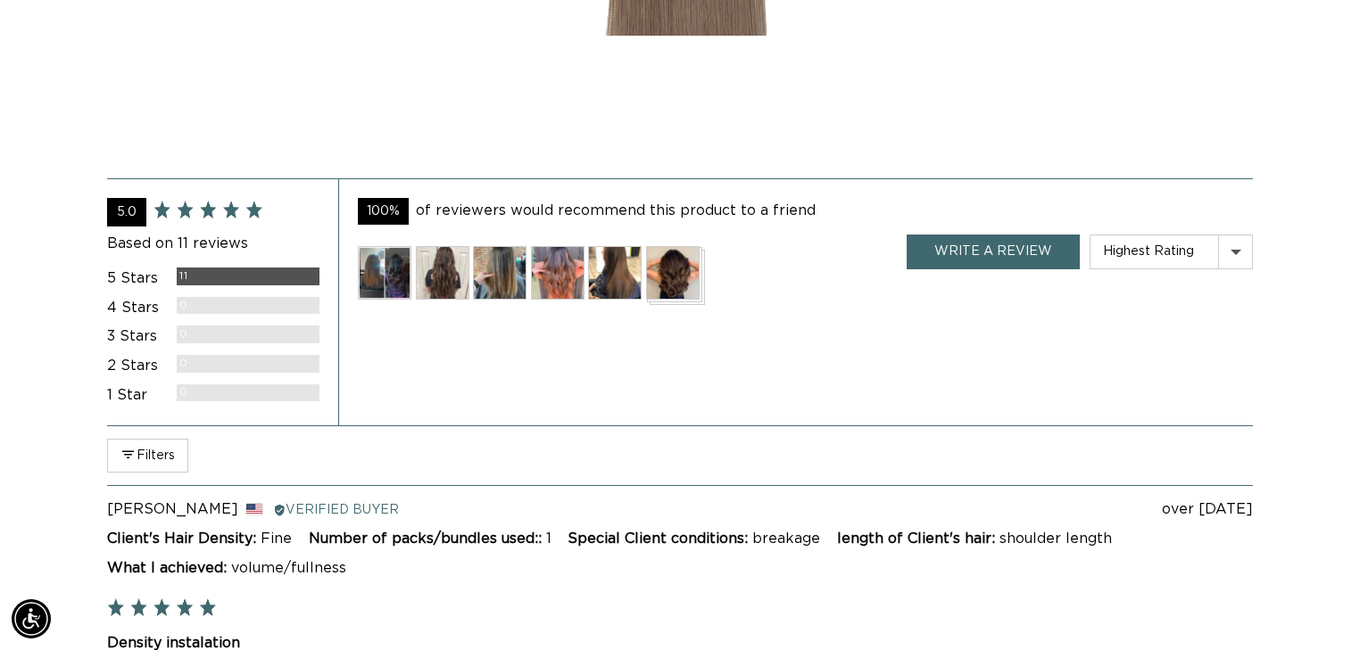
click at [375, 275] on img at bounding box center [385, 273] width 54 height 54
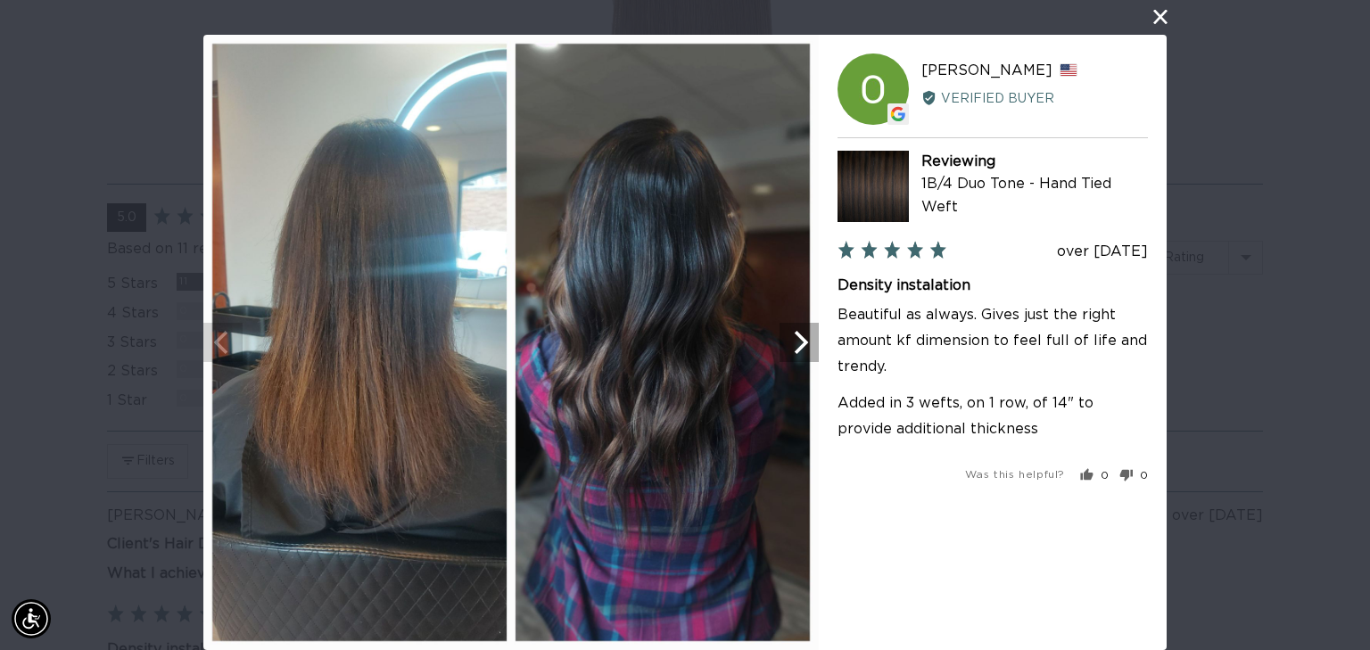
click at [788, 352] on icon "Next" at bounding box center [799, 342] width 23 height 23
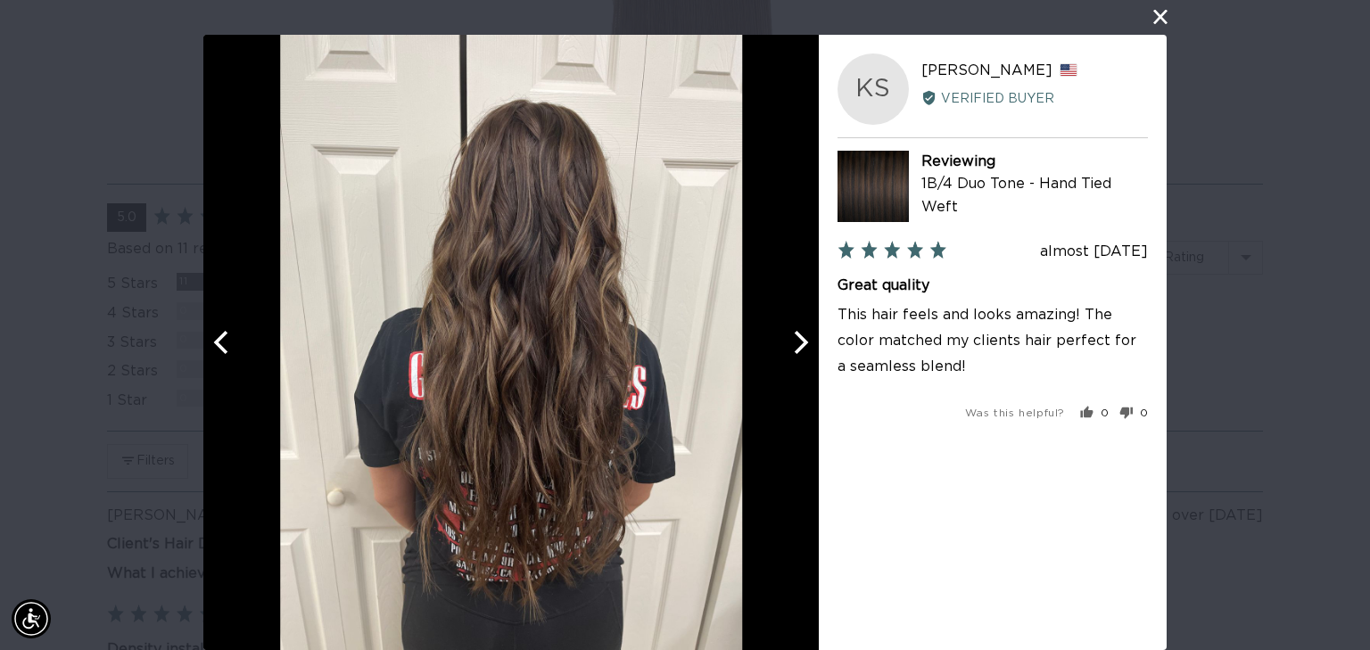
click at [792, 344] on icon "Next" at bounding box center [799, 342] width 23 height 23
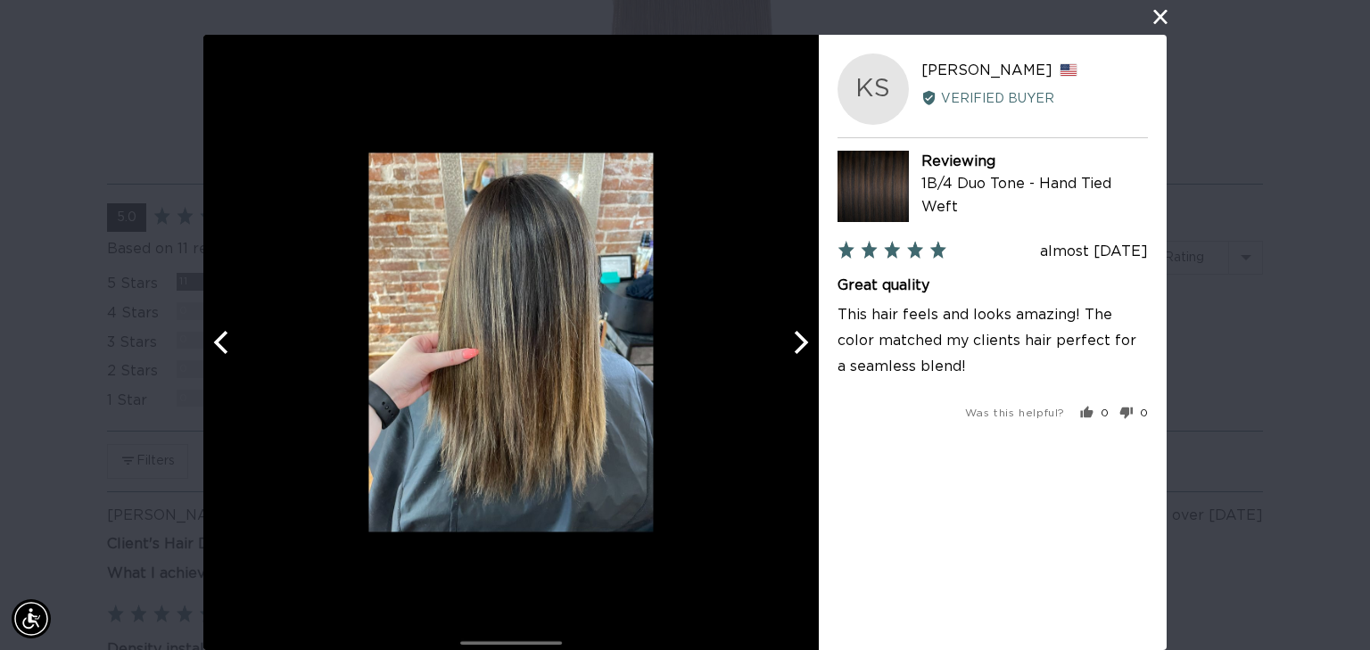
click at [792, 344] on icon "Next" at bounding box center [799, 342] width 23 height 23
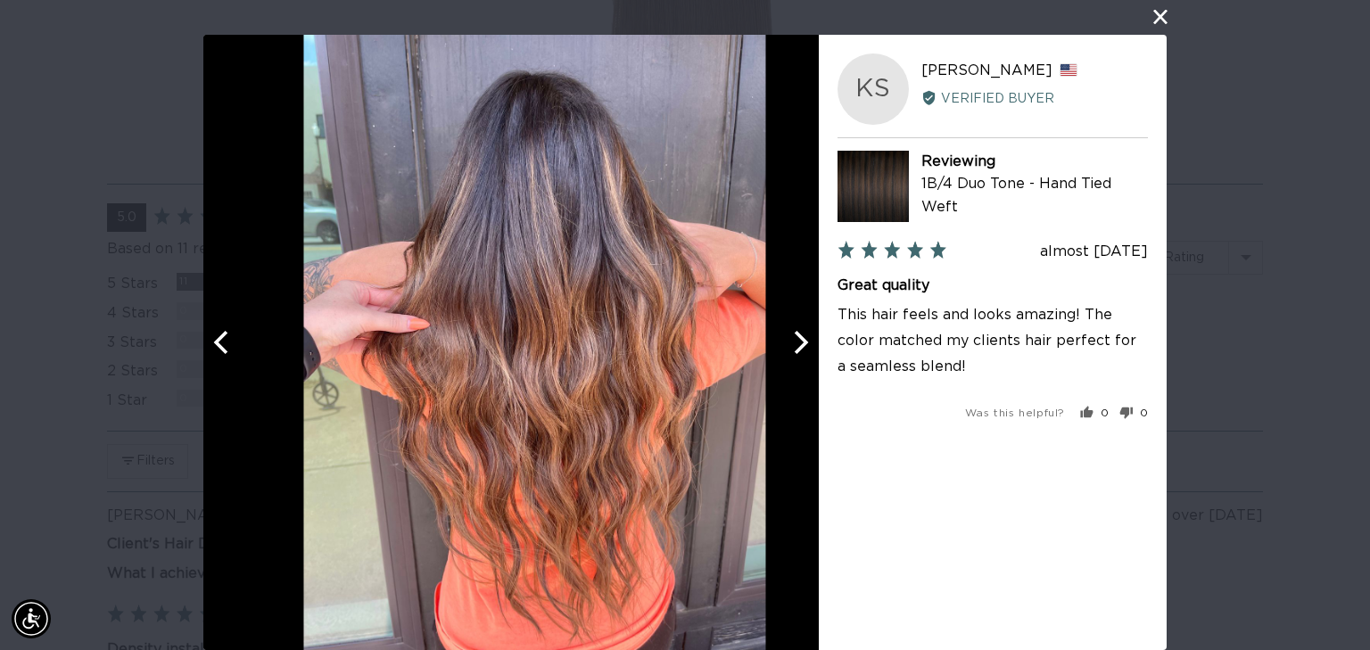
scroll to position [0, 1244]
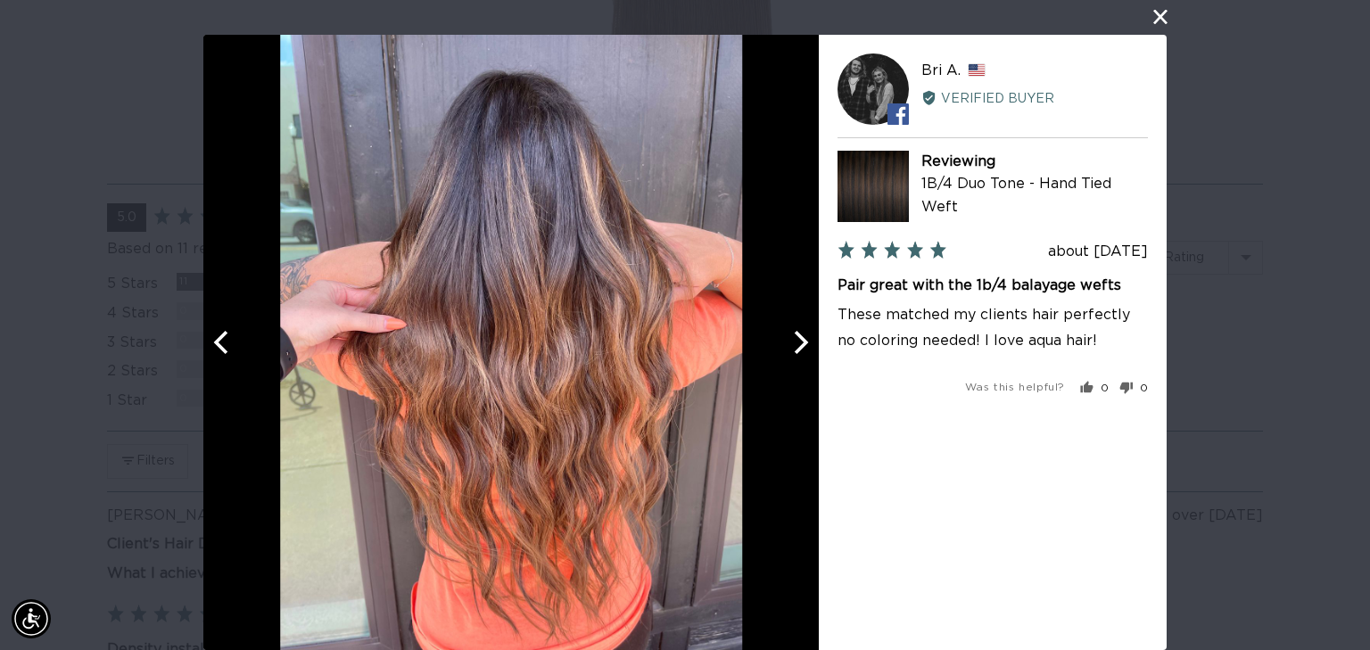
click at [792, 344] on icon "Next" at bounding box center [799, 342] width 23 height 23
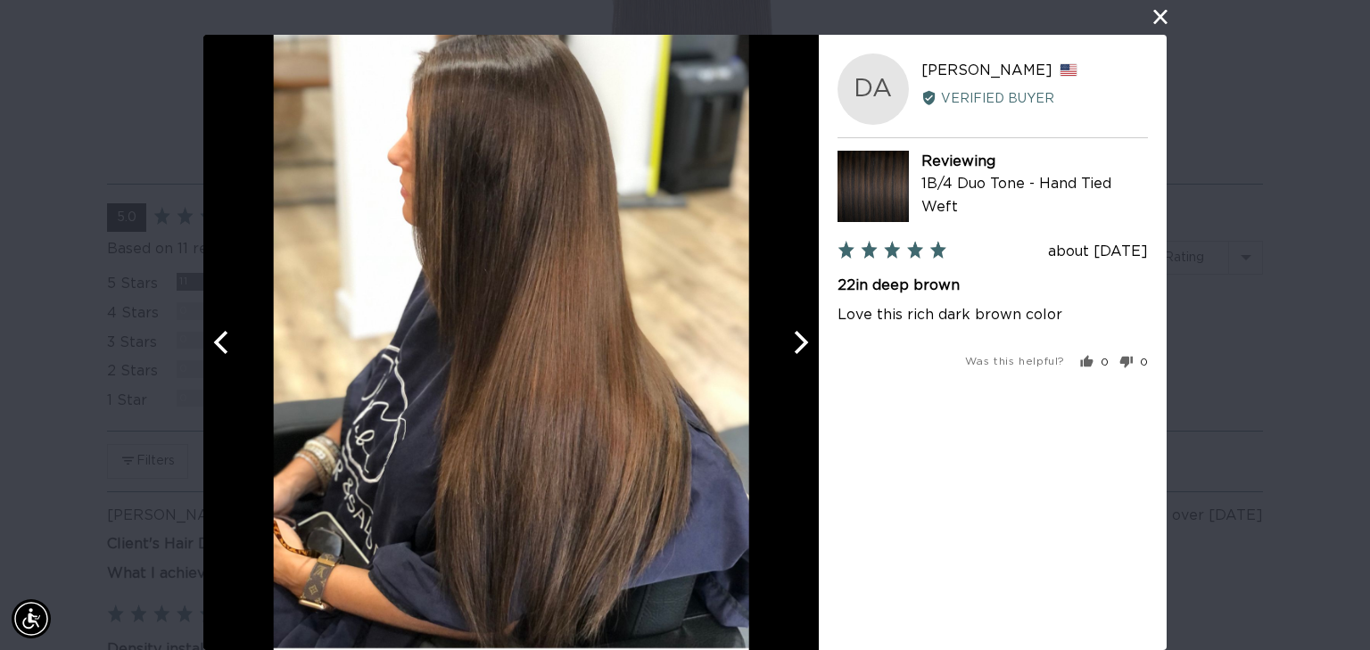
scroll to position [0, 0]
click at [792, 344] on icon "Next" at bounding box center [799, 342] width 23 height 23
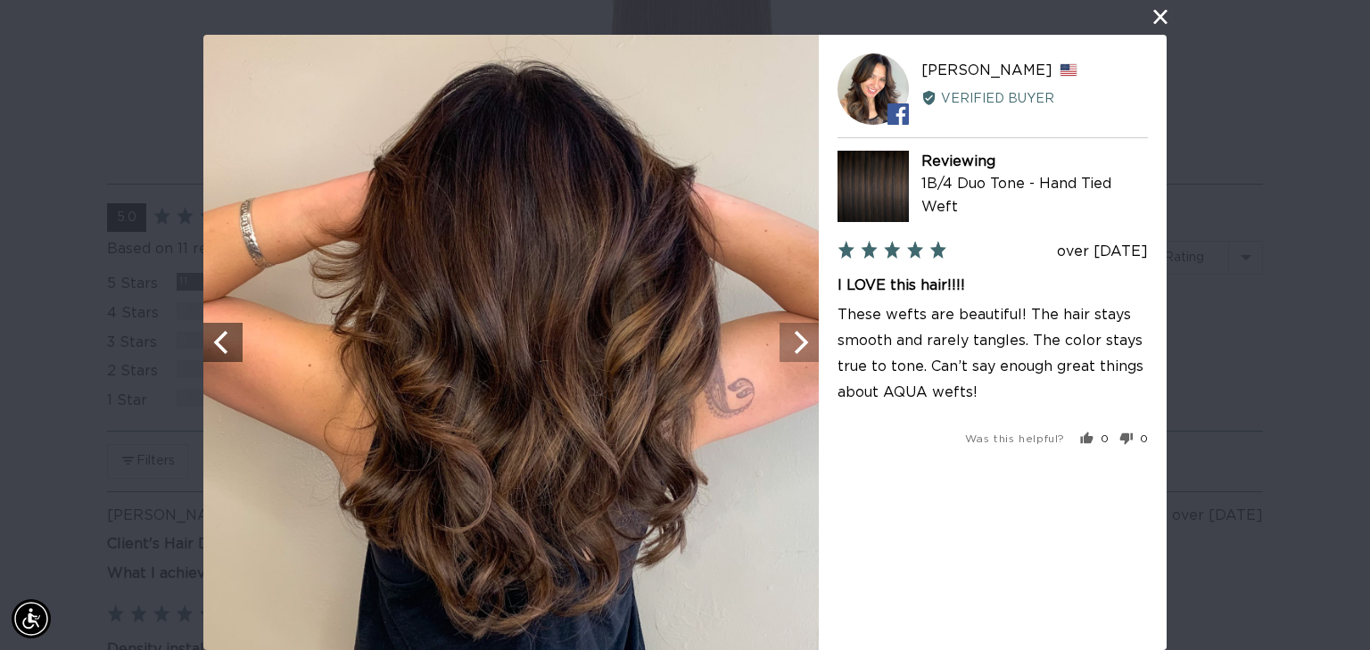
scroll to position [0, 2487]
click at [792, 346] on icon "Next" at bounding box center [799, 342] width 23 height 23
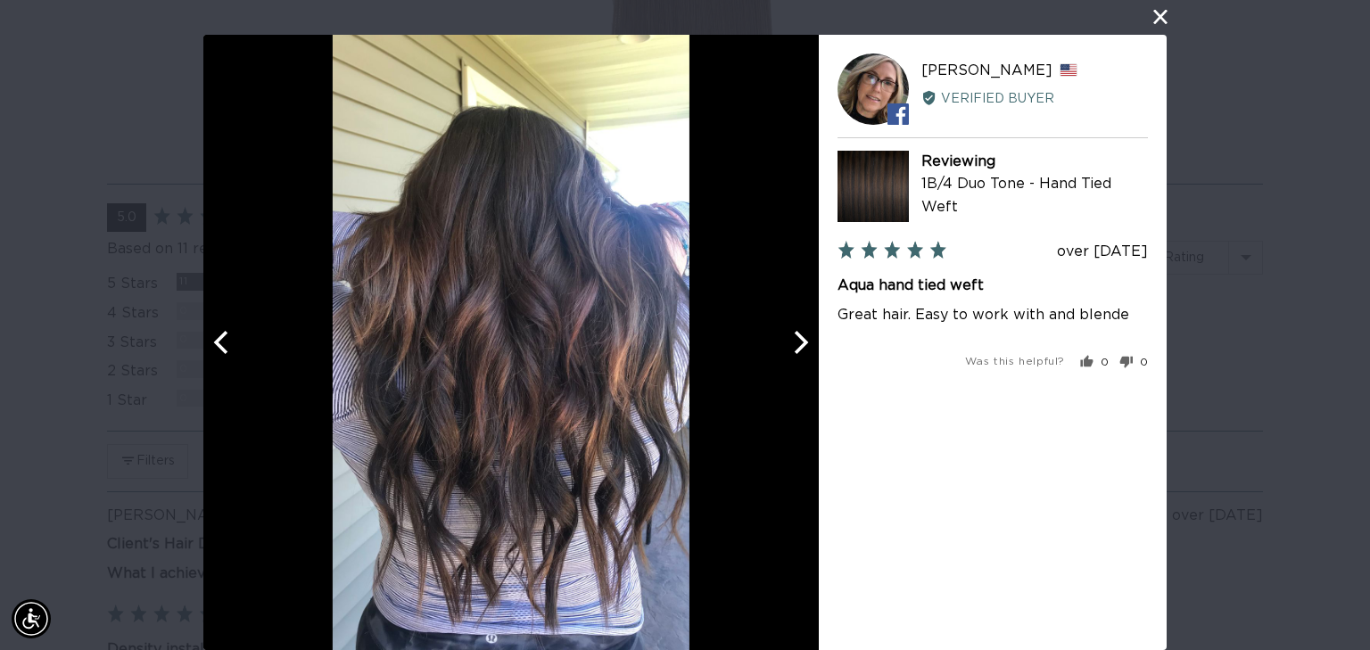
scroll to position [0, 0]
click at [792, 346] on icon "Next" at bounding box center [799, 342] width 23 height 23
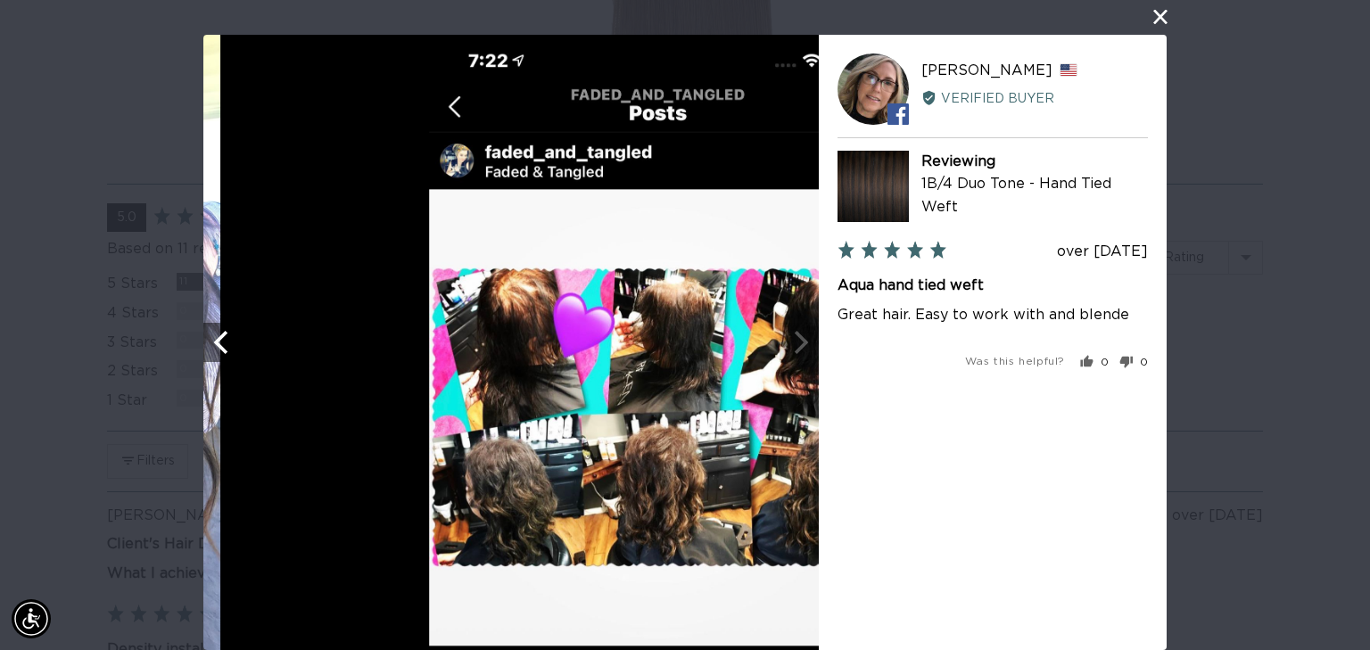
scroll to position [0, 1244]
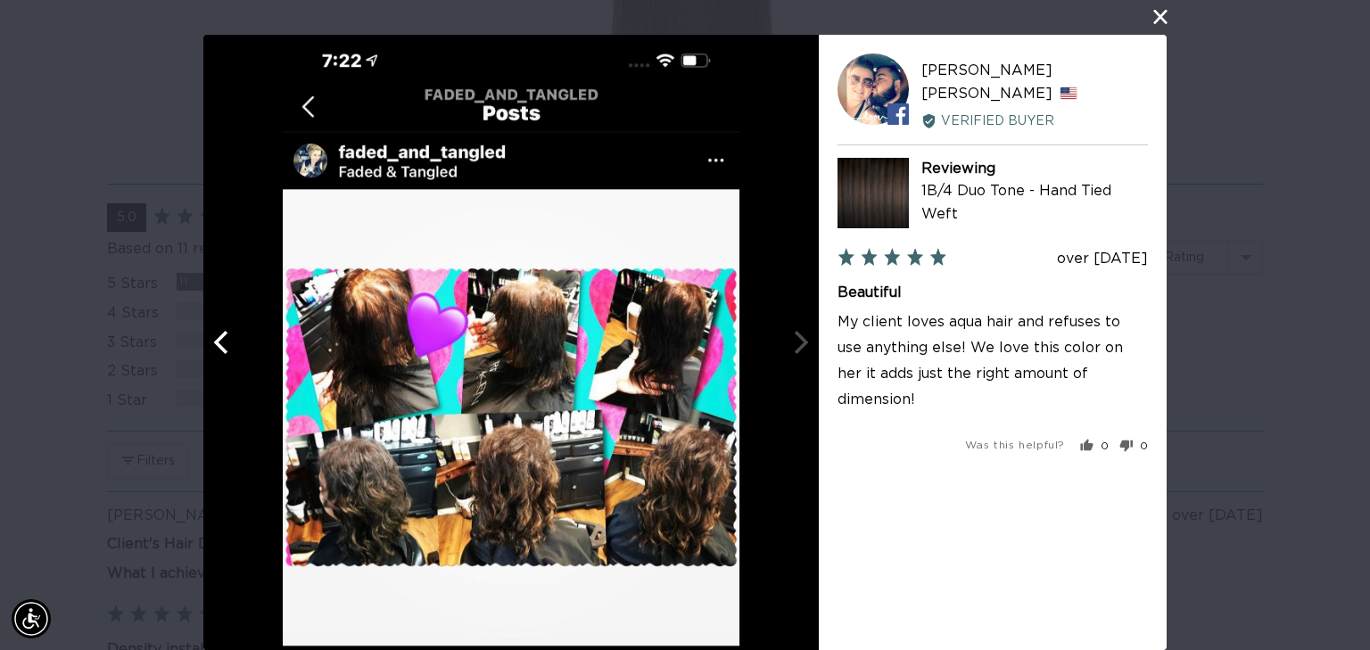
click at [792, 346] on div at bounding box center [511, 343] width 616 height 616
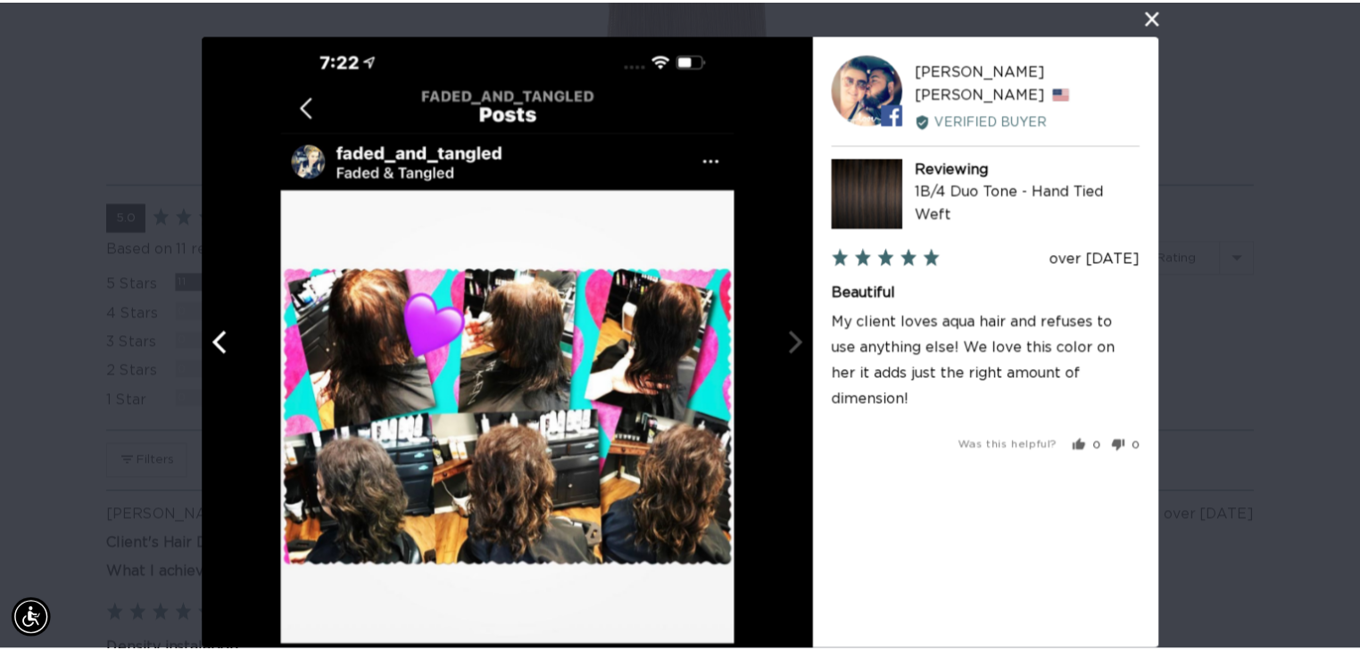
scroll to position [0, 2487]
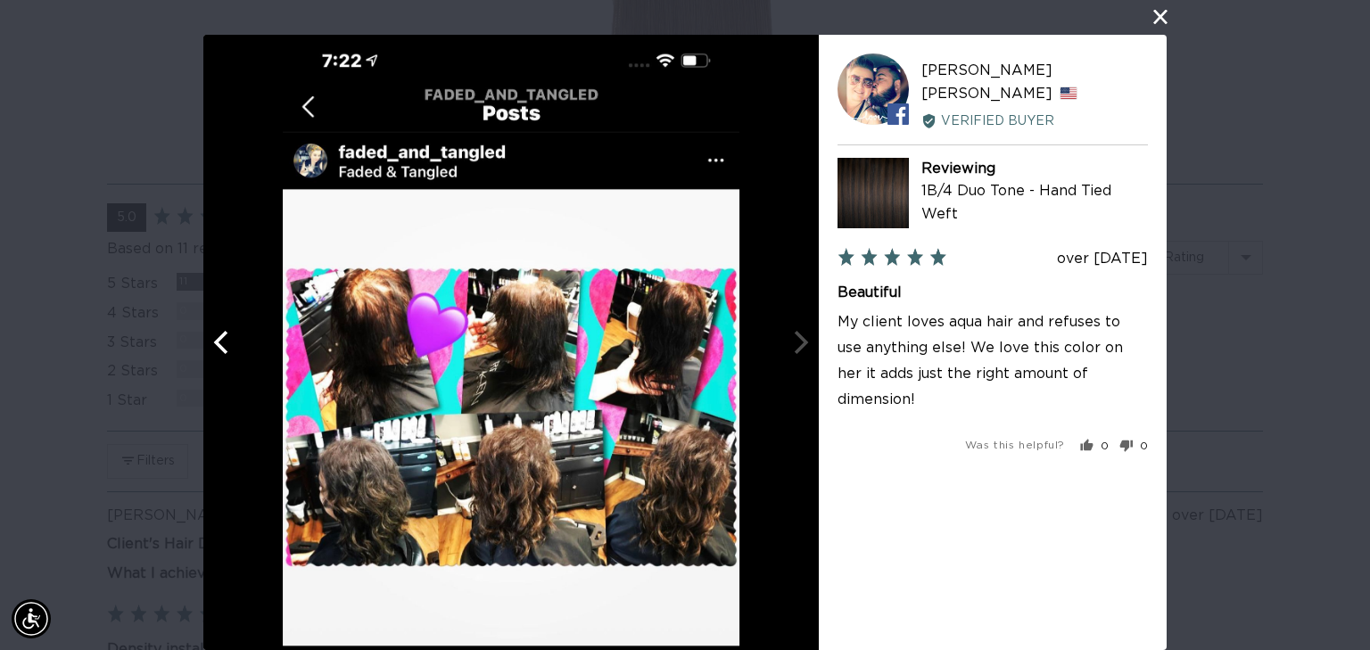
click at [1154, 19] on button "close this modal window" at bounding box center [1160, 16] width 21 height 21
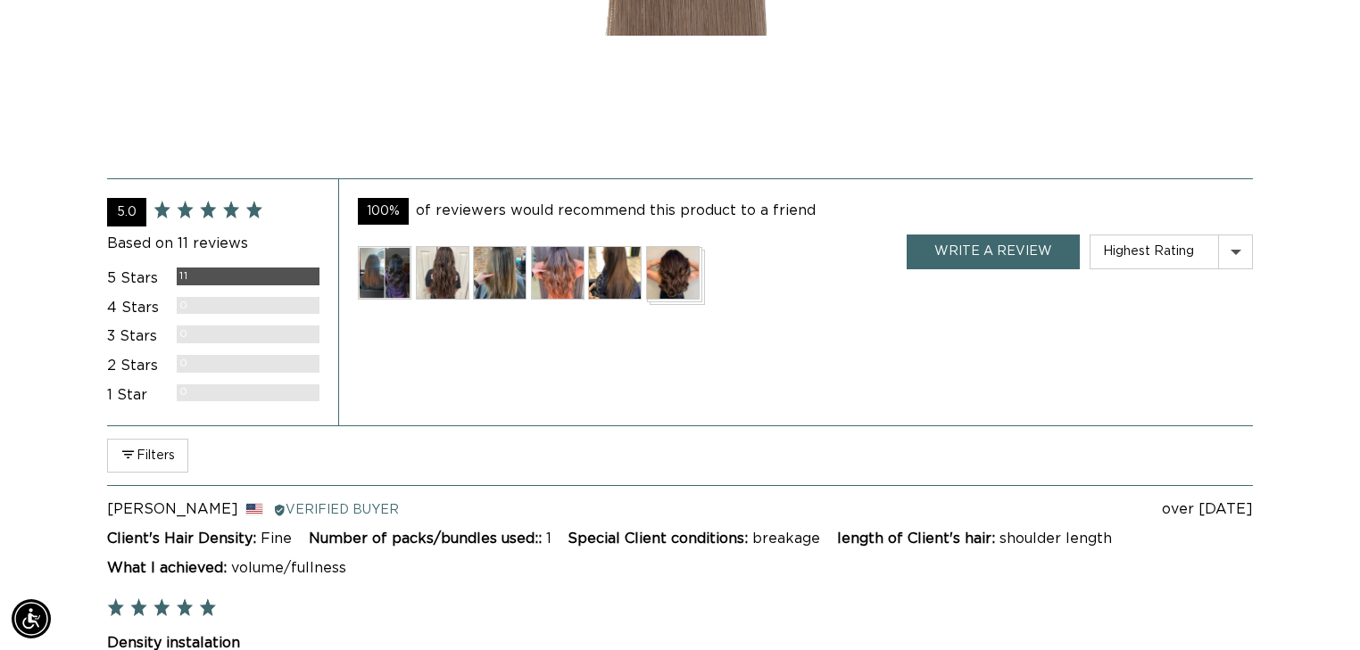
scroll to position [0, 0]
